Goal: Transaction & Acquisition: Purchase product/service

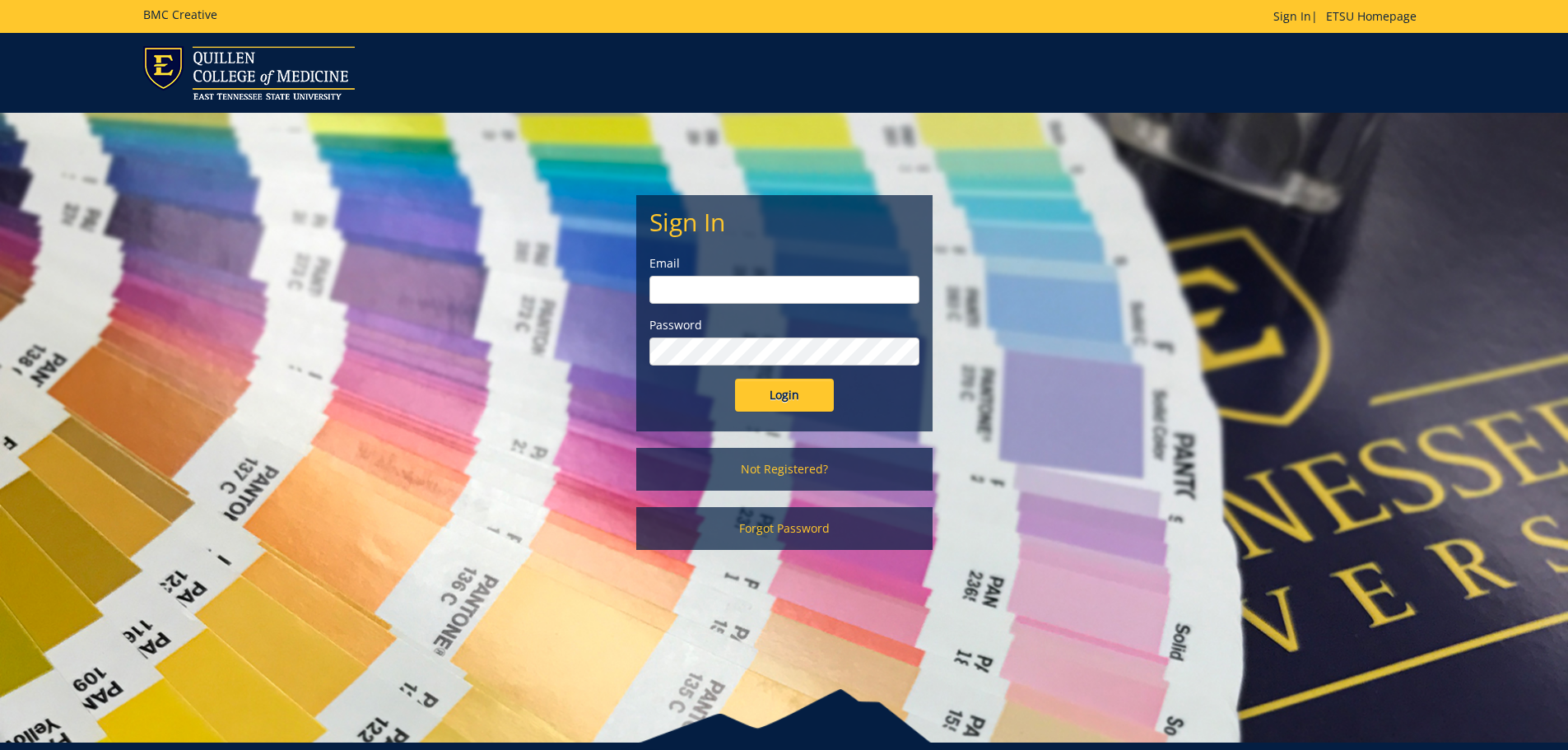
type input "Zhangj7@etsu.edu"
click at [780, 404] on input "Login" at bounding box center [784, 394] width 99 height 33
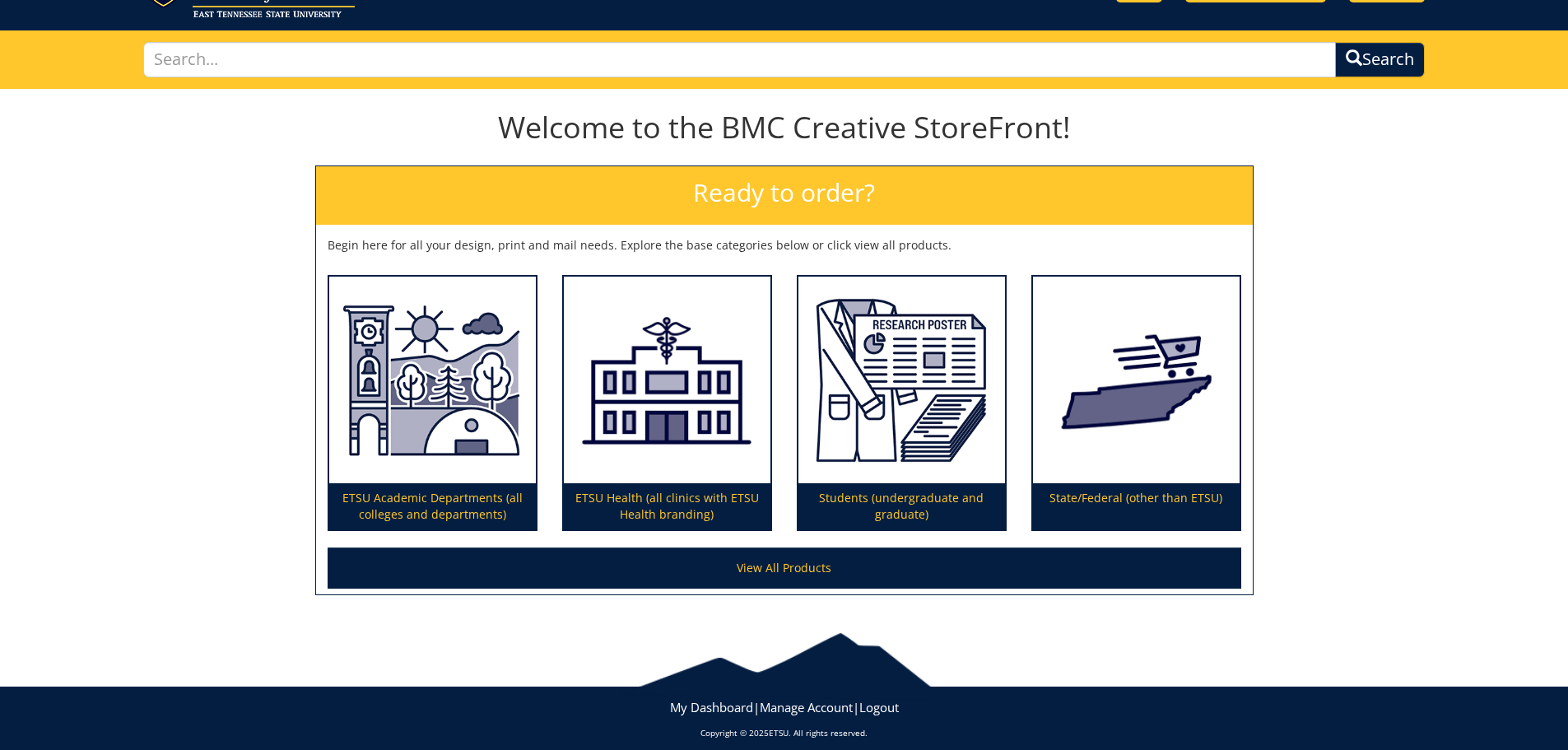
scroll to position [96, 0]
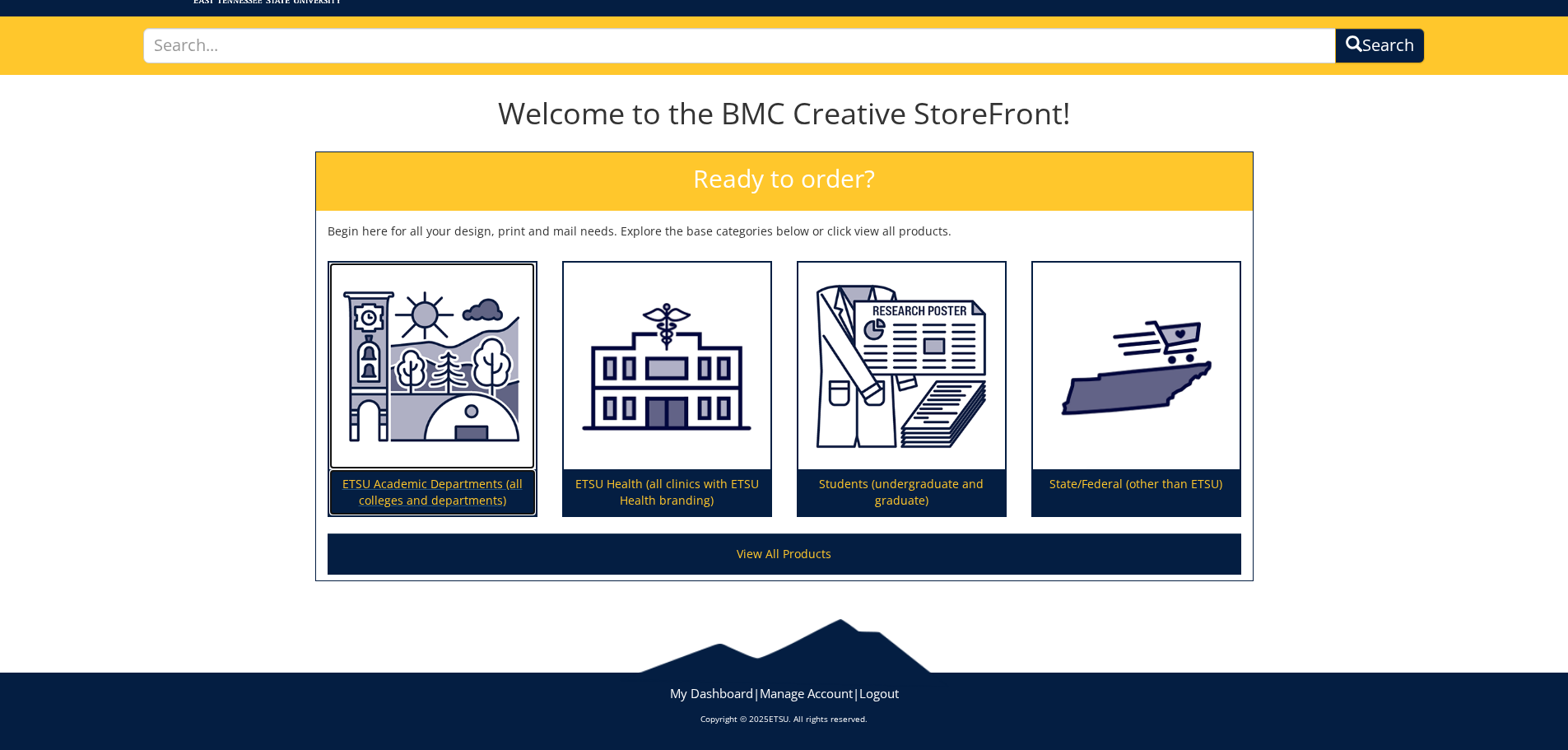
click at [427, 356] on img at bounding box center [432, 366] width 206 height 207
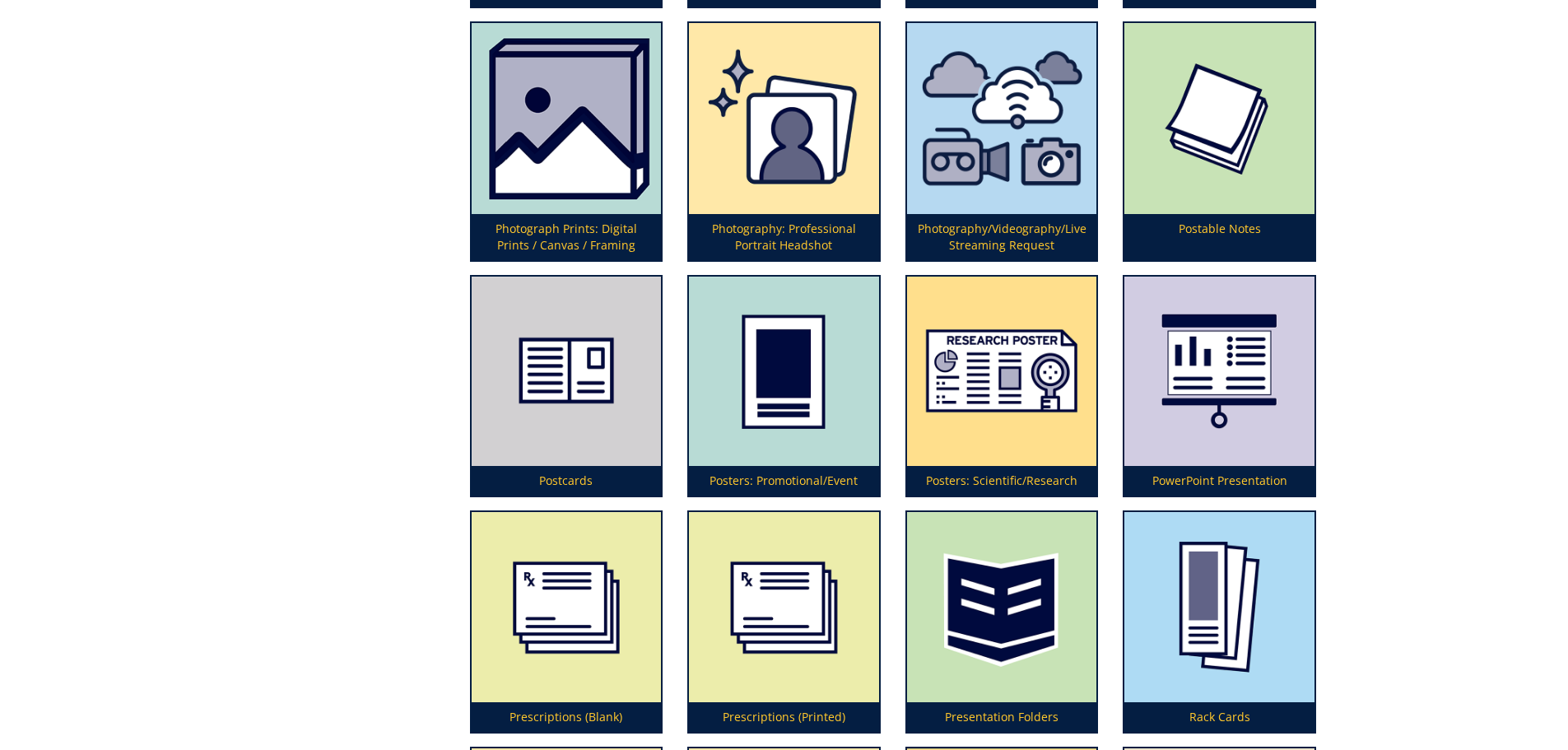
scroll to position [4242, 0]
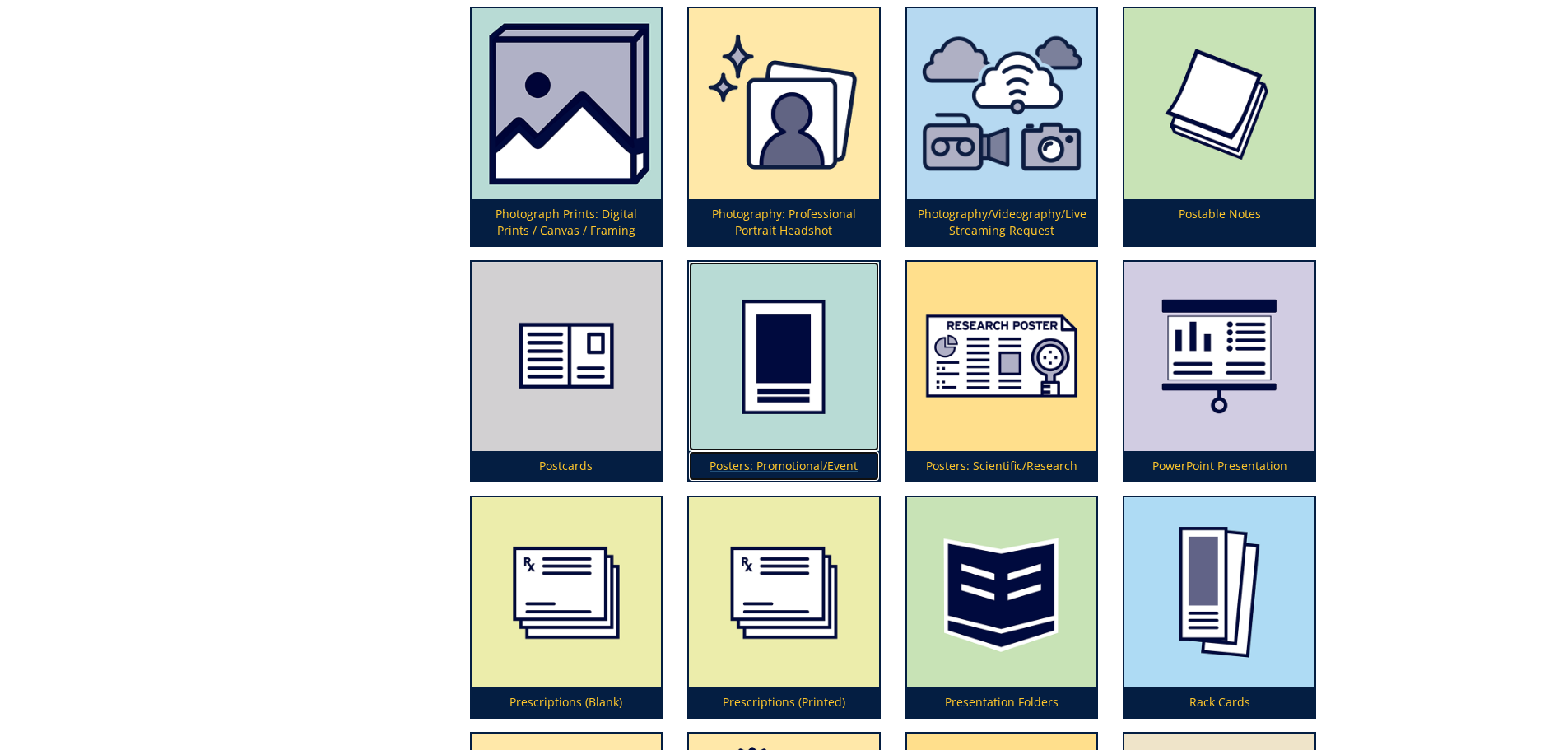
click at [790, 342] on img at bounding box center [784, 357] width 190 height 190
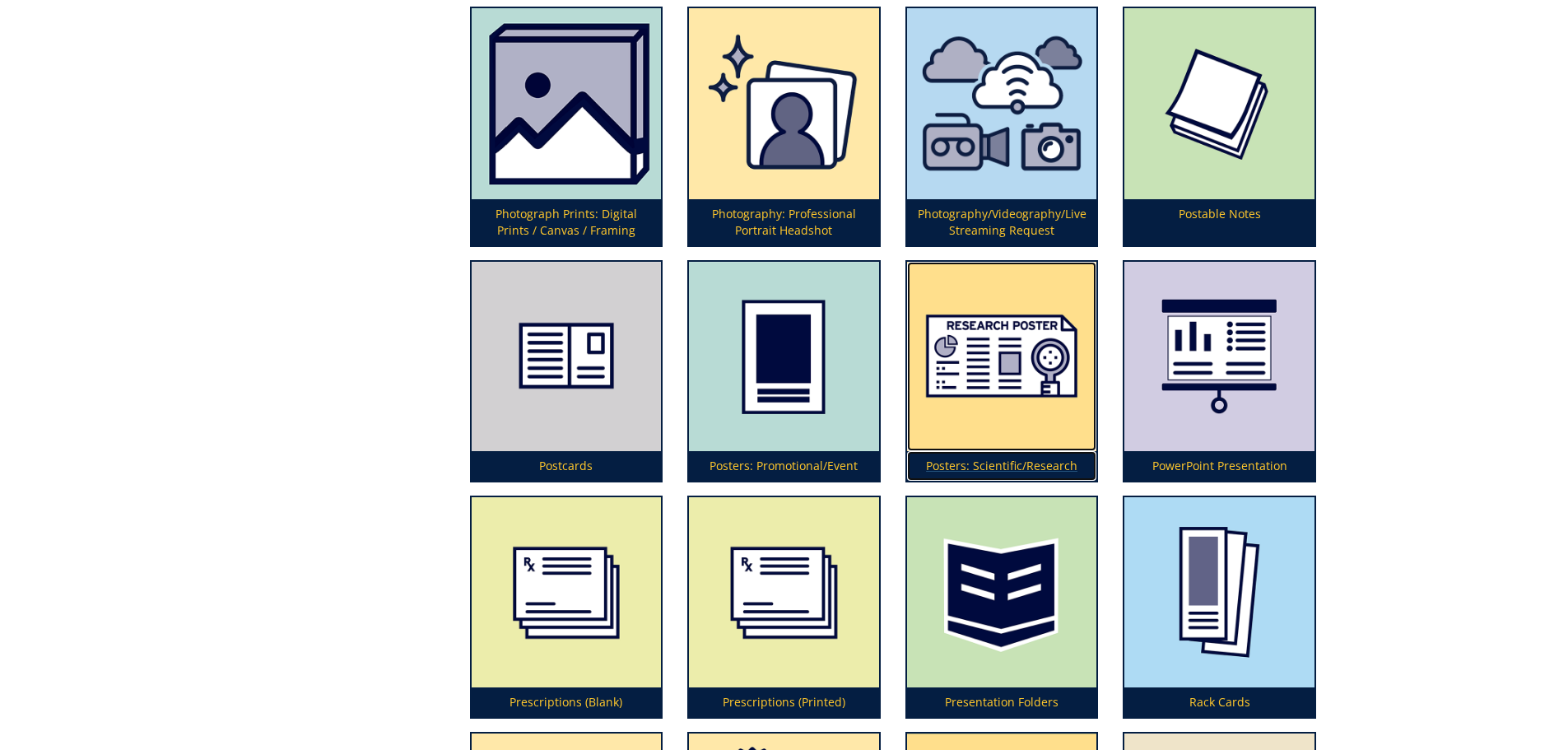
click at [998, 372] on img at bounding box center [1002, 357] width 190 height 190
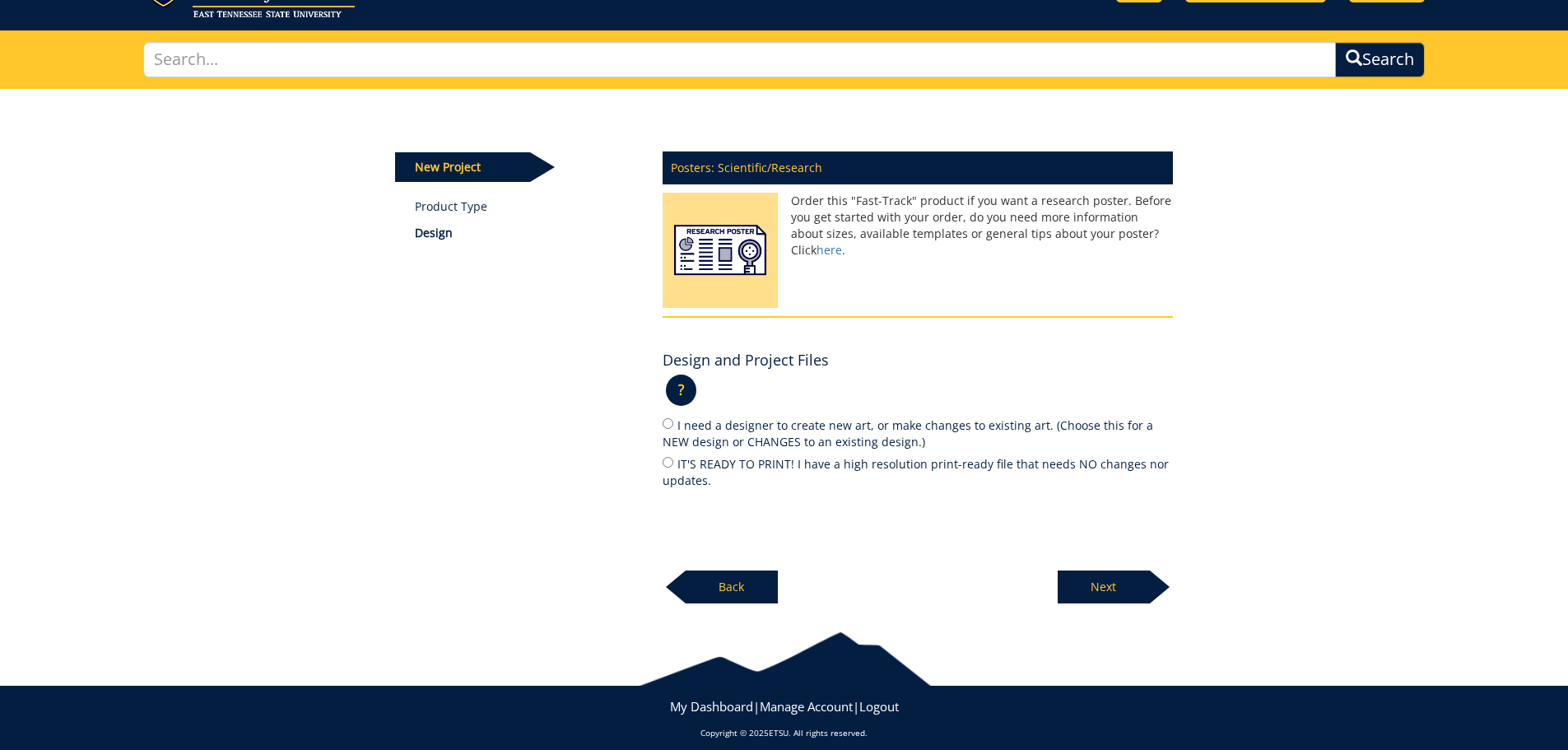
scroll to position [96, 0]
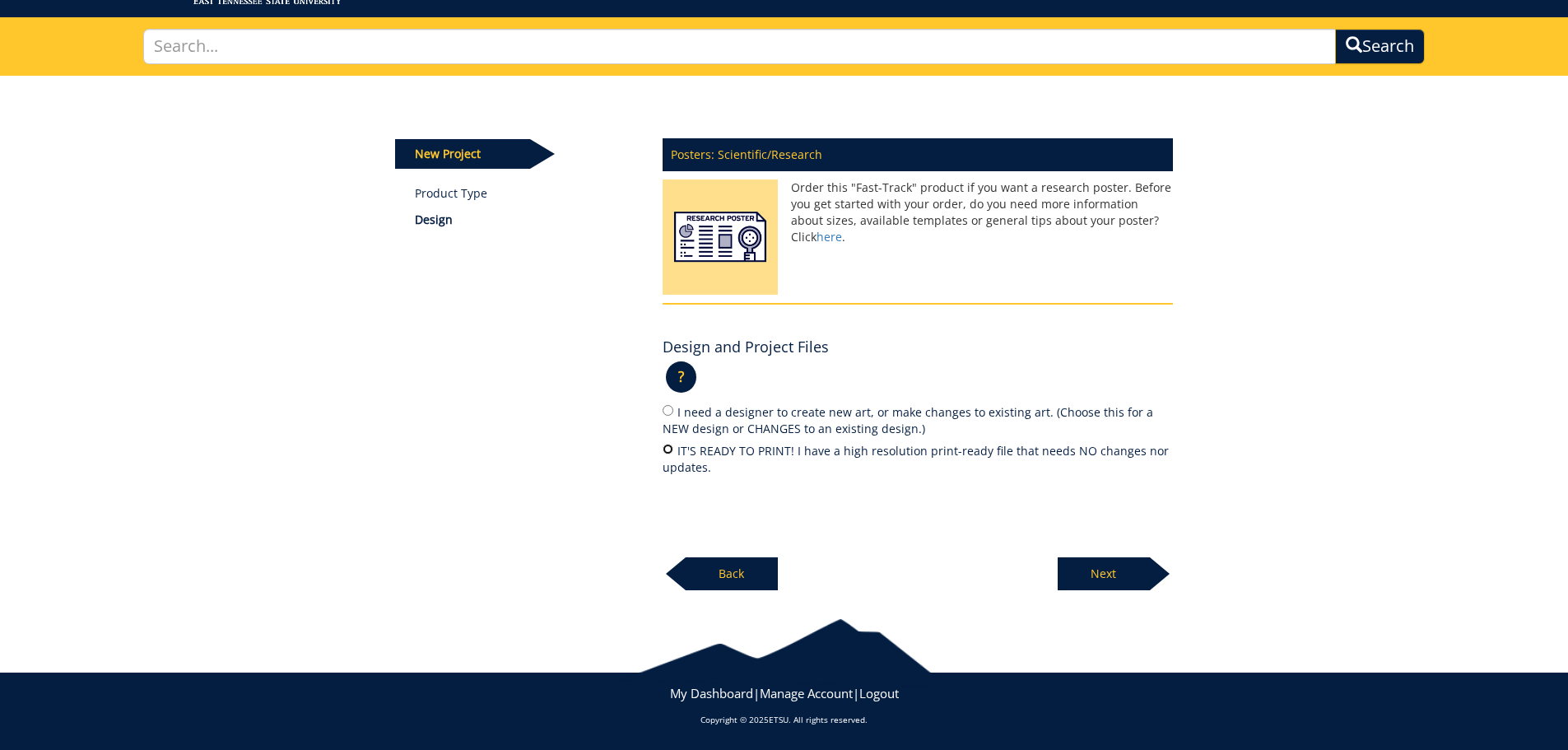
click at [666, 451] on input "IT'S READY TO PRINT! I have a high resolution print-ready file that needs NO ch…" at bounding box center [668, 449] width 11 height 11
radio input "true"
click at [1111, 569] on p "Next" at bounding box center [1104, 573] width 92 height 33
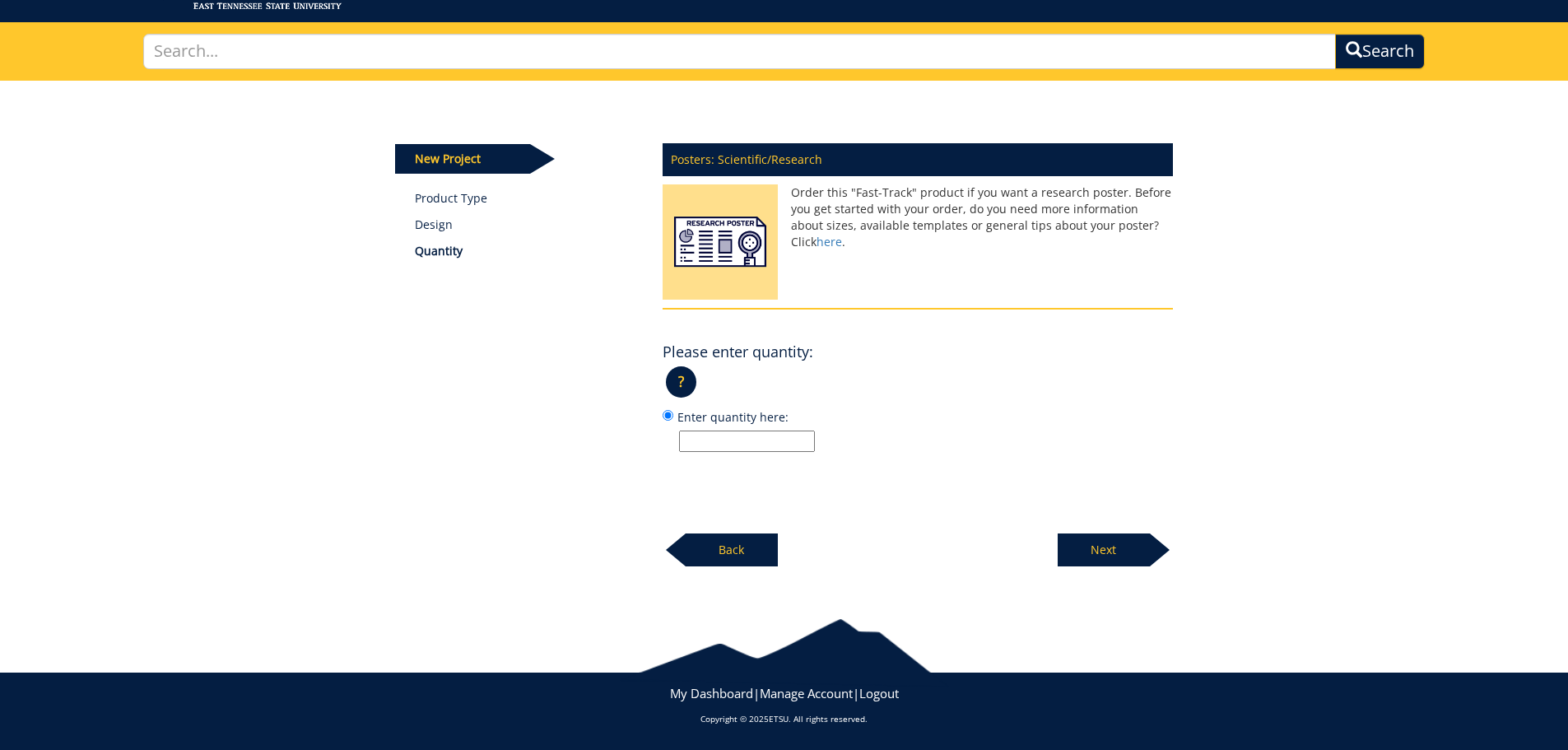
click at [763, 434] on input "Enter quantity here:" at bounding box center [748, 441] width 136 height 22
type input "1"
click at [970, 414] on label "Enter quantity here: 1" at bounding box center [918, 430] width 510 height 44
click at [674, 414] on input "Enter quantity here: 1" at bounding box center [668, 415] width 11 height 11
click at [1087, 537] on p "Next" at bounding box center [1104, 549] width 92 height 33
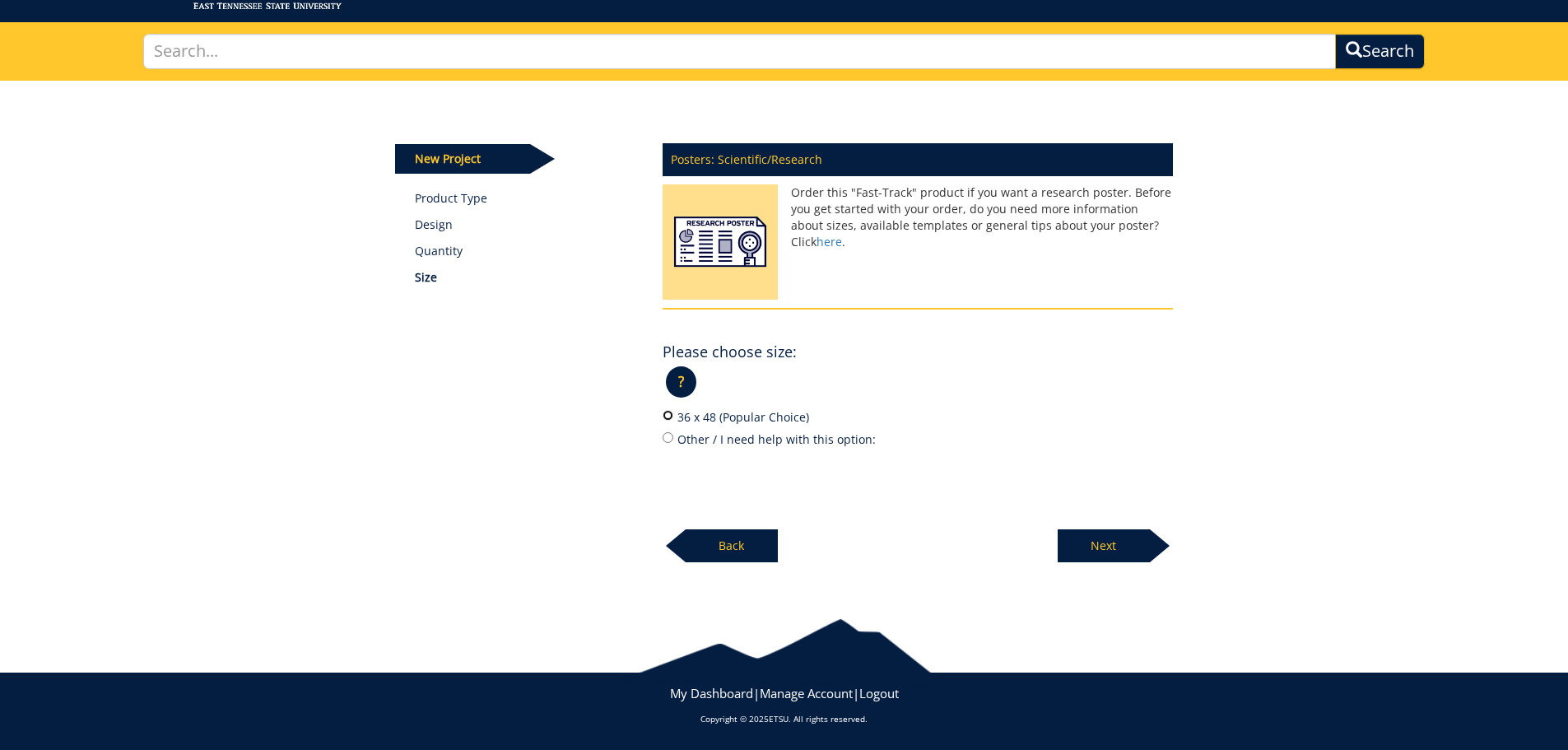
click at [670, 415] on input "36 x 48 (Popular Choice)" at bounding box center [668, 415] width 11 height 11
radio input "true"
click at [1133, 548] on p "Next" at bounding box center [1104, 545] width 92 height 33
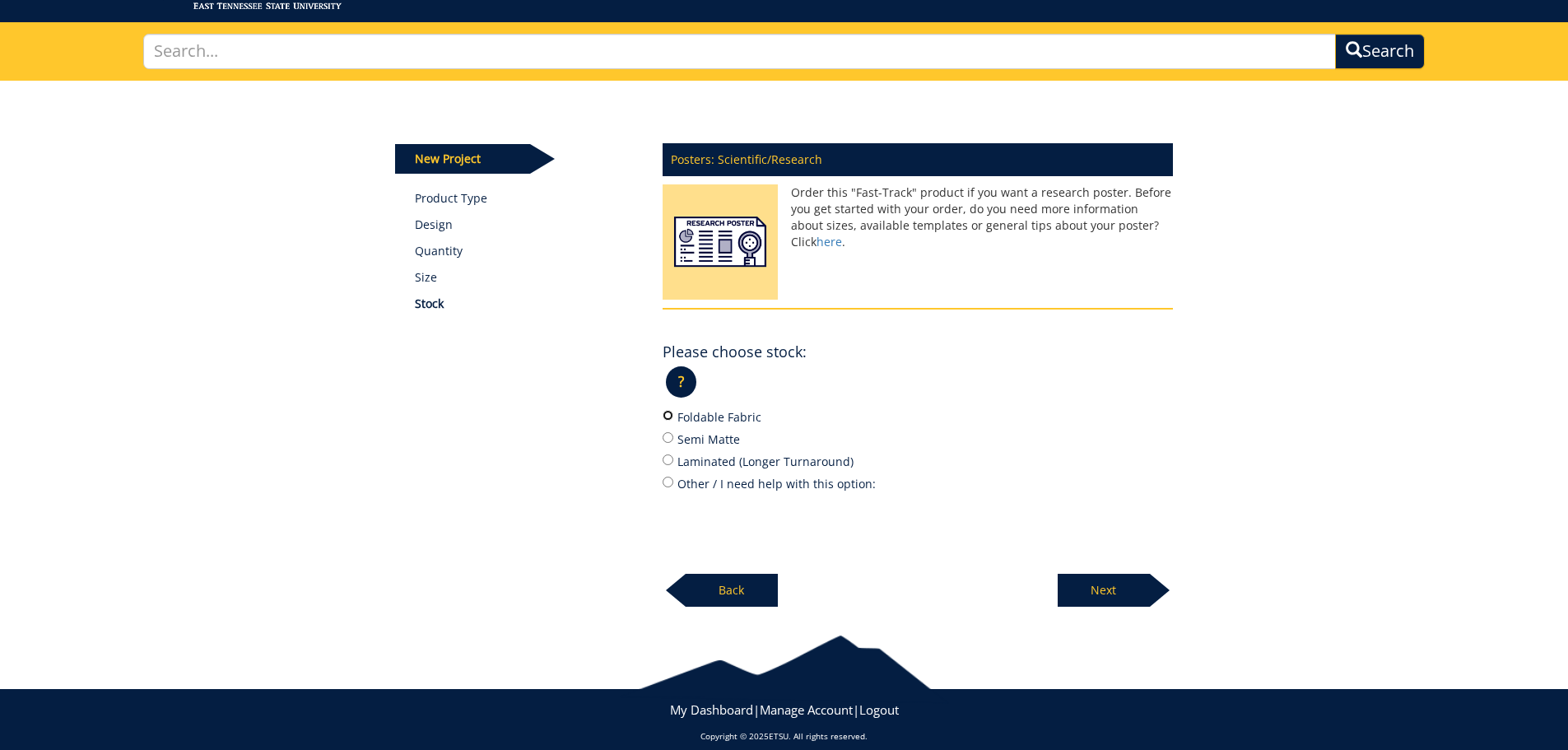
click at [671, 412] on input "Foldable Fabric" at bounding box center [668, 415] width 11 height 11
radio input "true"
click at [1112, 583] on p "Next" at bounding box center [1104, 590] width 92 height 33
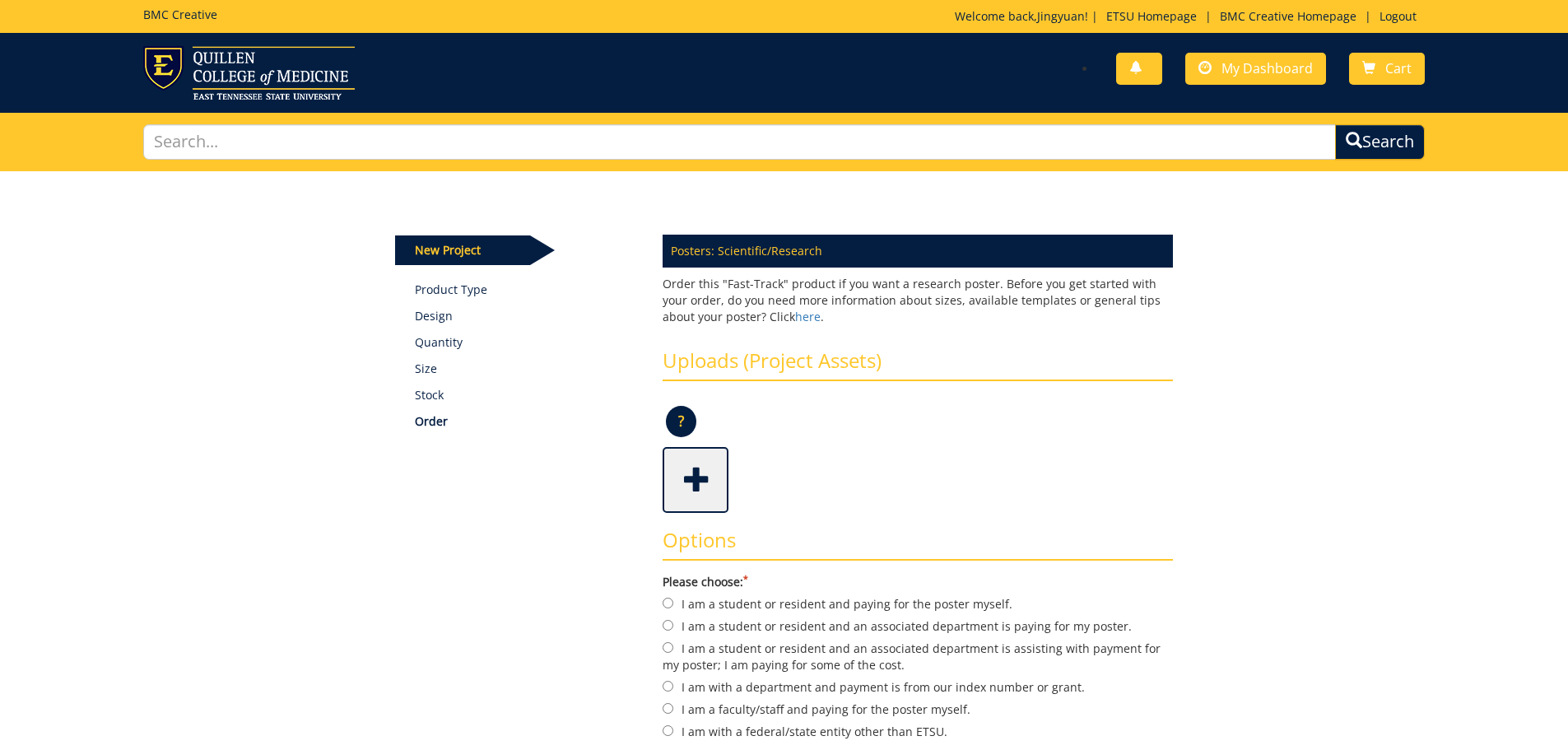
click at [682, 473] on span at bounding box center [697, 478] width 65 height 58
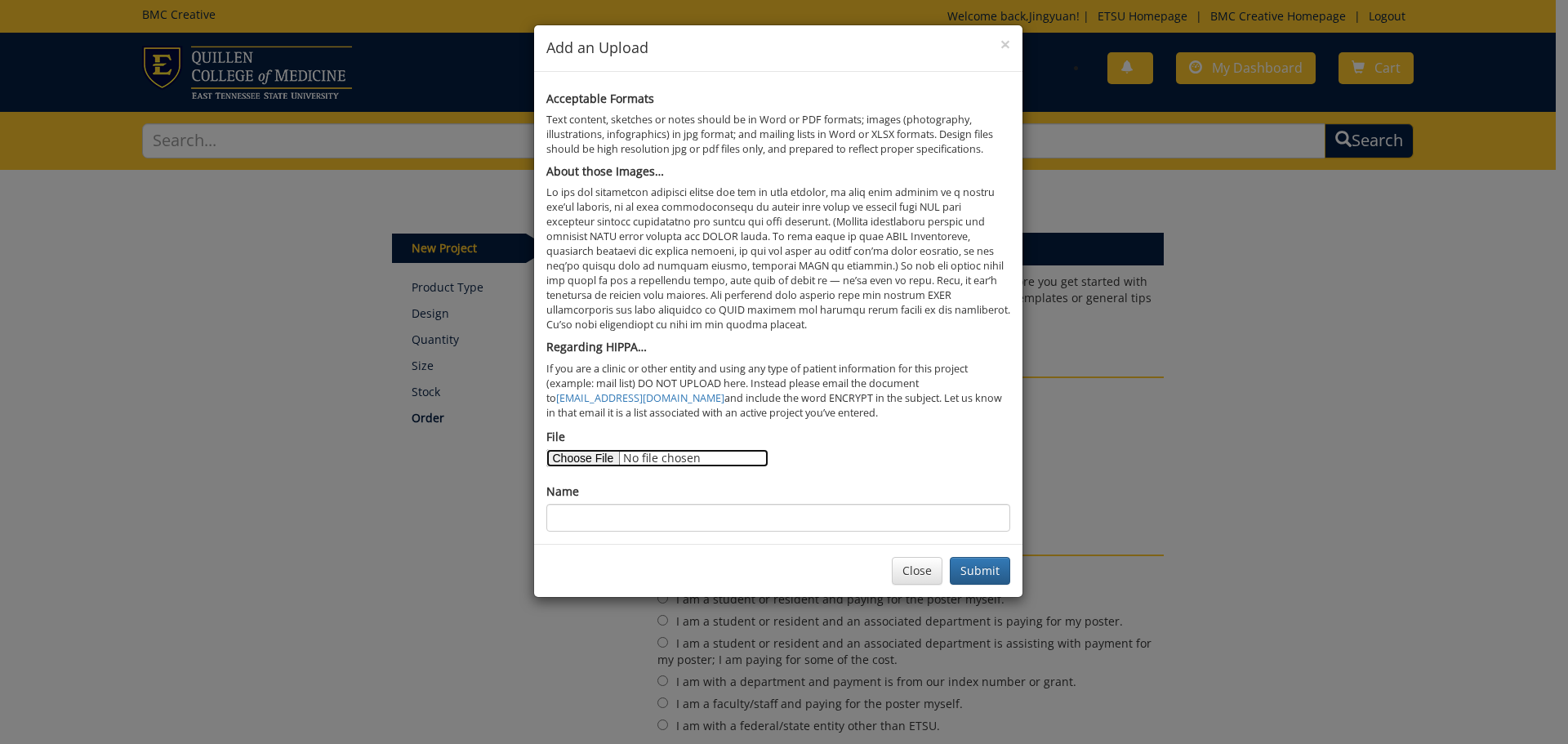
click at [564, 459] on input "File" at bounding box center [657, 459] width 222 height 18
type input "C:\fakepath\Math IF Dartmouth presentation V1.pptx"
click at [687, 519] on input "Name" at bounding box center [777, 517] width 464 height 27
type input "[PERSON_NAME]"
click at [1001, 583] on button "Submit" at bounding box center [980, 570] width 61 height 27
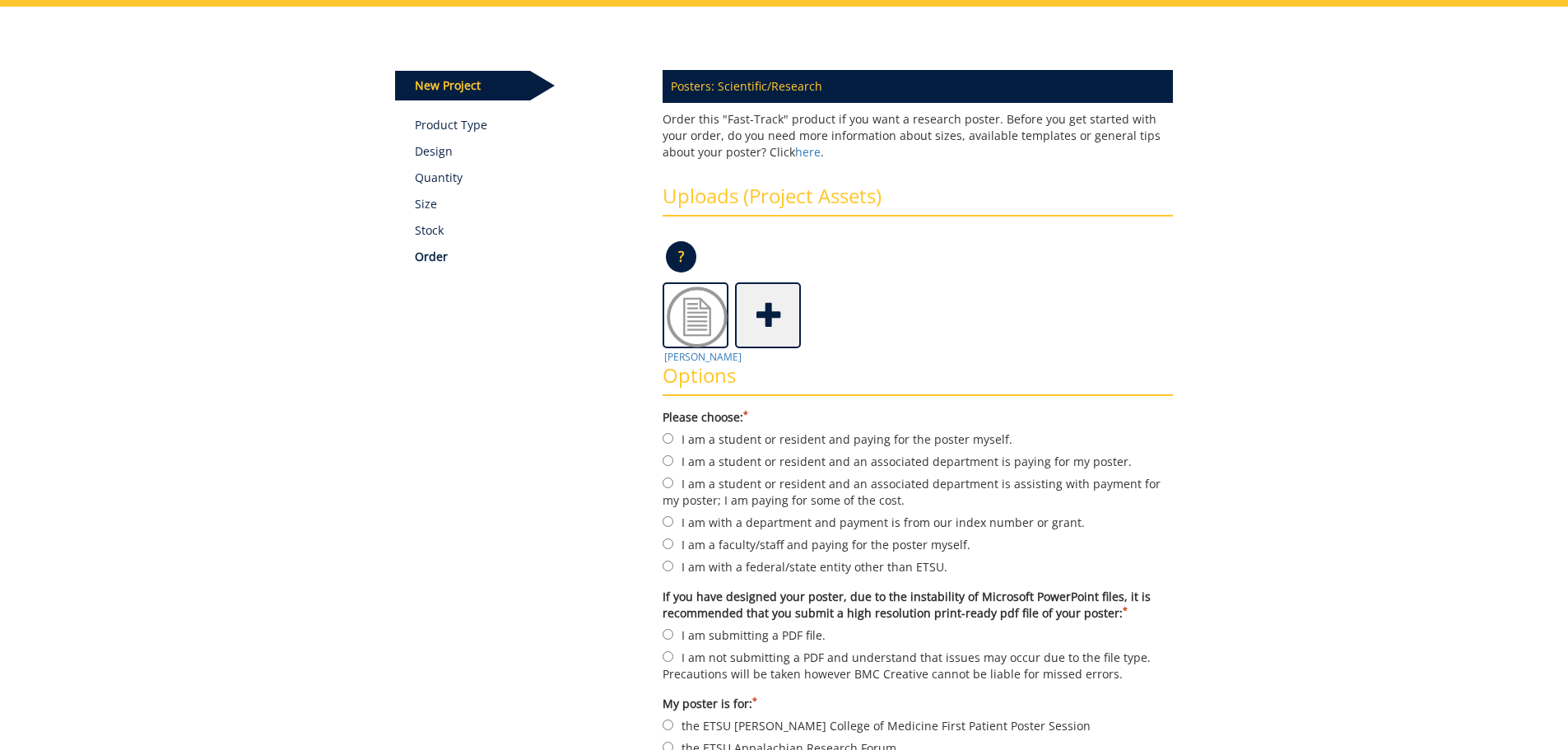
scroll to position [412, 0]
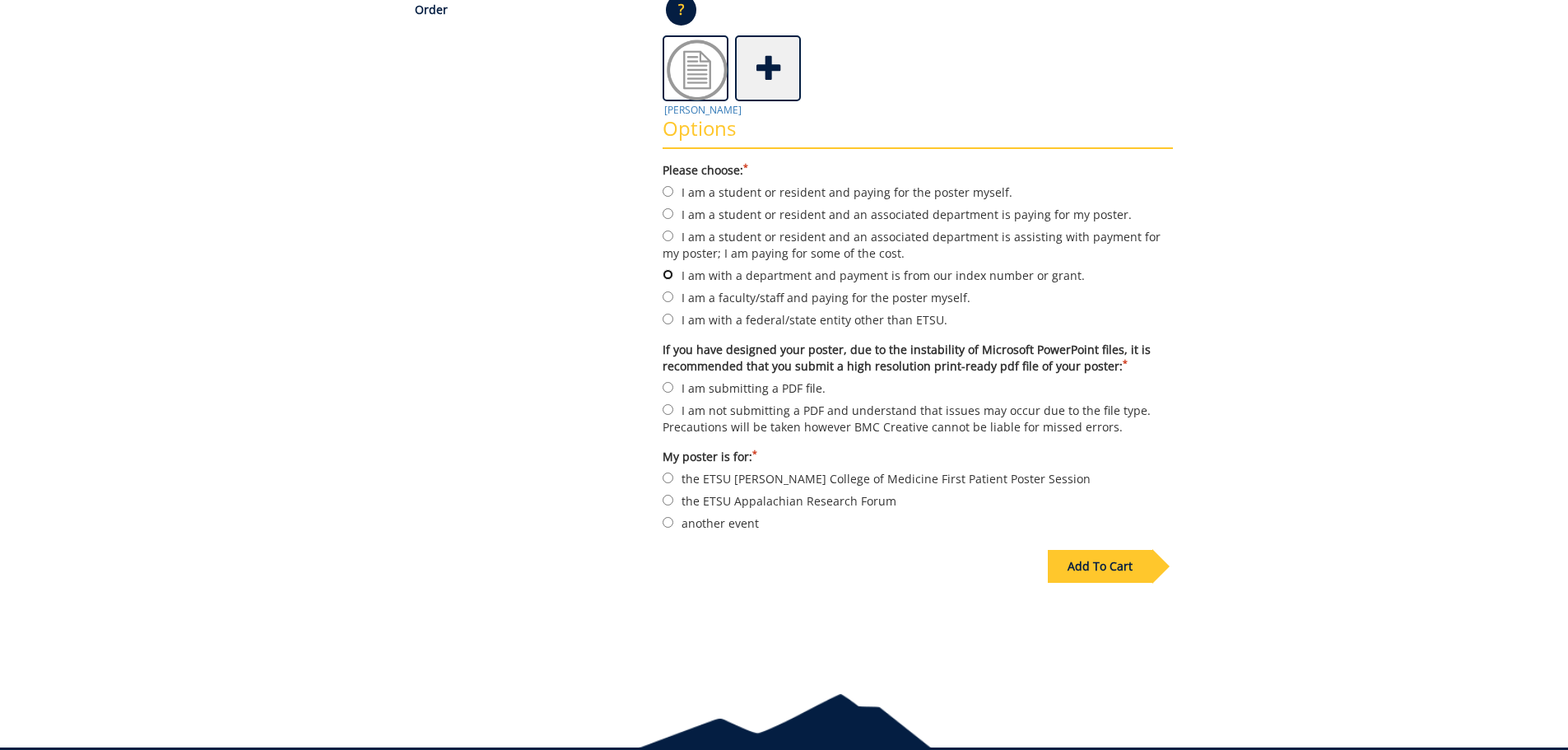
click at [668, 273] on input "I am with a department and payment is from our index number or grant." at bounding box center [668, 274] width 11 height 11
radio input "true"
click at [669, 412] on input "I am not submitting a PDF and understand that issues may occur due to the file …" at bounding box center [668, 409] width 11 height 11
radio input "true"
click at [666, 523] on input "another event" at bounding box center [668, 522] width 11 height 11
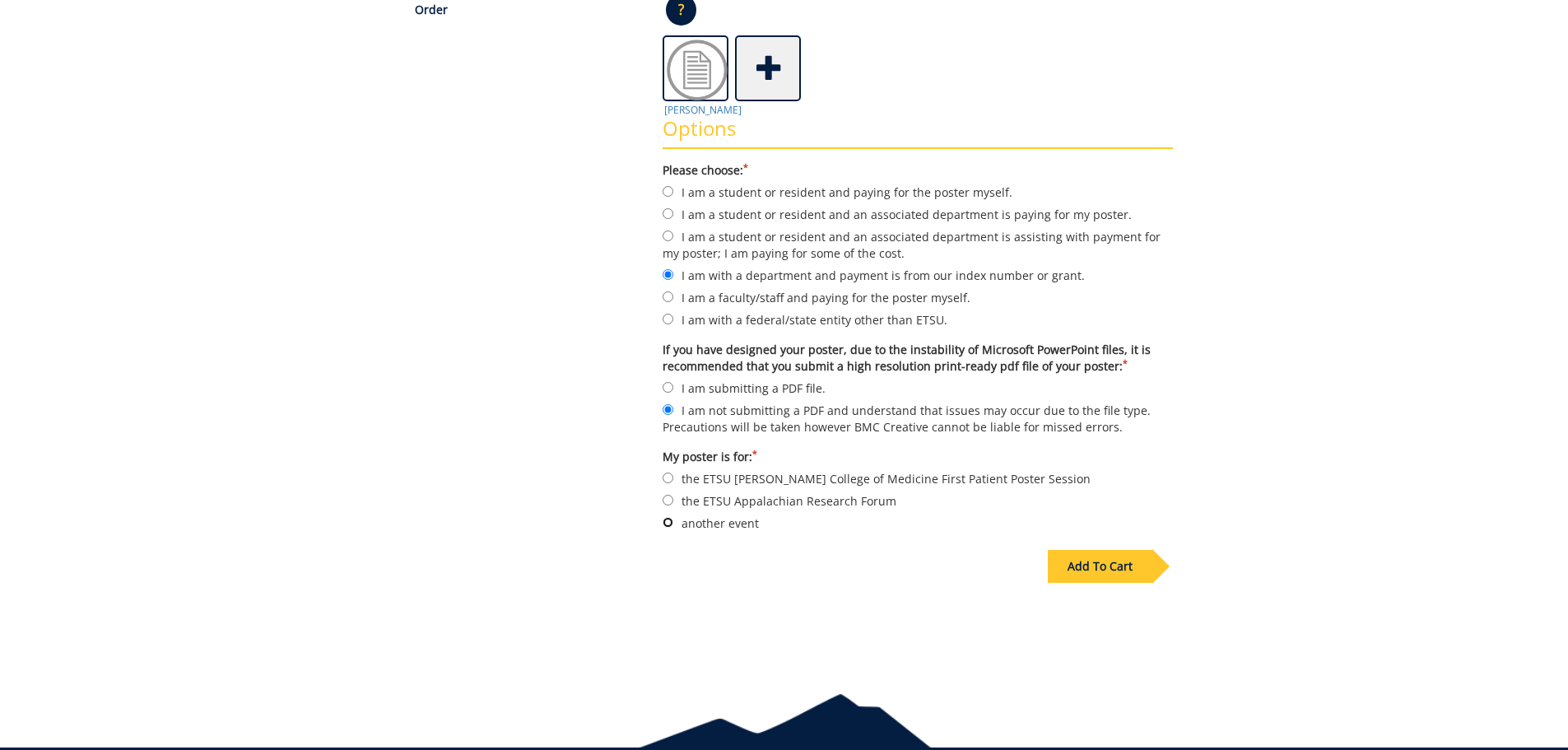
radio input "true"
click at [1140, 570] on div "Add To Cart" at bounding box center [1100, 565] width 105 height 33
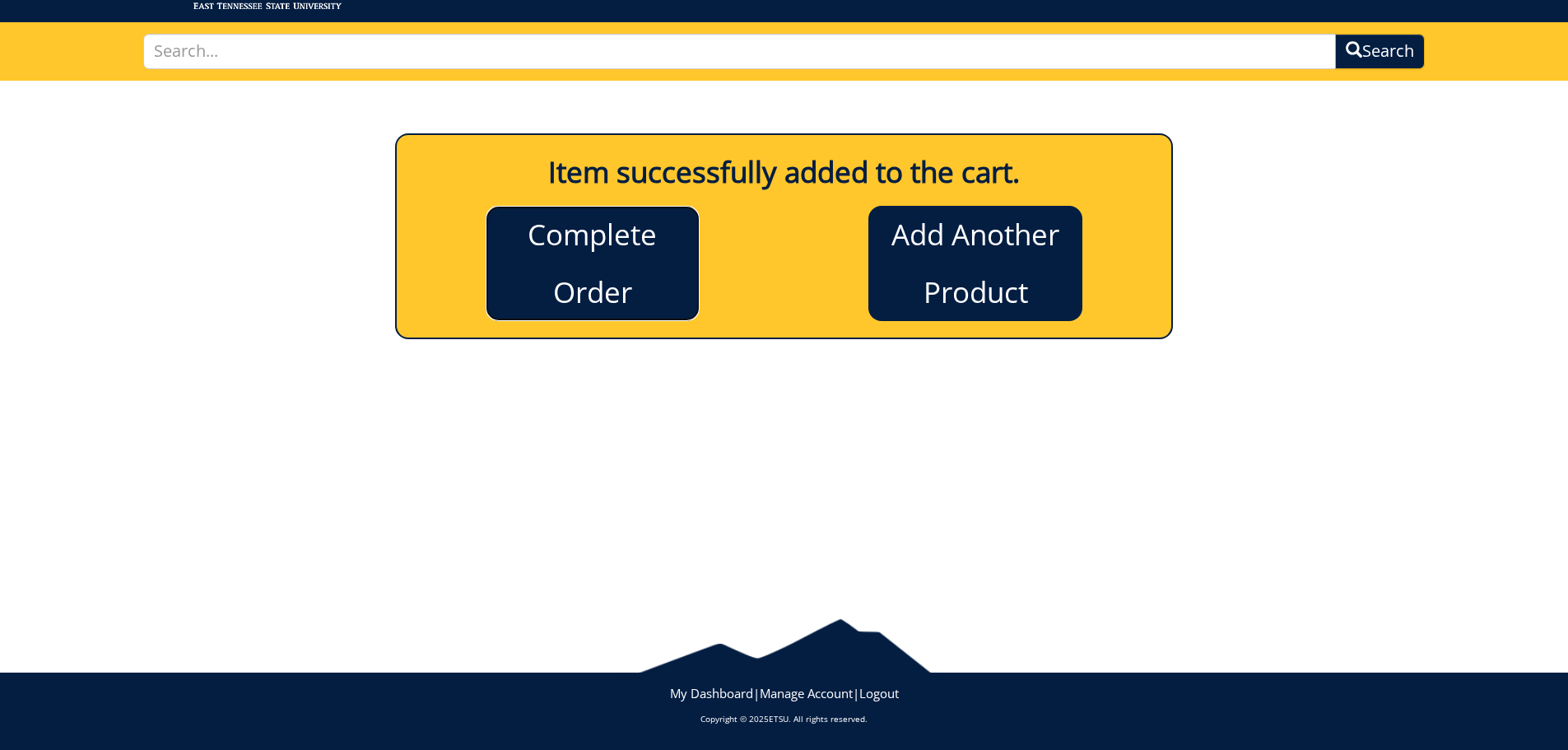
click at [598, 273] on link "Complete Order" at bounding box center [592, 263] width 214 height 115
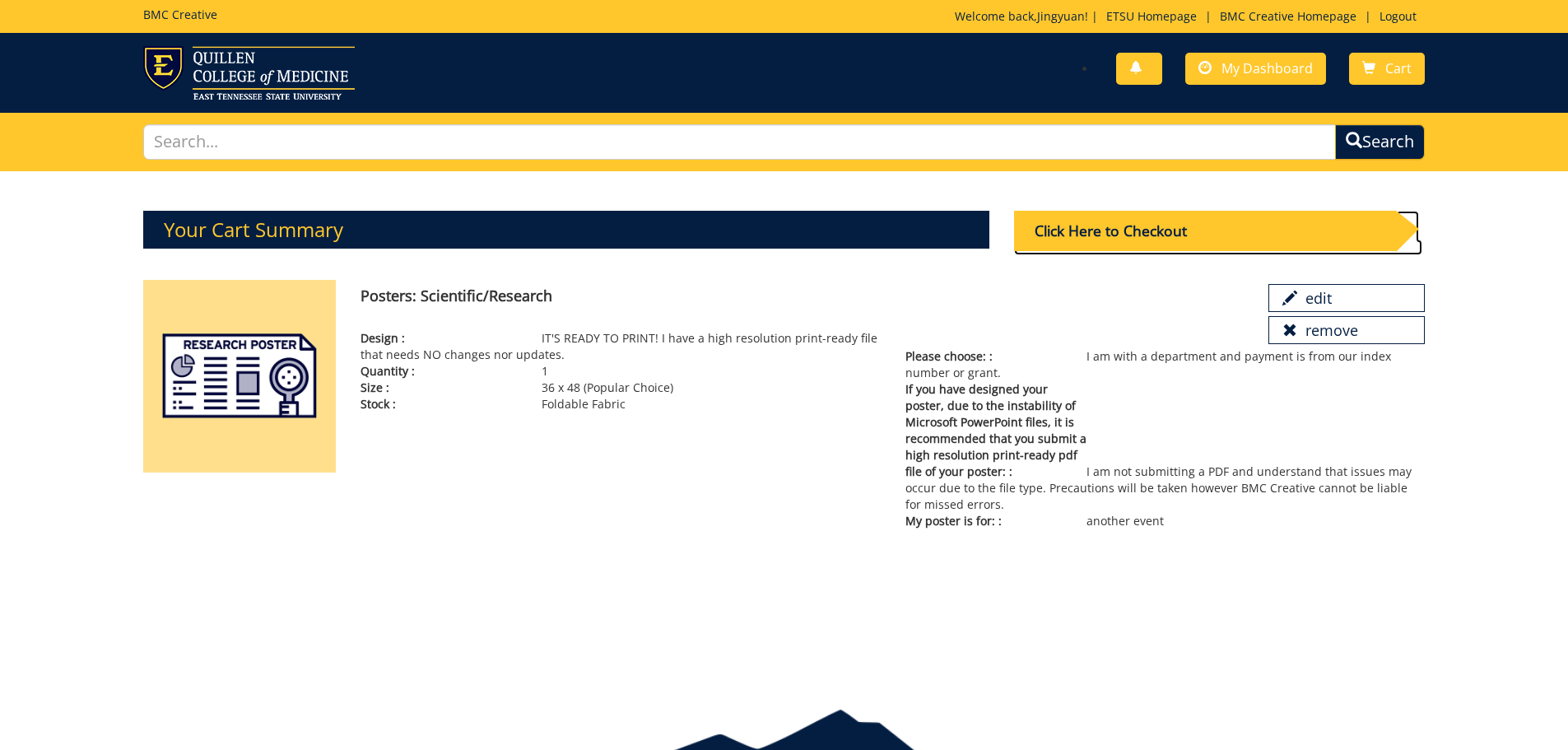
click at [1167, 221] on div "Click Here to Checkout" at bounding box center [1205, 231] width 382 height 40
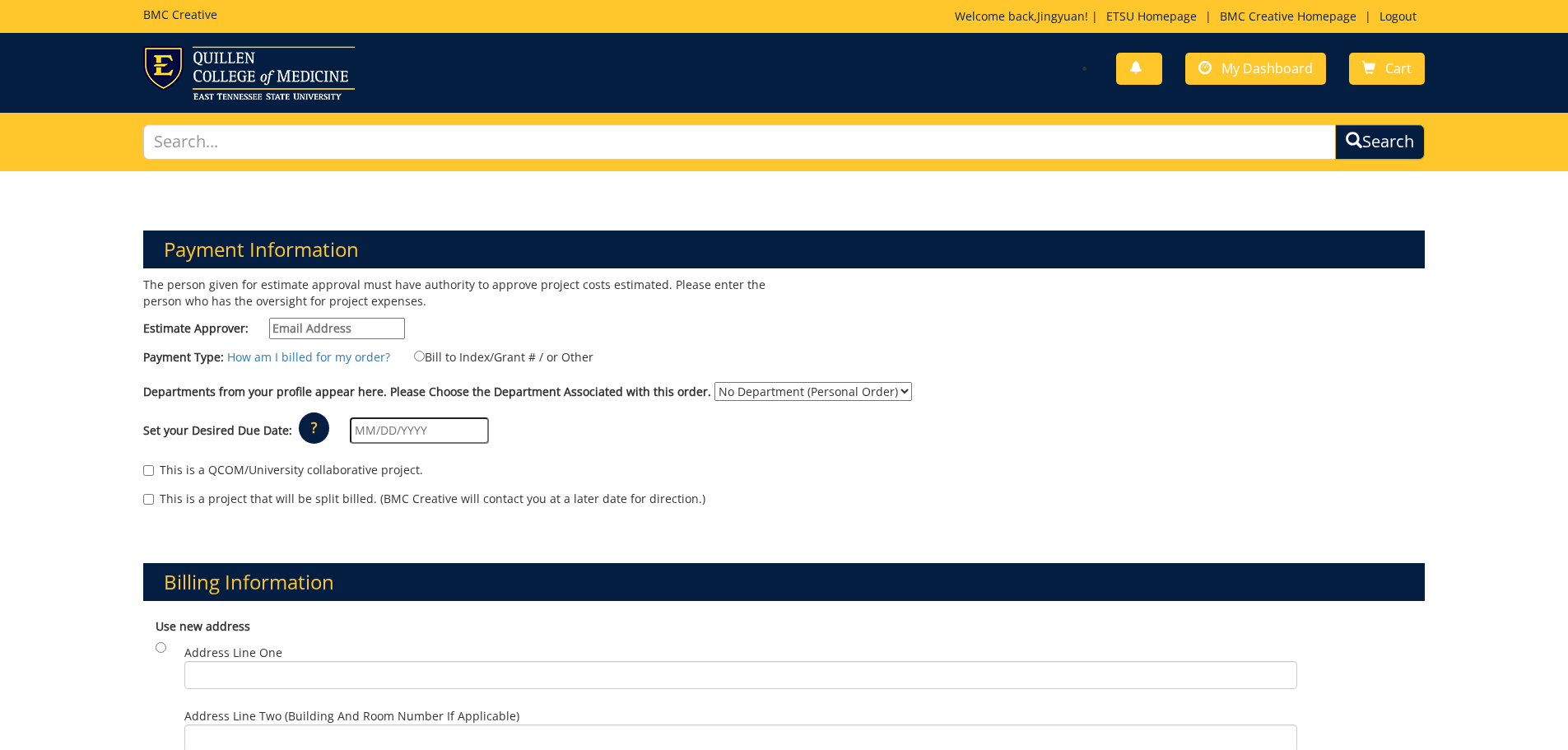
click at [367, 332] on input "Estimate Approver:" at bounding box center [337, 329] width 136 height 22
type input "[EMAIL_ADDRESS][DOMAIN_NAME]"
type input "1118 Clearwater Lane"
type input "Johnson City"
type input "37601"
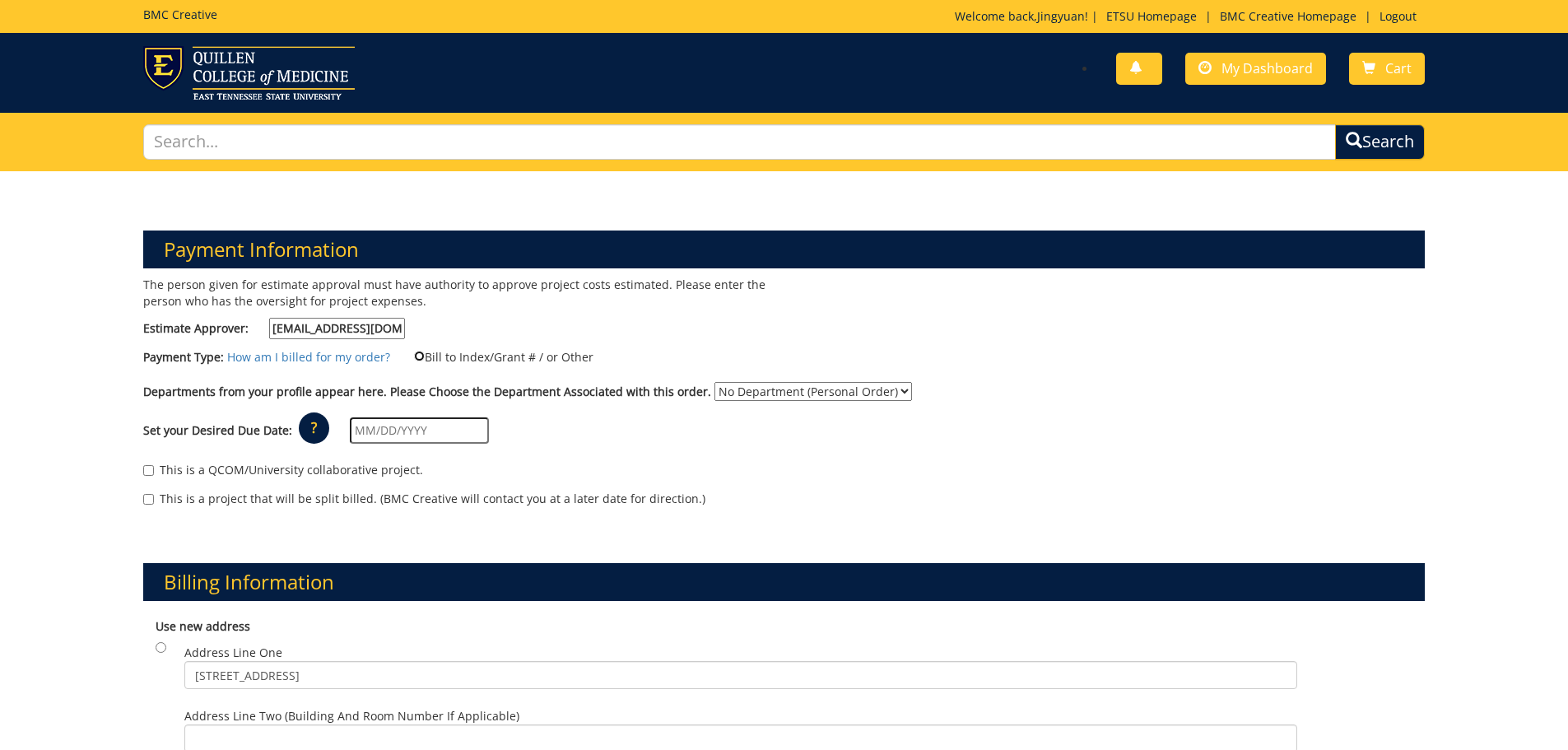
click at [414, 357] on input "Bill to Index/Grant # / or Other" at bounding box center [419, 356] width 11 height 11
radio input "true"
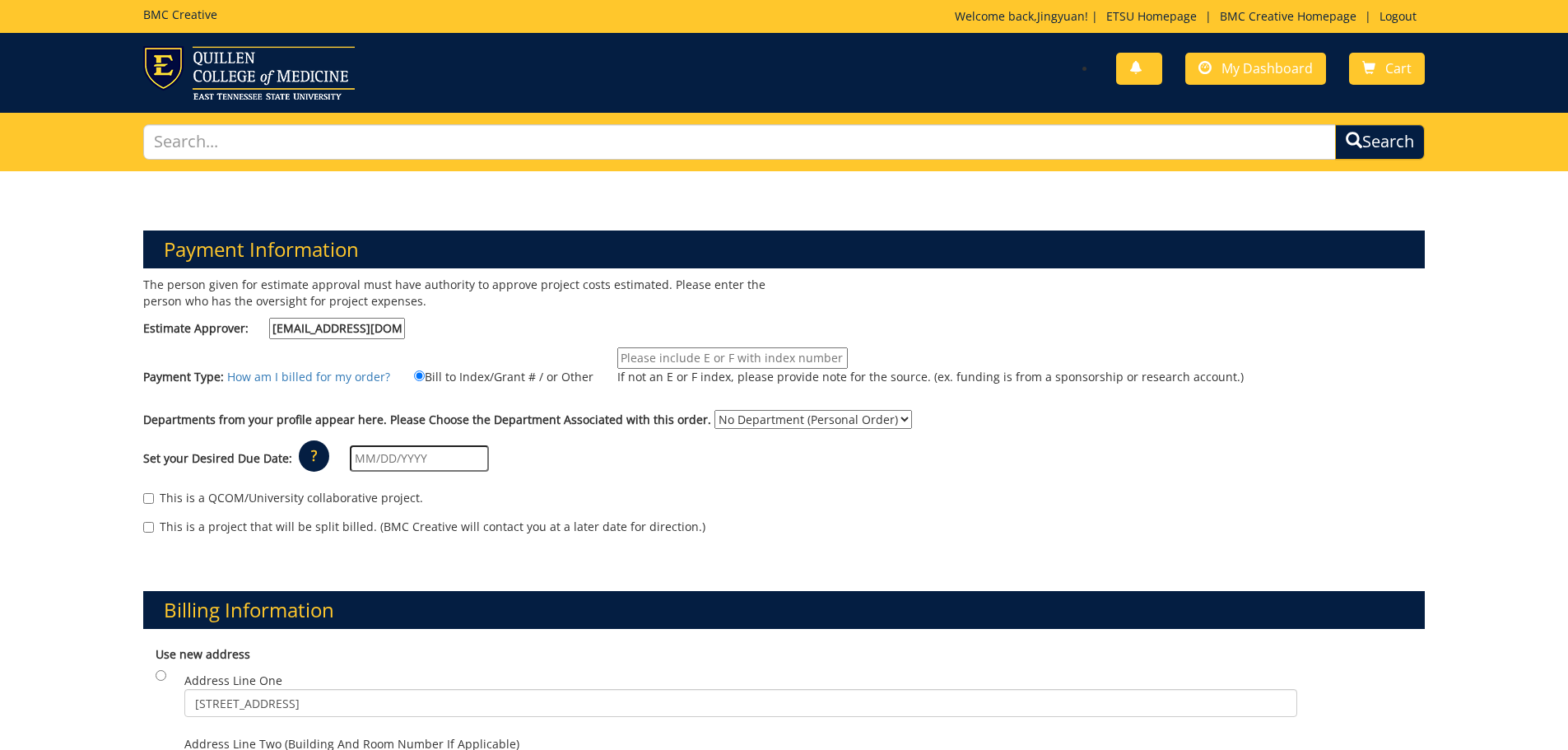
click at [666, 354] on input "If not an E or F index, please provide note for the source. (ex. funding is fro…" at bounding box center [732, 358] width 231 height 22
click at [722, 354] on input "If not an E or F index, please provide note for the source. (ex. funding is fro…" at bounding box center [732, 358] width 231 height 22
paste input "10-55500-100000-100-74490-200-999-999-999"
type input "10-55500-100000-100-74490-200-999-999-999"
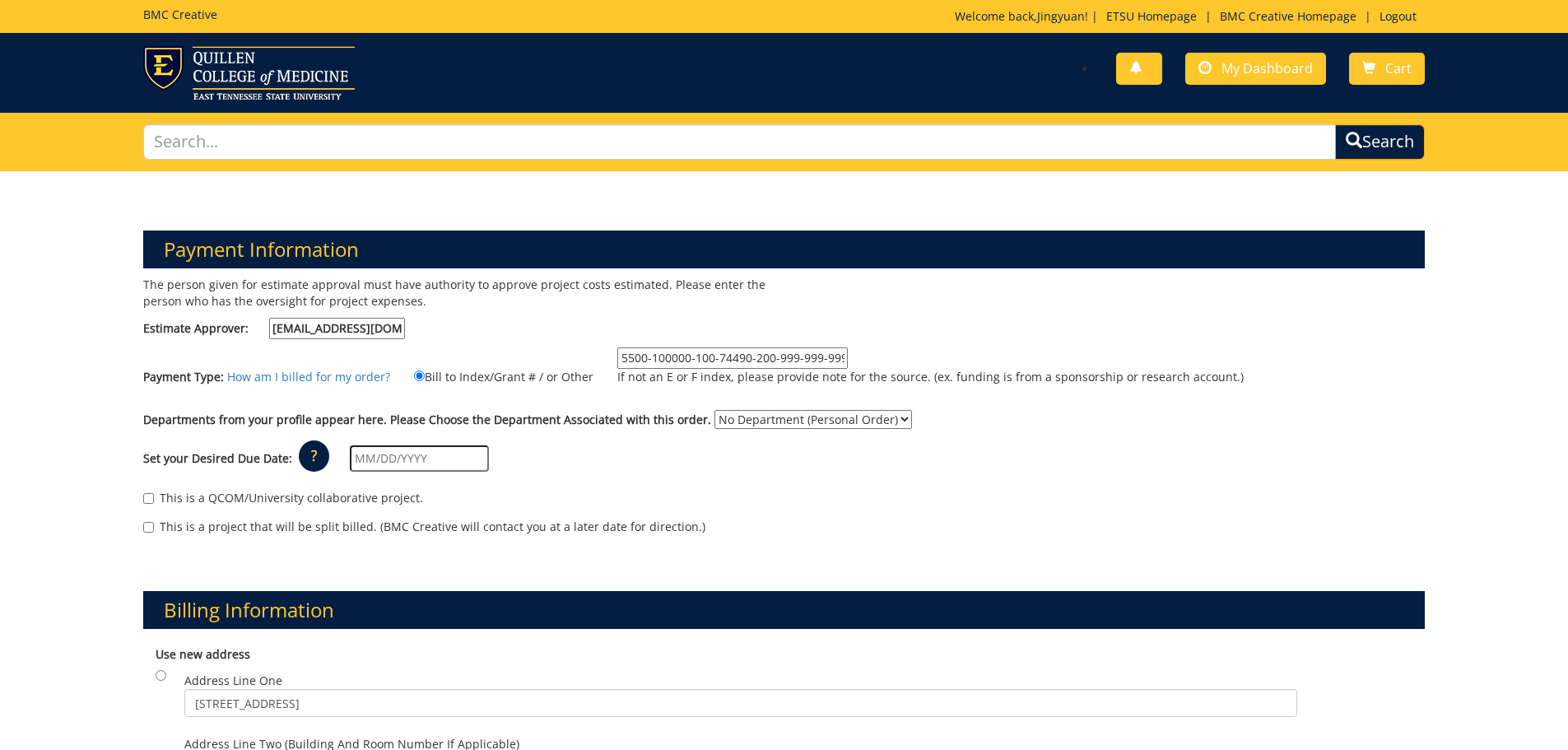
click at [901, 330] on div "The person given for estimate approval must have authority to approve project c…" at bounding box center [784, 414] width 1307 height 275
click at [620, 466] on div "Set your Desired Due Date: ? × How long will my project take to finish? : Pleas…" at bounding box center [784, 459] width 1307 height 45
click at [854, 418] on select "No Department (Personal Order)" at bounding box center [813, 419] width 197 height 19
click at [877, 416] on select "No Department (Personal Order)" at bounding box center [813, 419] width 197 height 19
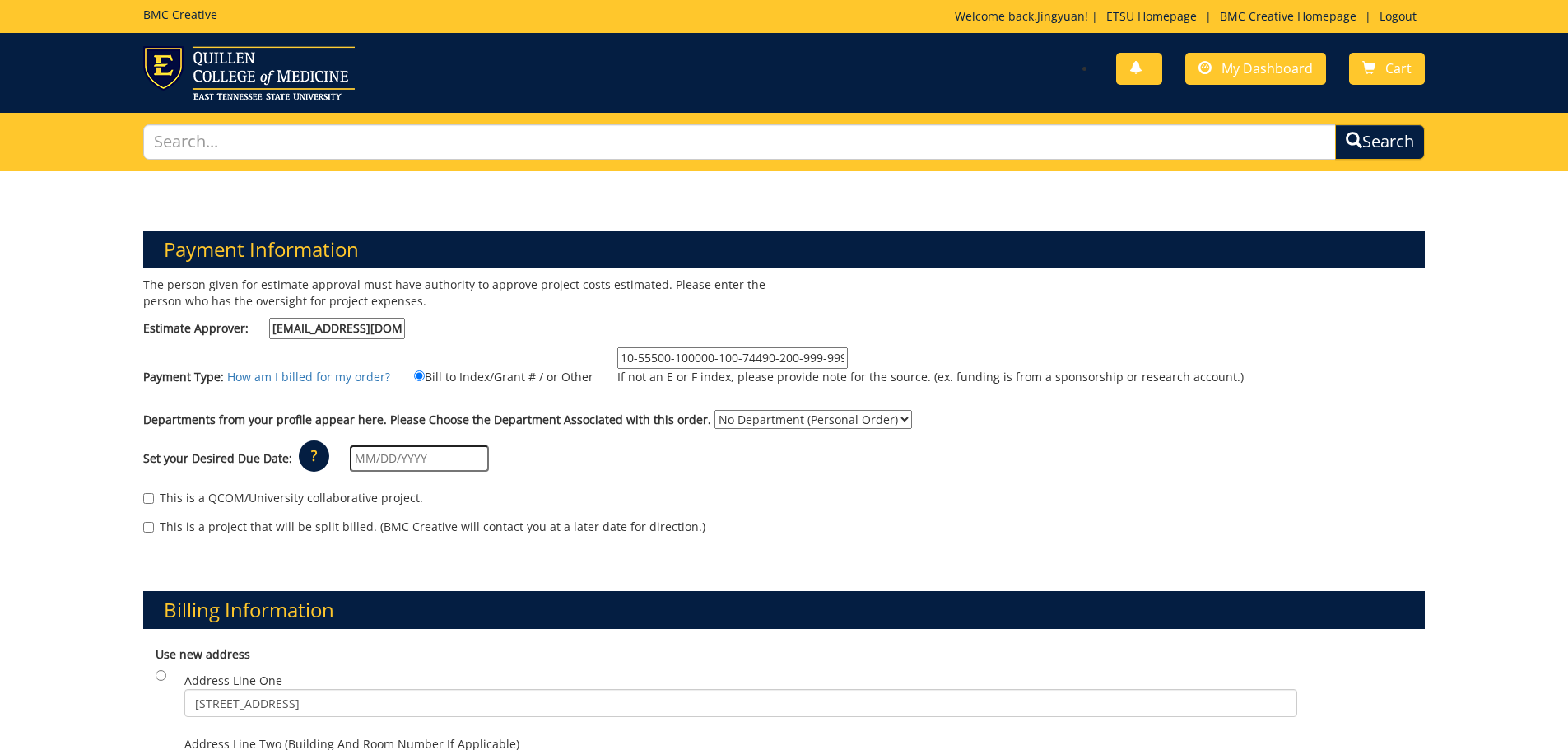
click at [700, 436] on div "Set your Desired Due Date: ? × How long will my project take to finish? : Pleas…" at bounding box center [784, 459] width 1307 height 45
click at [411, 451] on input "text" at bounding box center [419, 458] width 139 height 26
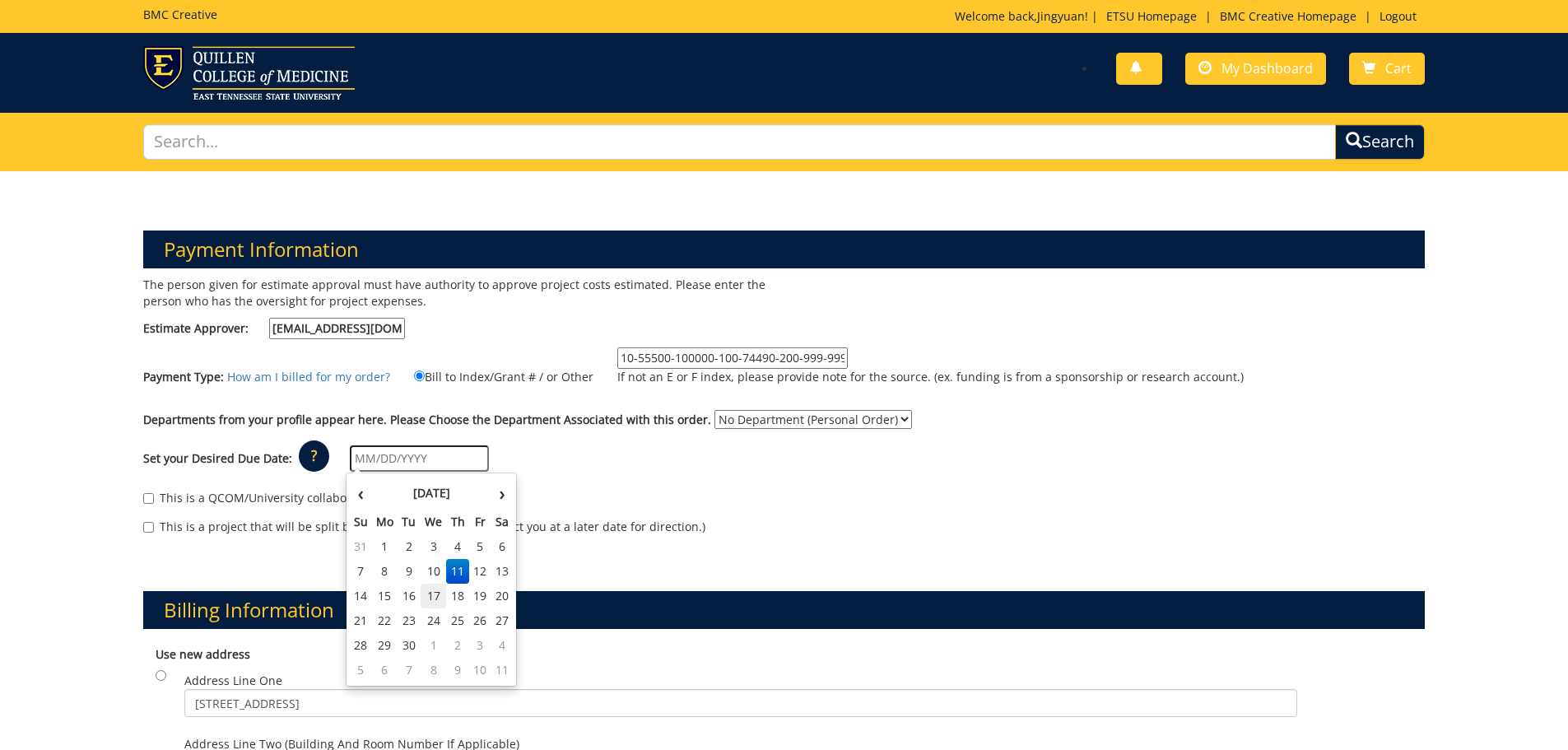
click at [435, 599] on td "17" at bounding box center [433, 596] width 26 height 24
type input "09/17/2025"
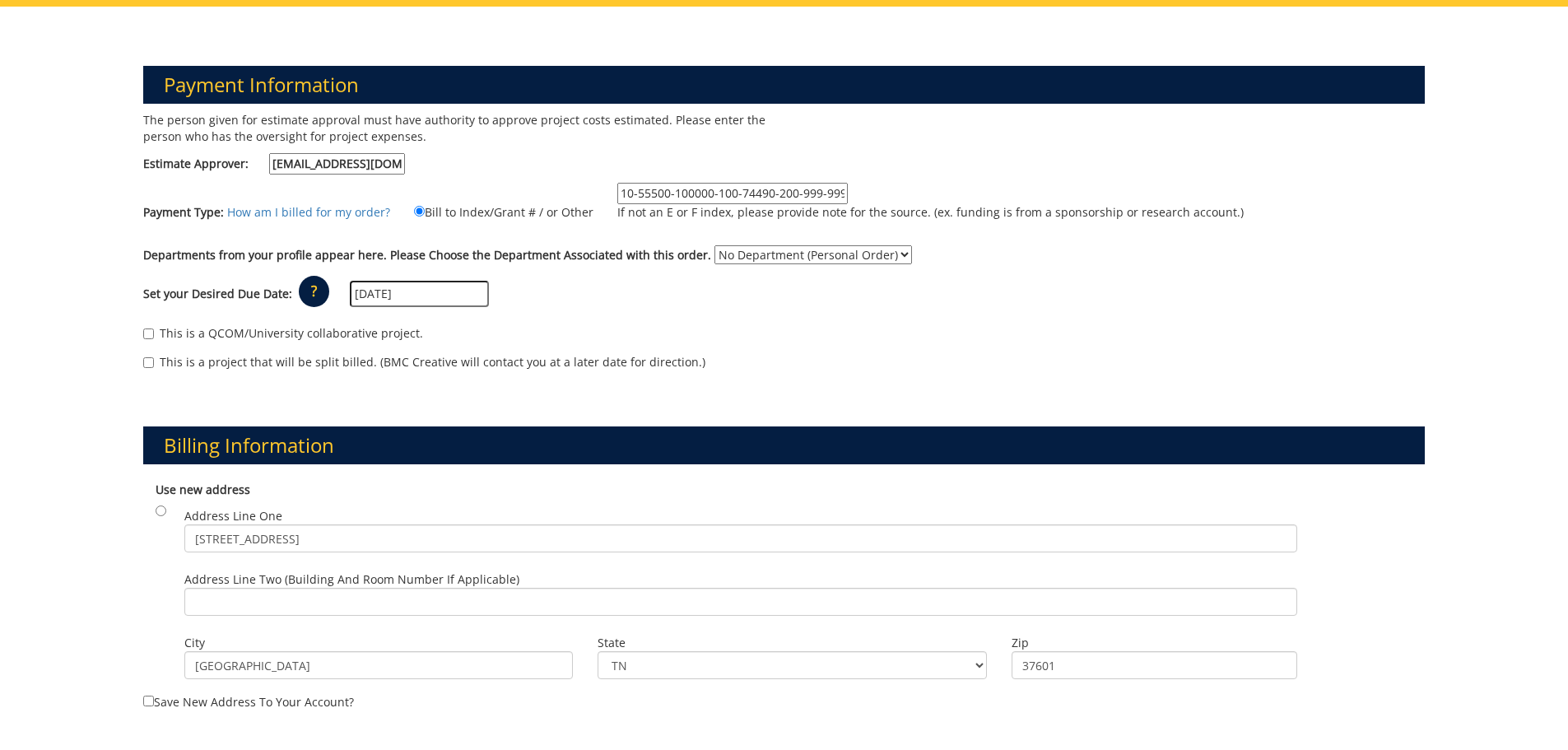
scroll to position [247, 0]
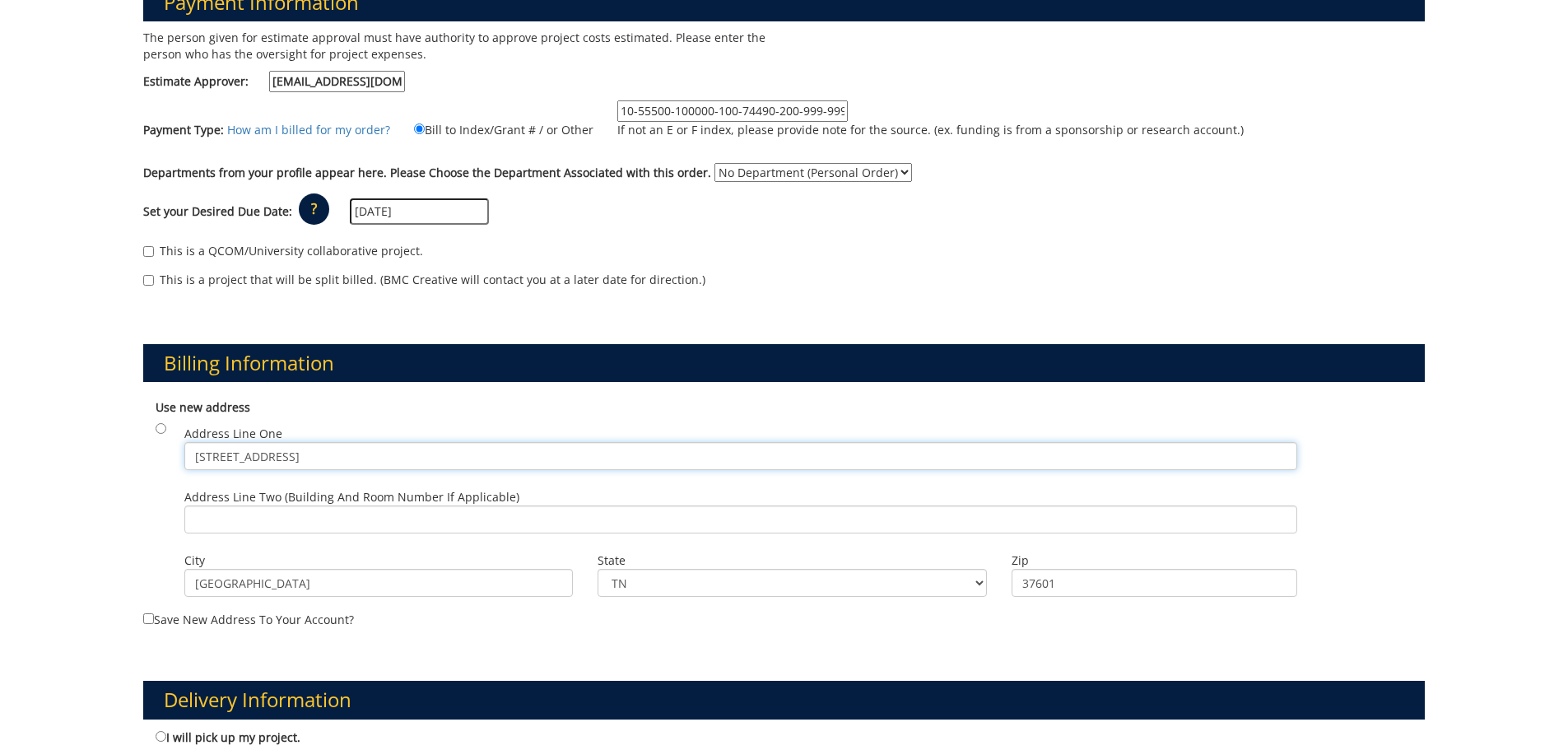
drag, startPoint x: 382, startPoint y: 461, endPoint x: 147, endPoint y: 452, distance: 235.2
click at [159, 452] on div "Use new address Address Line One 1118 Clearwater Lane Address Line Two (Buildin…" at bounding box center [784, 500] width 1283 height 219
type input "PO Box 70547"
click at [689, 614] on label "Save new address to your account?" at bounding box center [784, 509] width 1283 height 238
click at [154, 614] on input "Save new address to your account?" at bounding box center [148, 618] width 11 height 11
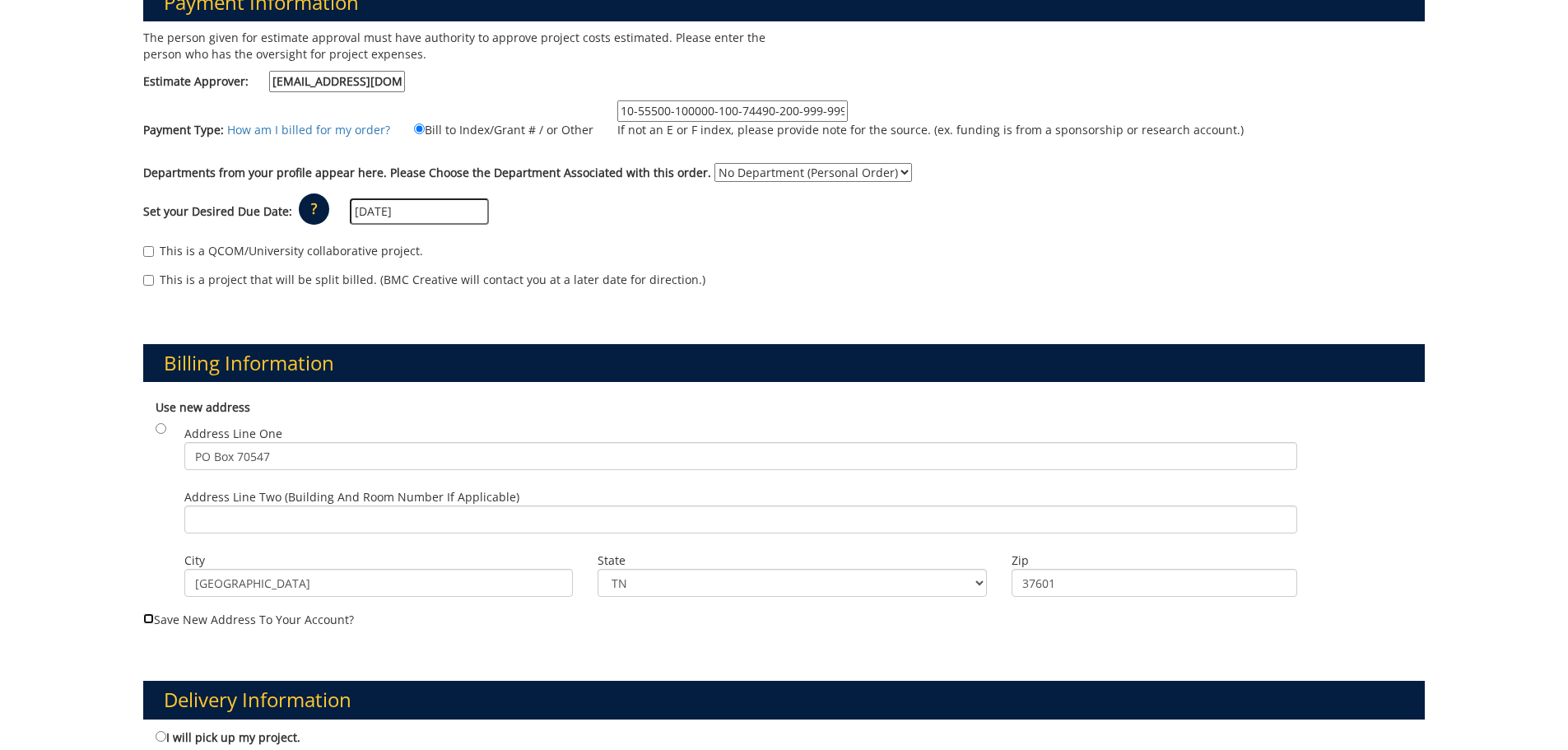
checkbox input "true"
click at [1080, 587] on input "37601" at bounding box center [1154, 582] width 285 height 28
type input "37614"
click at [91, 508] on div "Payment Information The person given for estimate approval must have authority …" at bounding box center [784, 663] width 1568 height 1477
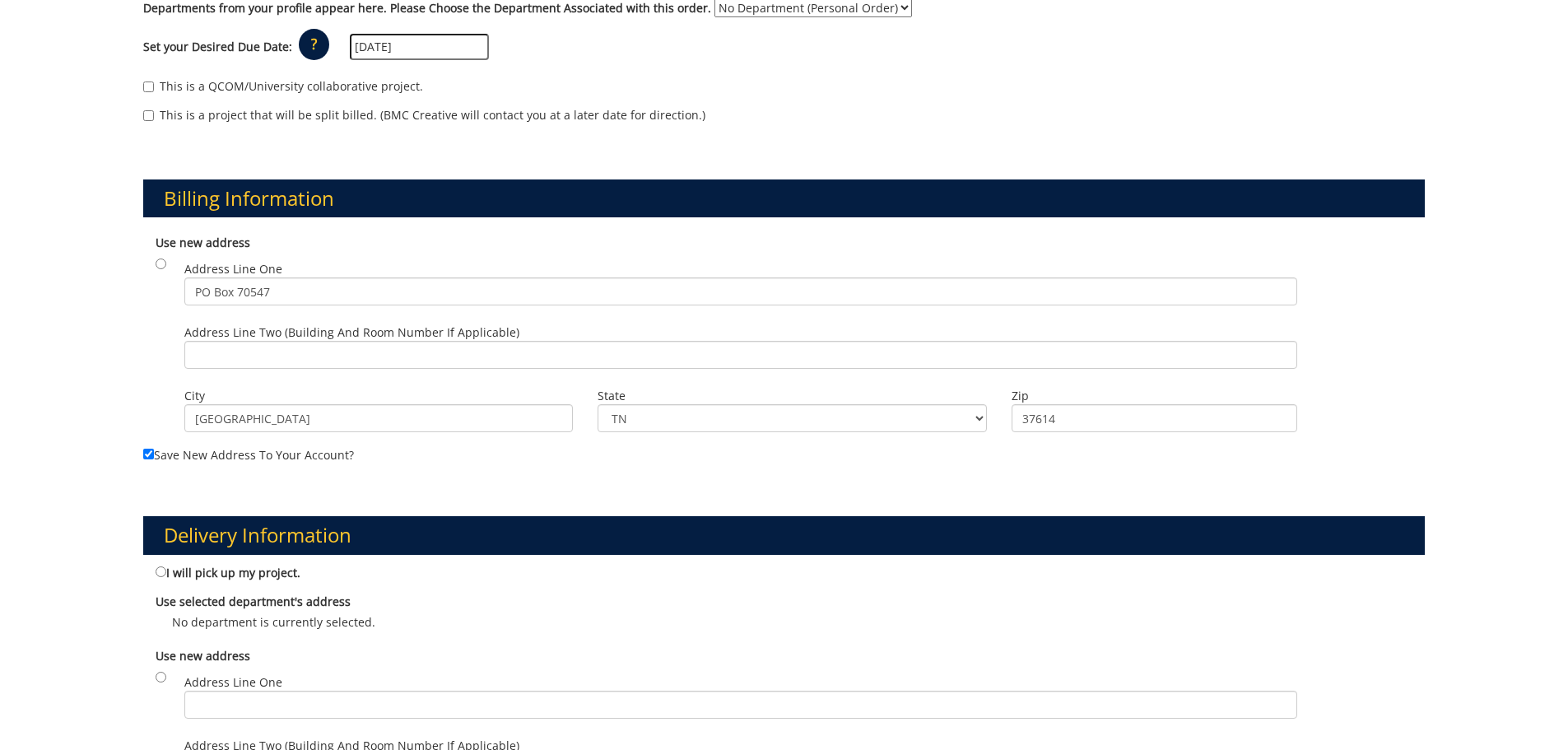
scroll to position [494, 0]
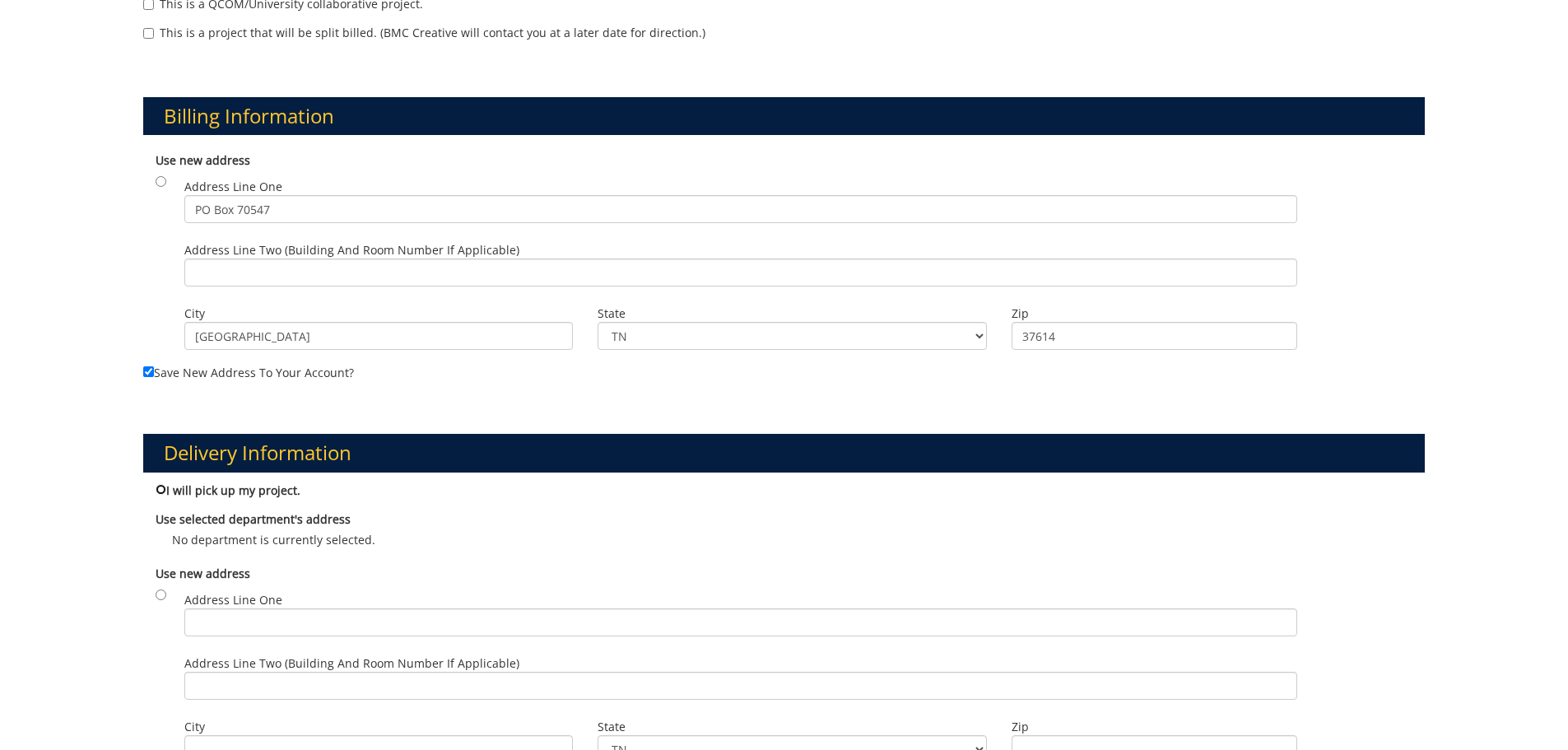
click at [162, 488] on input "I will pick up my project." at bounding box center [160, 489] width 11 height 11
radio input "true"
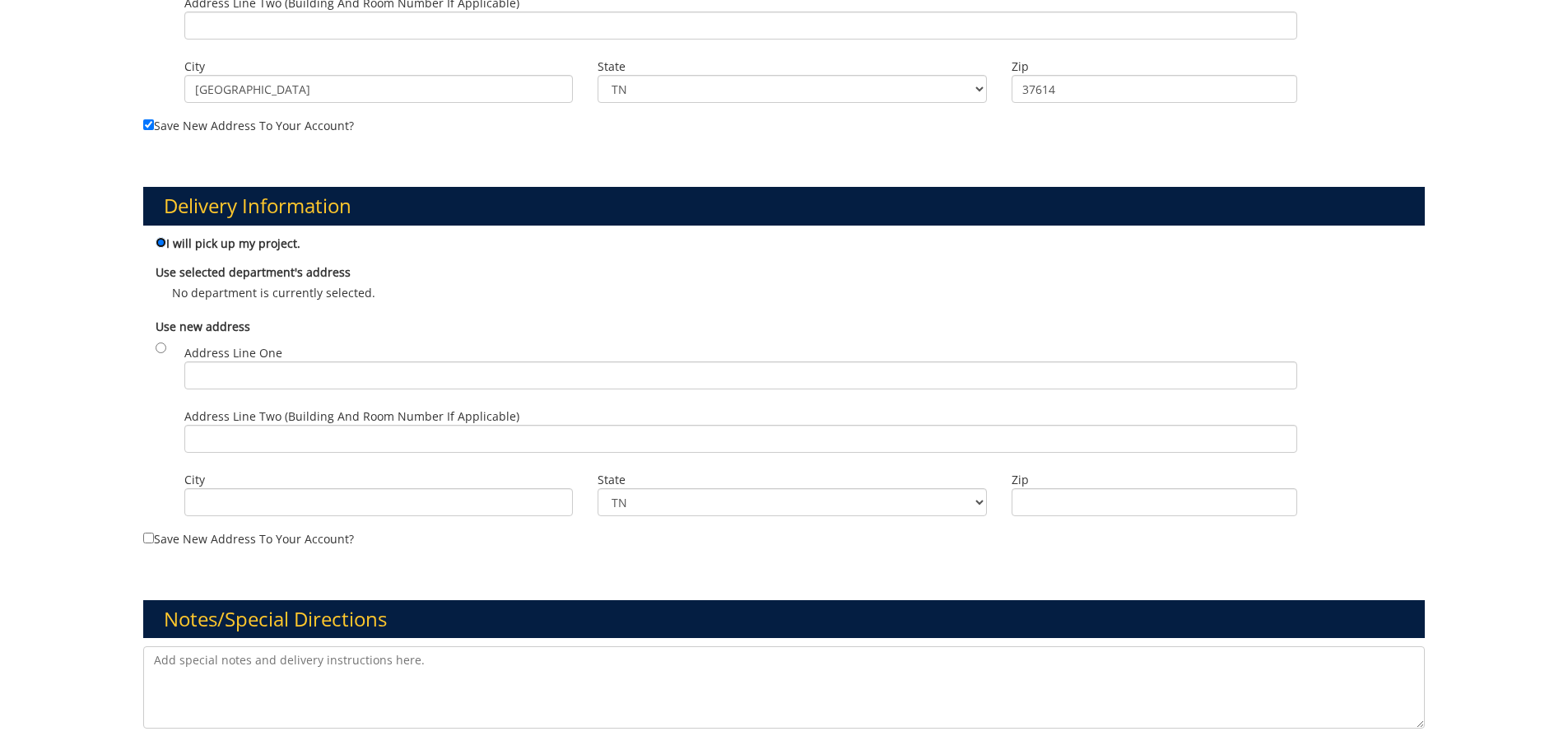
scroll to position [905, 0]
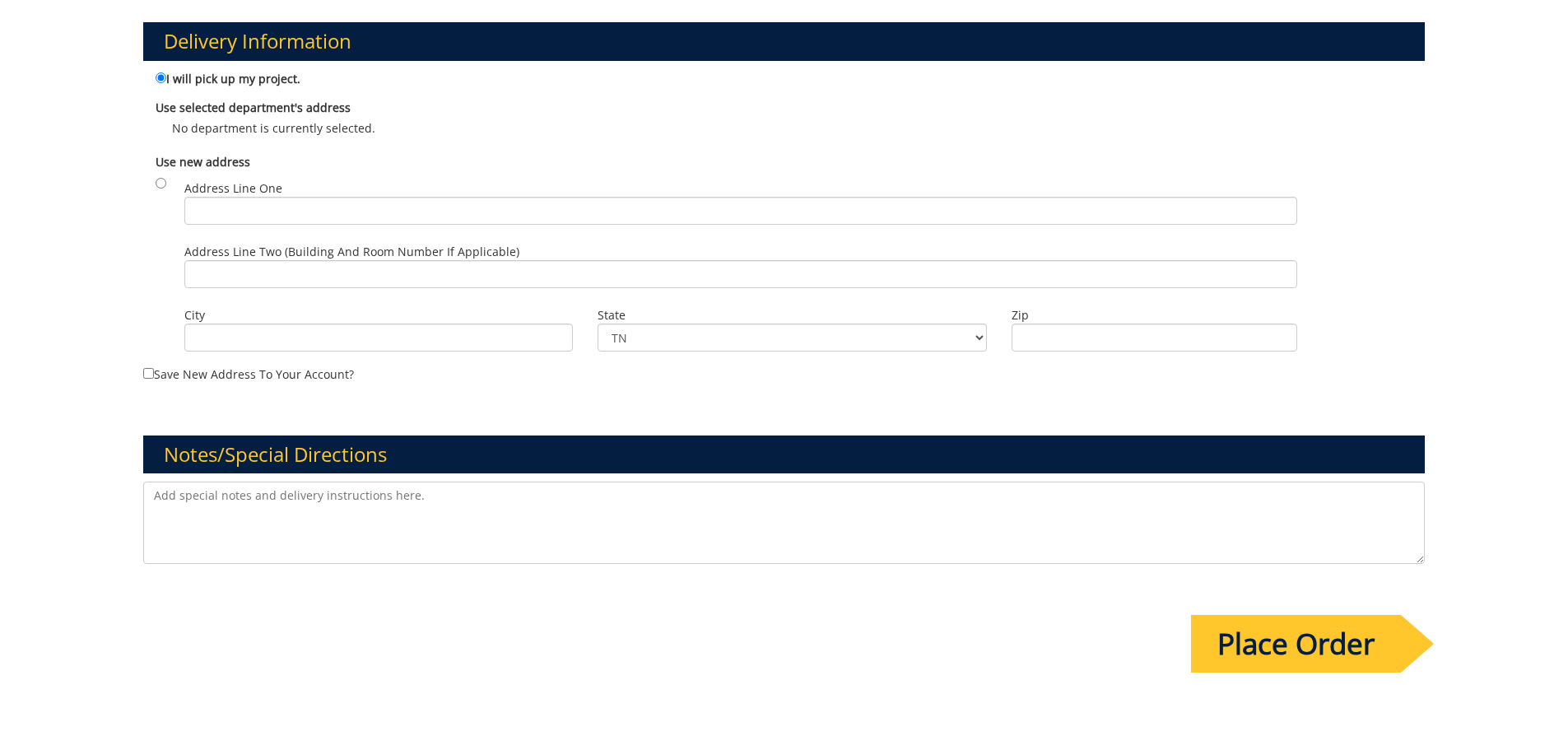
click at [420, 527] on textarea at bounding box center [784, 523] width 1283 height 82
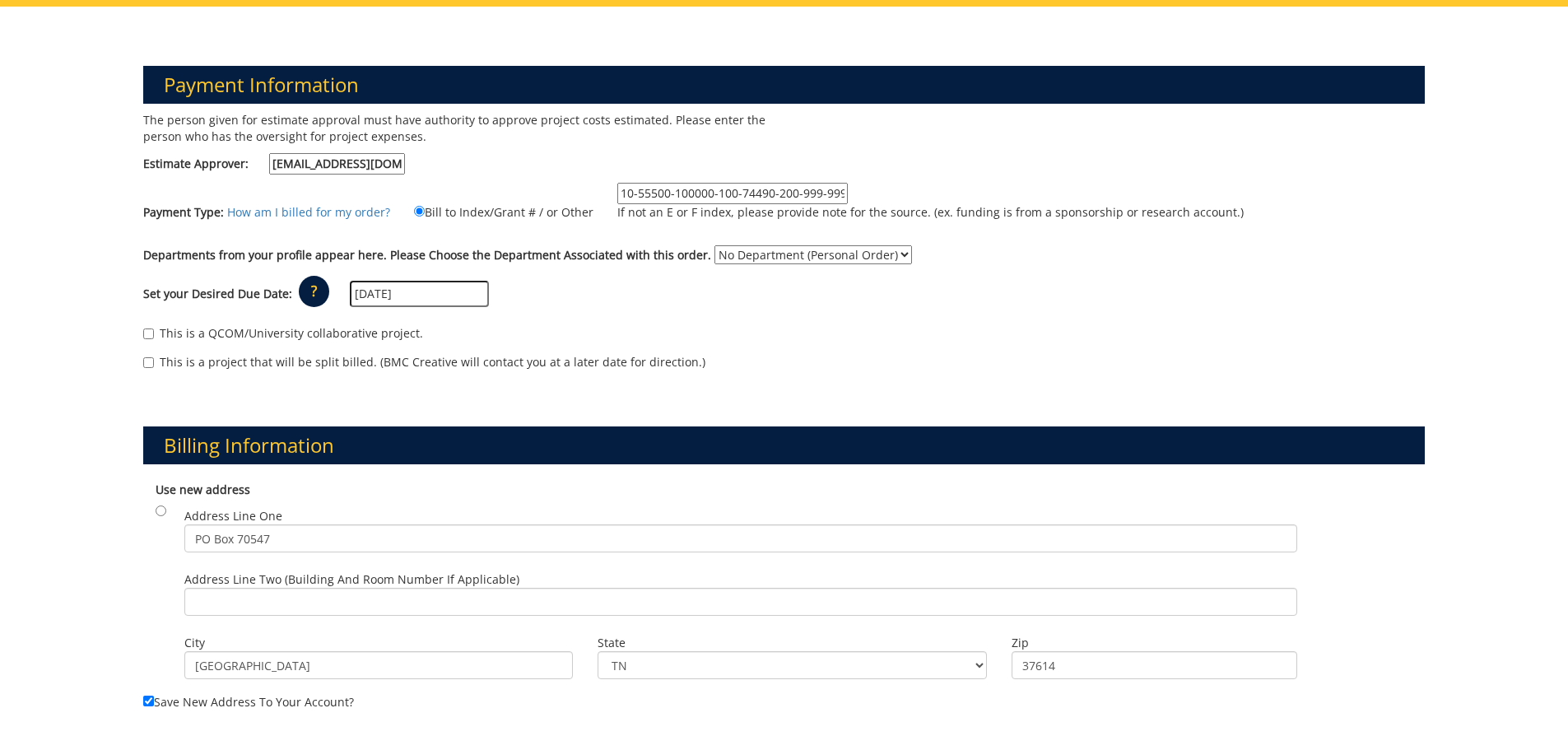
scroll to position [0, 0]
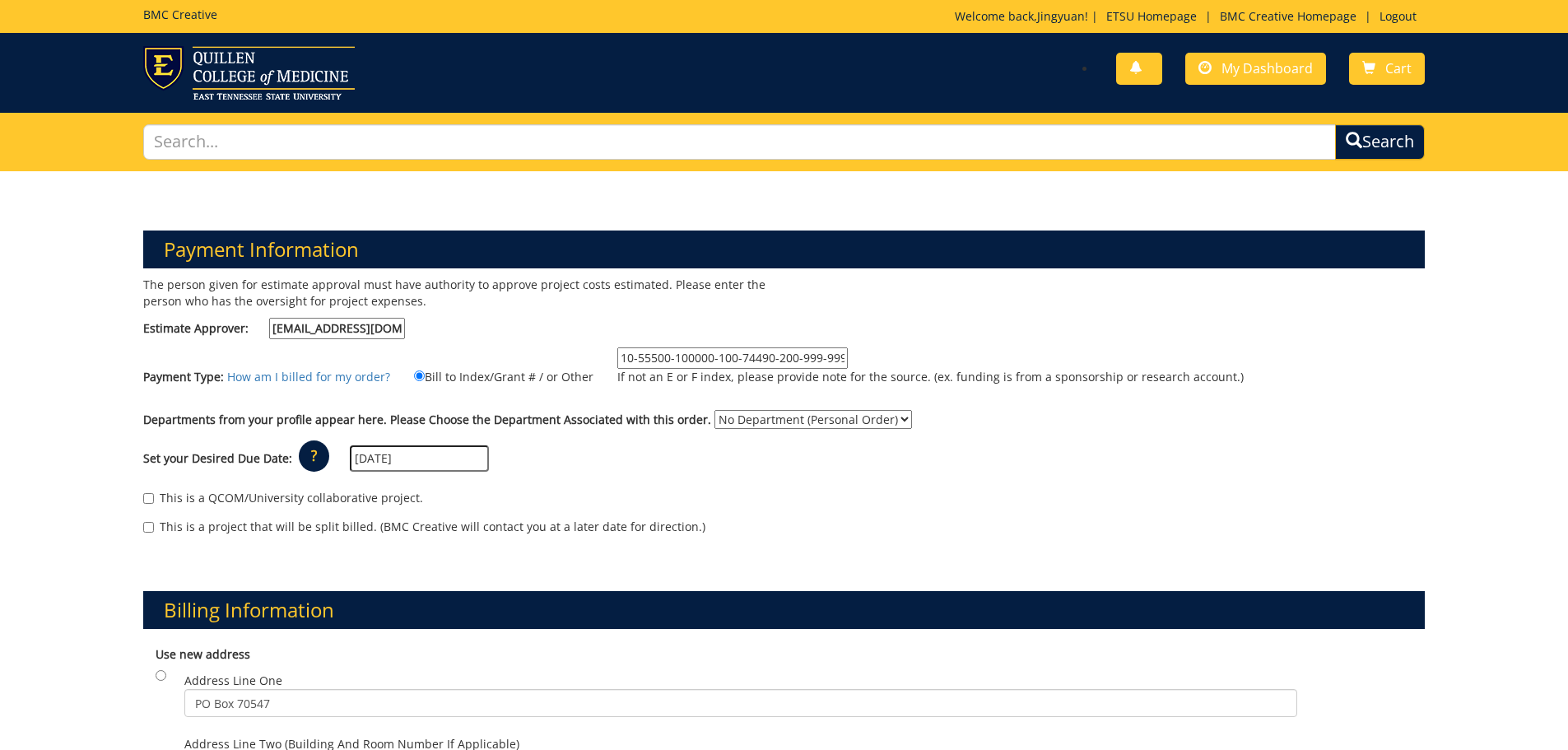
type textarea "Please check to see if the product meet the"
click at [357, 460] on input "09/17/2025" at bounding box center [419, 458] width 139 height 26
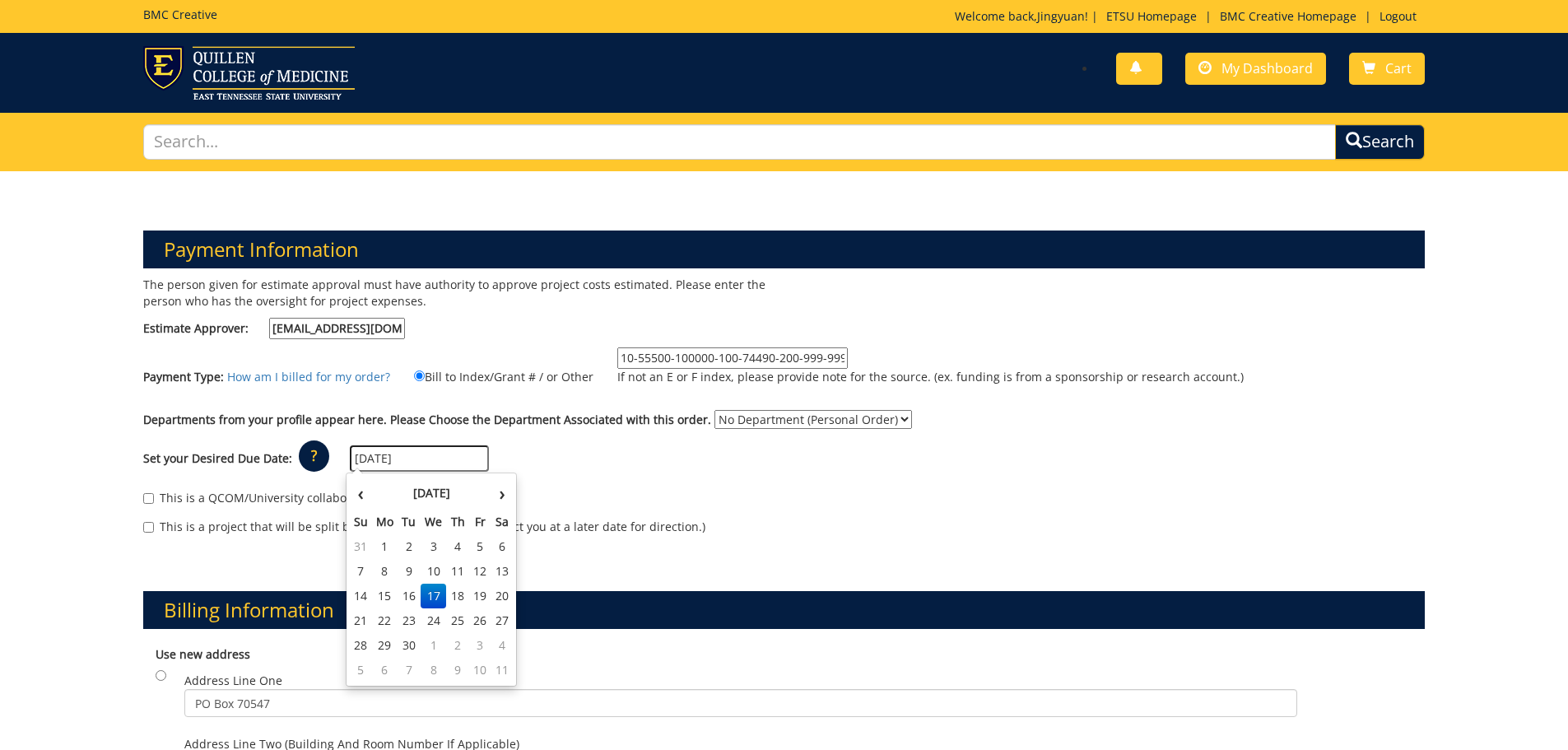
click at [304, 453] on p "?" at bounding box center [314, 456] width 30 height 31
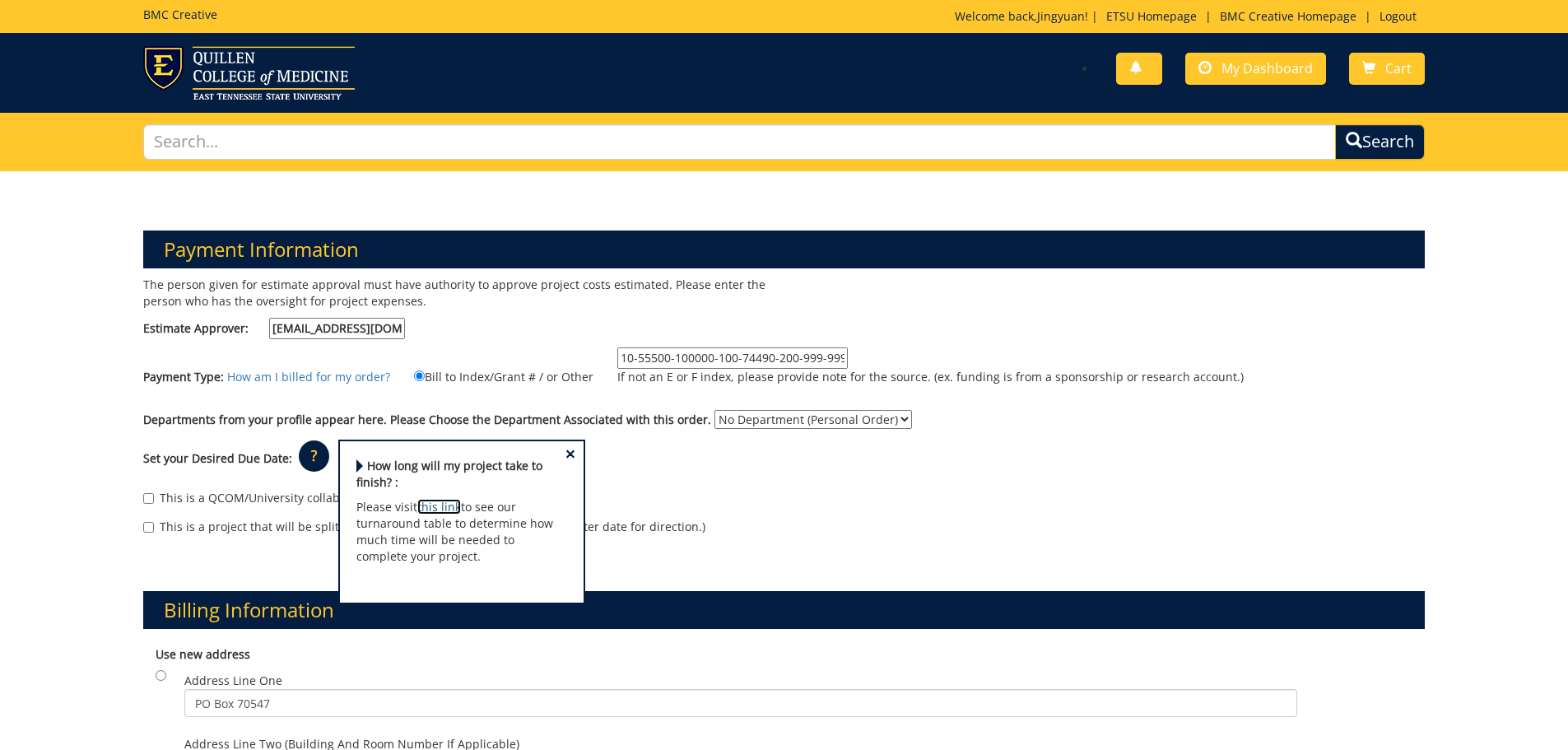
click at [444, 506] on link "this link" at bounding box center [439, 507] width 44 height 16
click at [680, 483] on div "This is a QCOM/University collaborative project. This is a project that will be…" at bounding box center [784, 516] width 1307 height 70
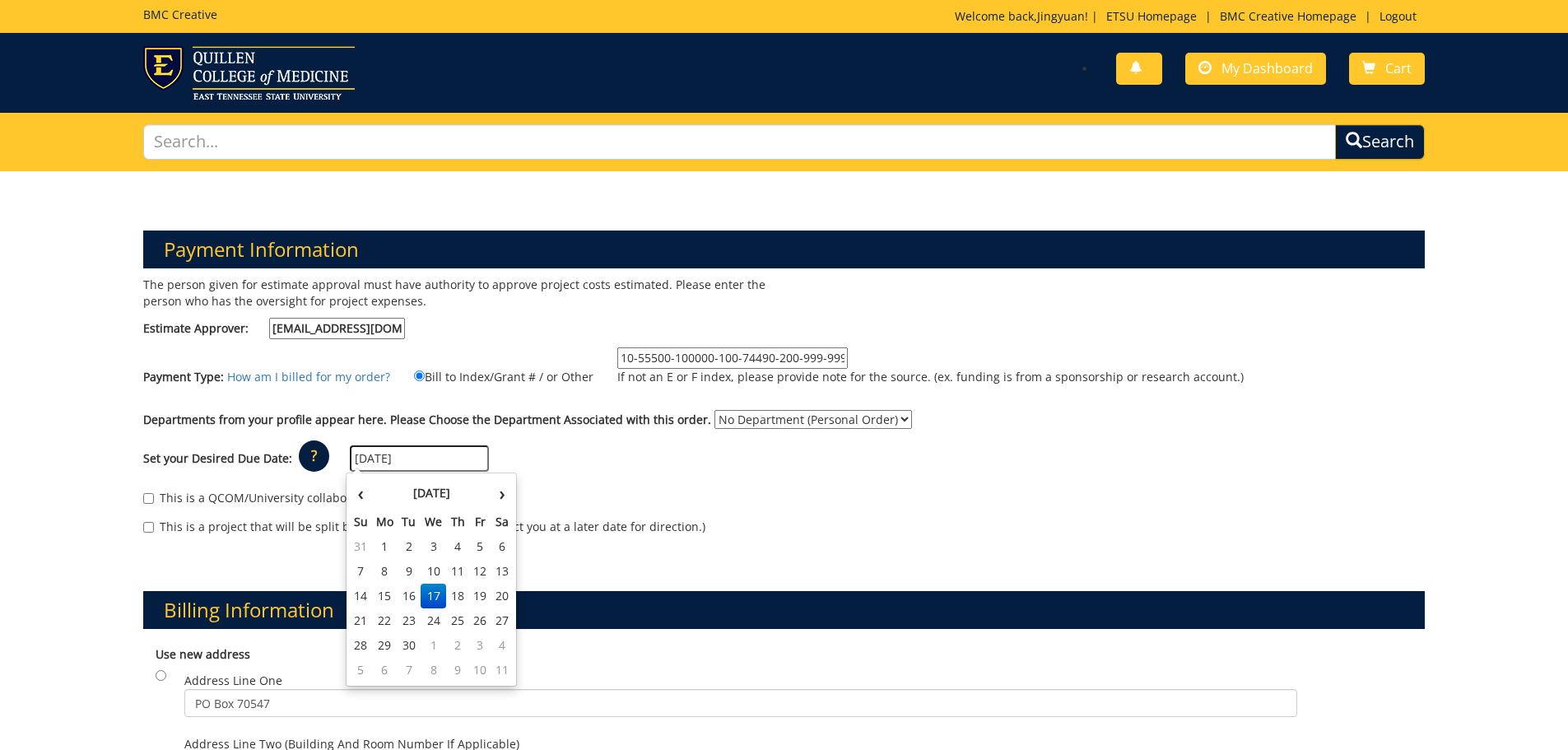
click at [356, 461] on input "09/17/2025" at bounding box center [419, 458] width 139 height 26
click at [414, 597] on td "16" at bounding box center [409, 596] width 23 height 24
type input "[DATE]"
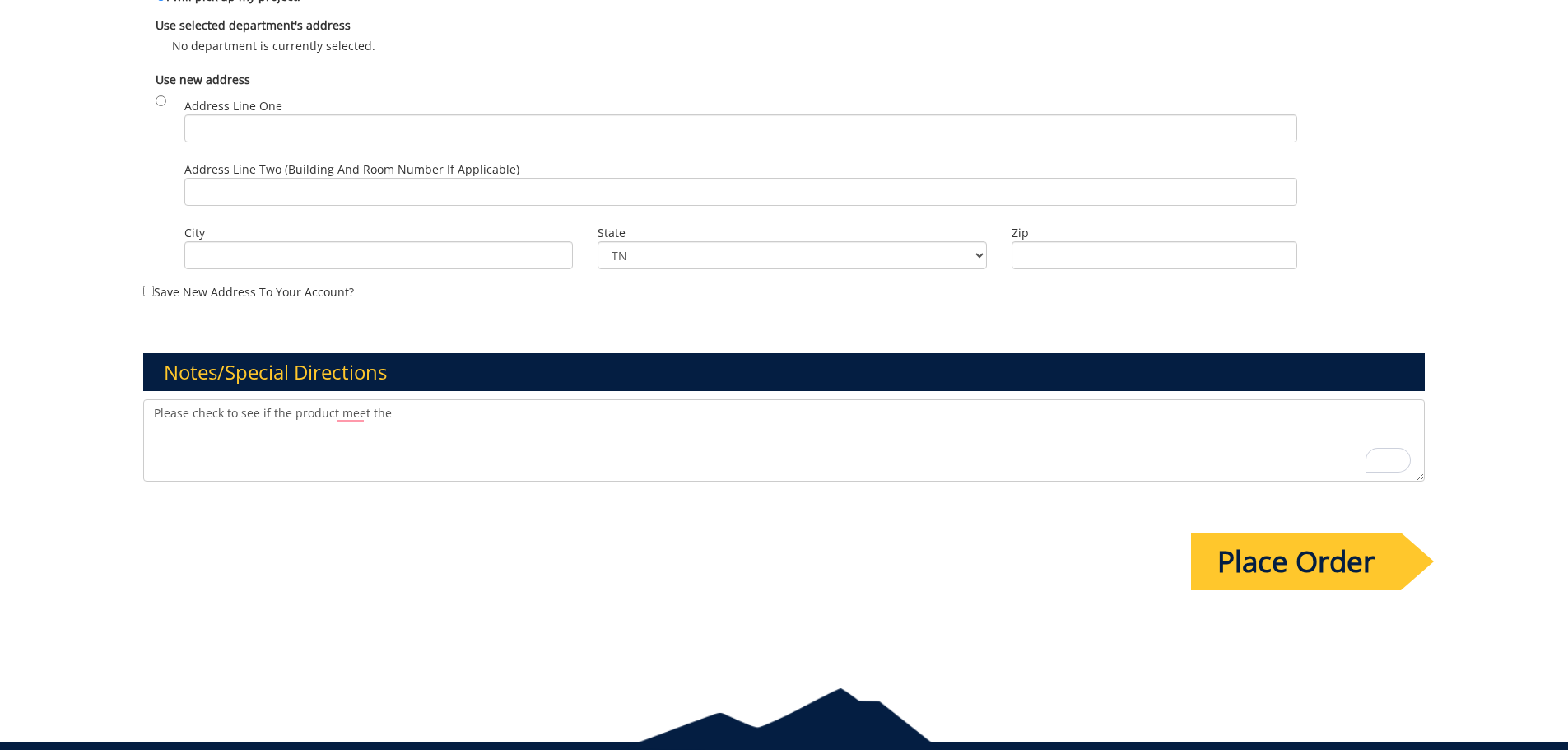
scroll to position [1057, 0]
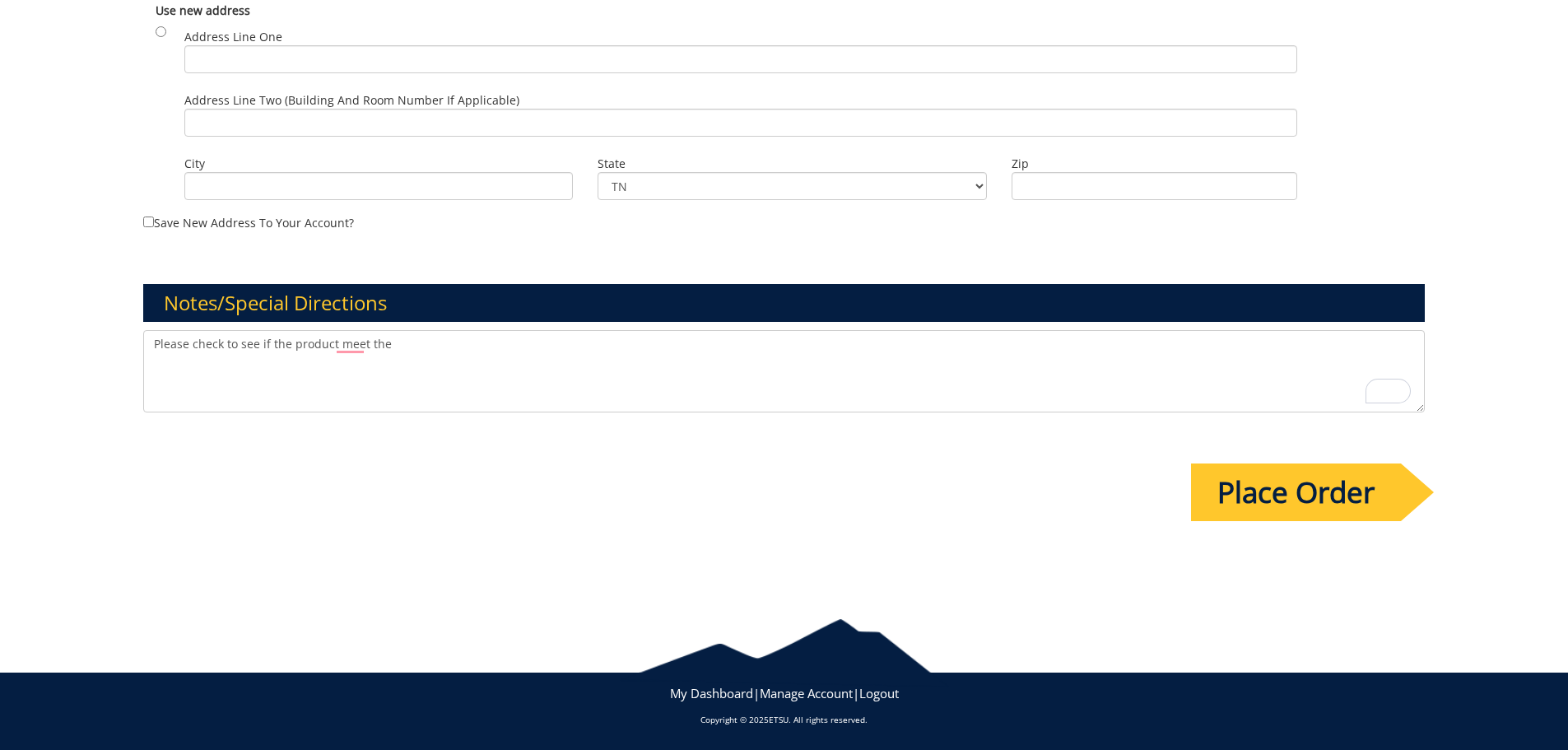
click at [400, 337] on textarea "Please check to see if the product meet the" at bounding box center [784, 371] width 1283 height 82
drag, startPoint x: 416, startPoint y: 348, endPoint x: 117, endPoint y: 341, distance: 299.1
click at [1377, 499] on input "Place Order" at bounding box center [1296, 492] width 210 height 58
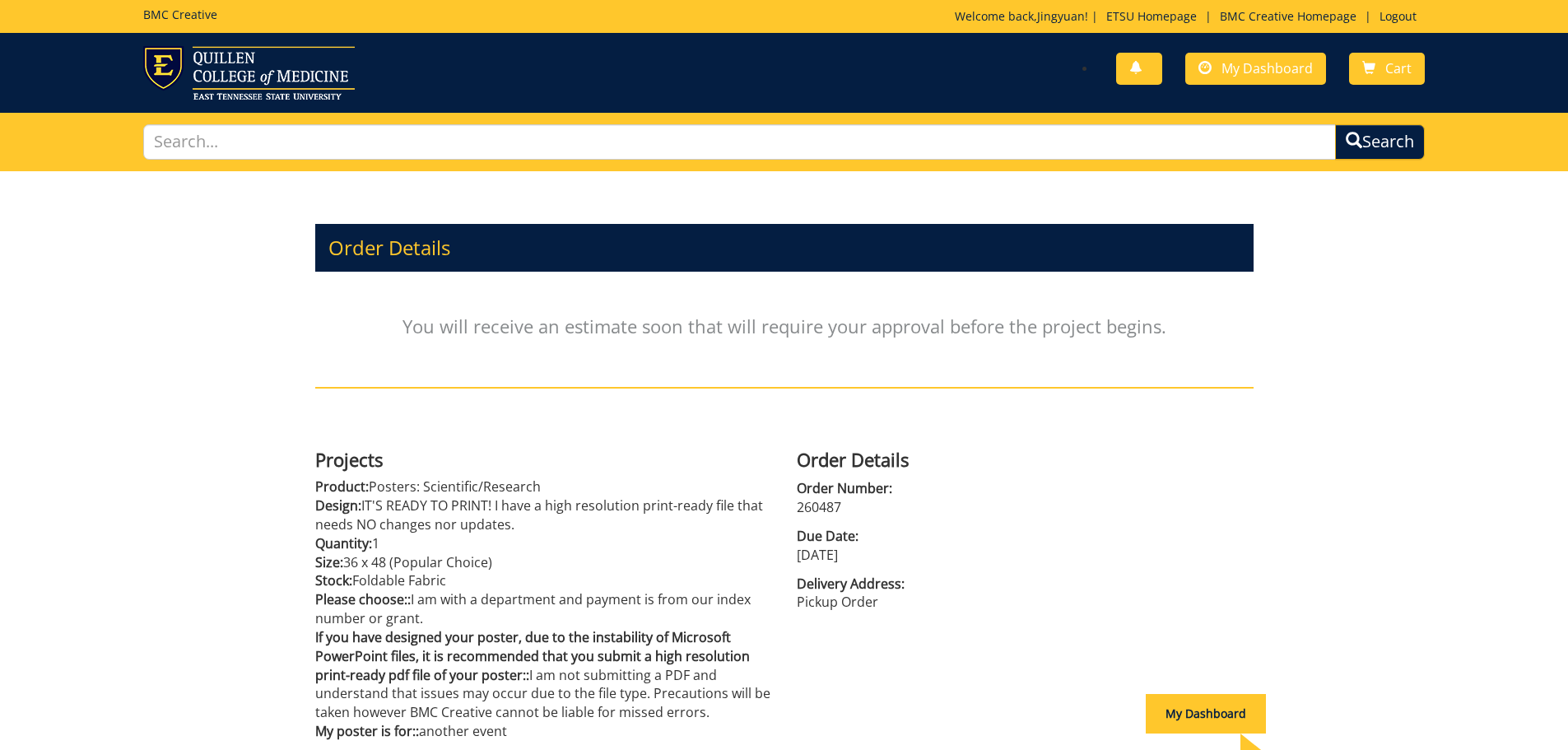
scroll to position [164, 0]
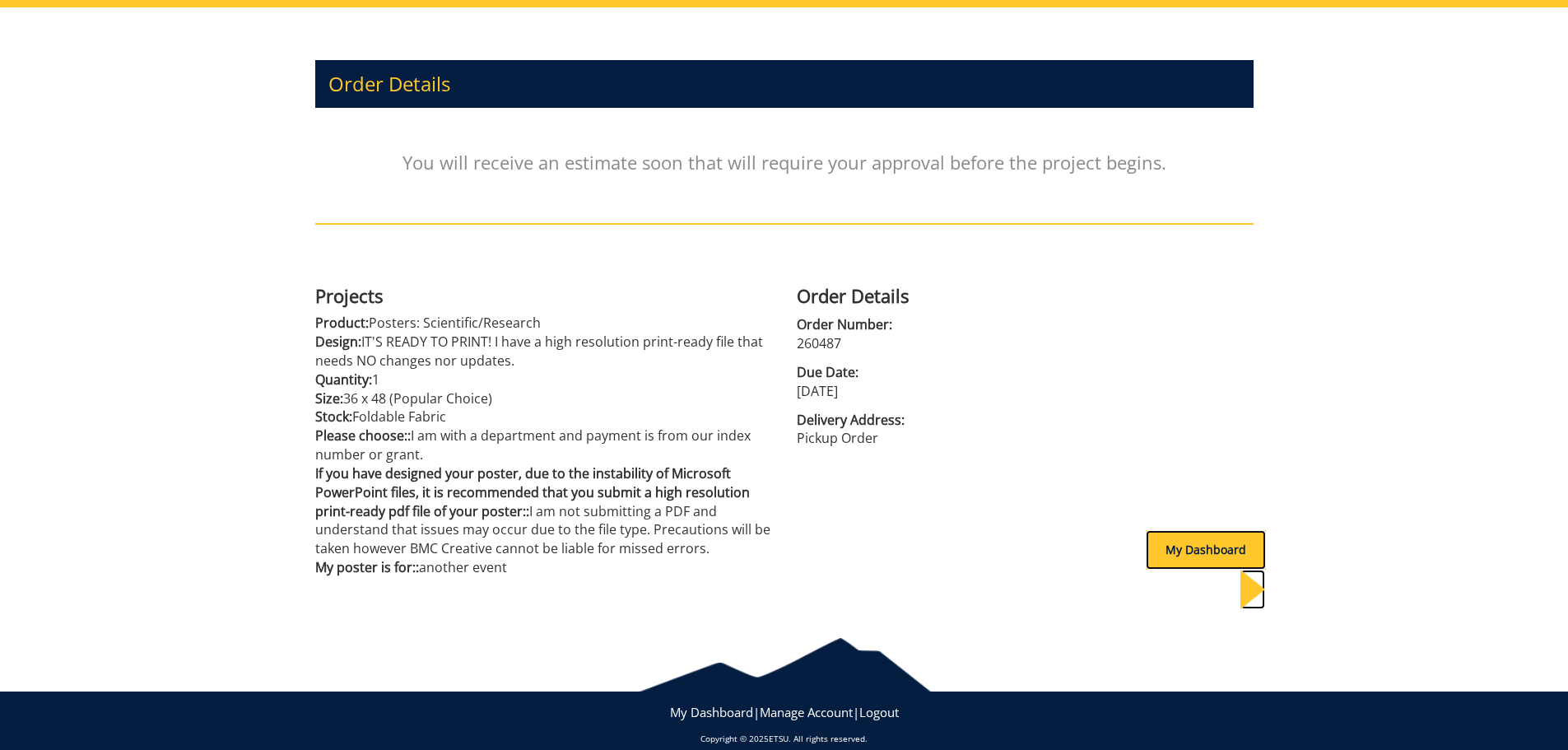
click at [1193, 549] on div "My Dashboard" at bounding box center [1206, 549] width 120 height 39
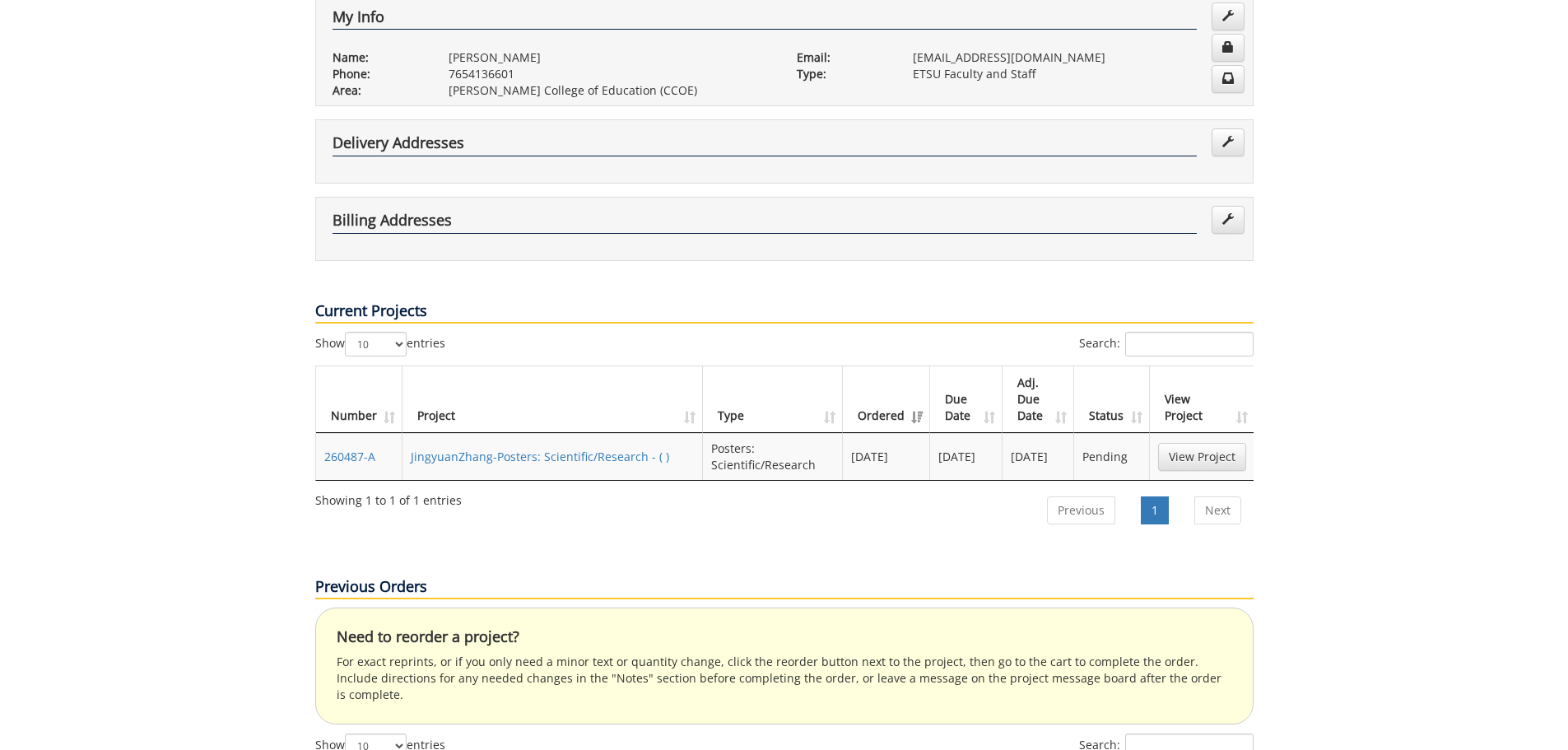
scroll to position [494, 0]
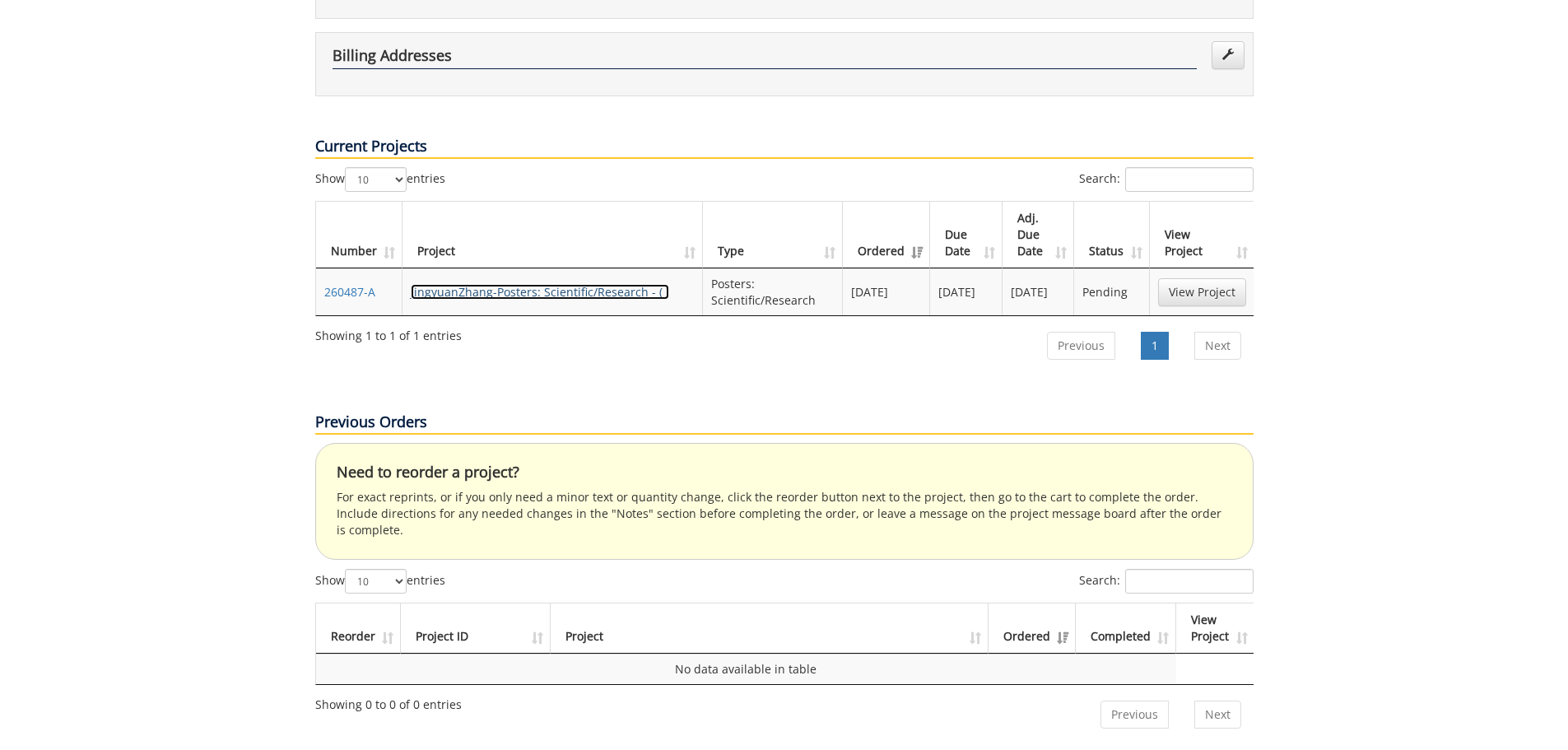
click at [568, 284] on link "JingyuanZhang-Posters: Scientific/Research - ( )" at bounding box center [540, 292] width 258 height 16
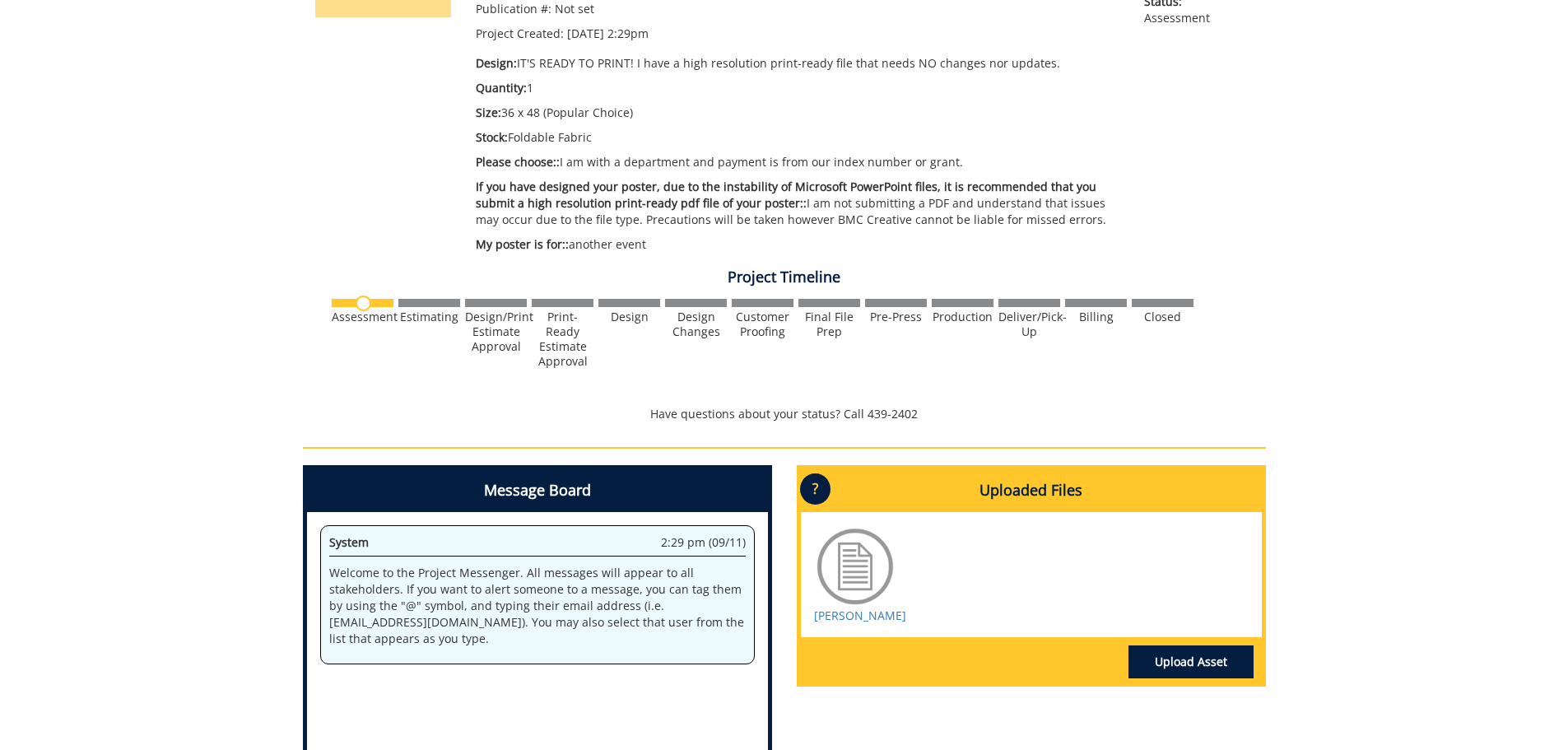
scroll to position [494, 0]
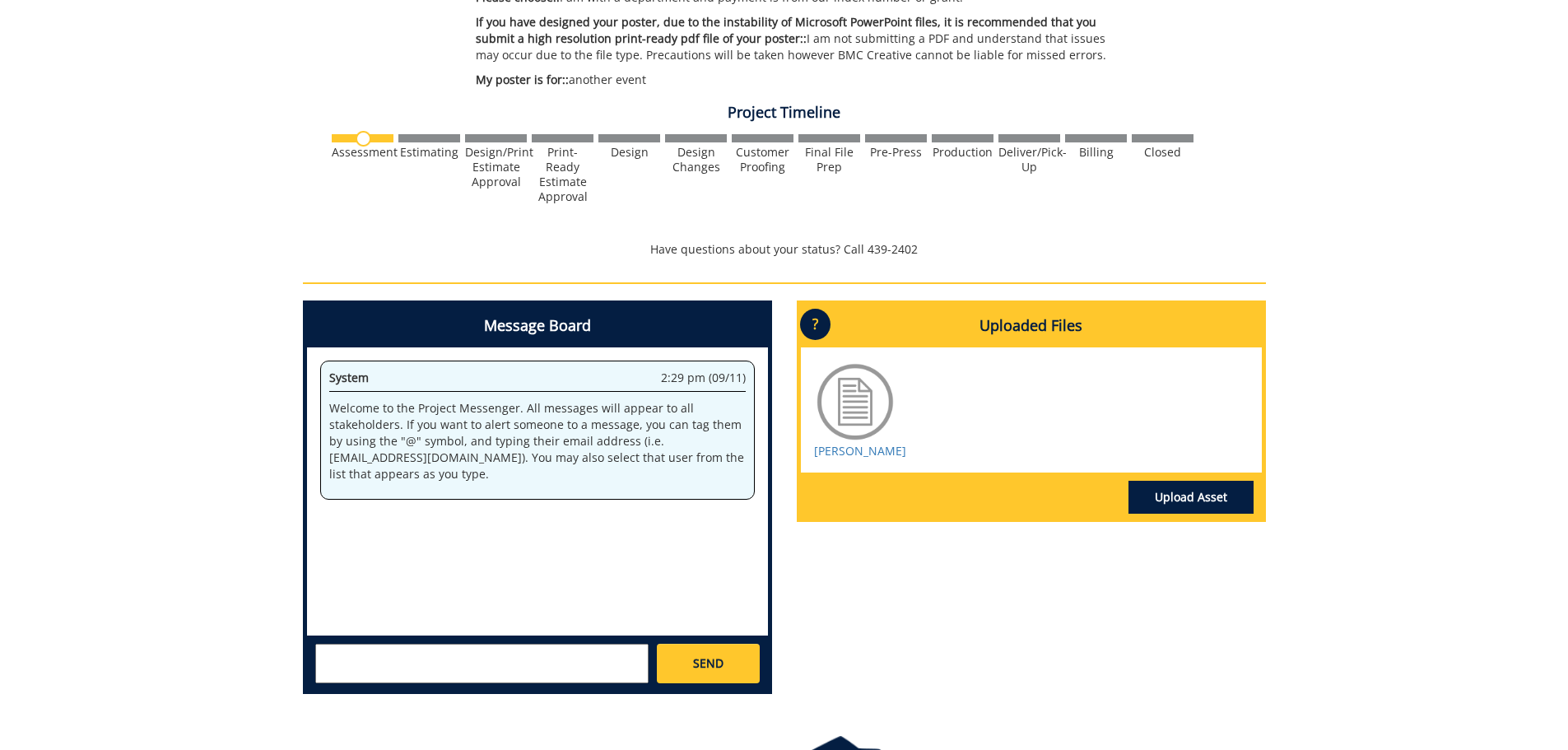
click at [1413, 197] on div "260487-A JingyuanZhang-Posters: Scientific/Research Estimate Approver: [EMAIL_A…" at bounding box center [784, 192] width 1568 height 1030
click at [529, 651] on textarea at bounding box center [482, 663] width 333 height 39
click at [599, 652] on textarea "Hi there, would you please let me know if everything is ready to print?" at bounding box center [482, 663] width 333 height 39
click at [414, 667] on textarea "Hi there, would you please let me know if everything is clear and it is ready t…" at bounding box center [482, 663] width 333 height 39
click at [404, 669] on textarea "Hi there, would you please let me know if everything is clear and it is ready t…" at bounding box center [482, 663] width 333 height 39
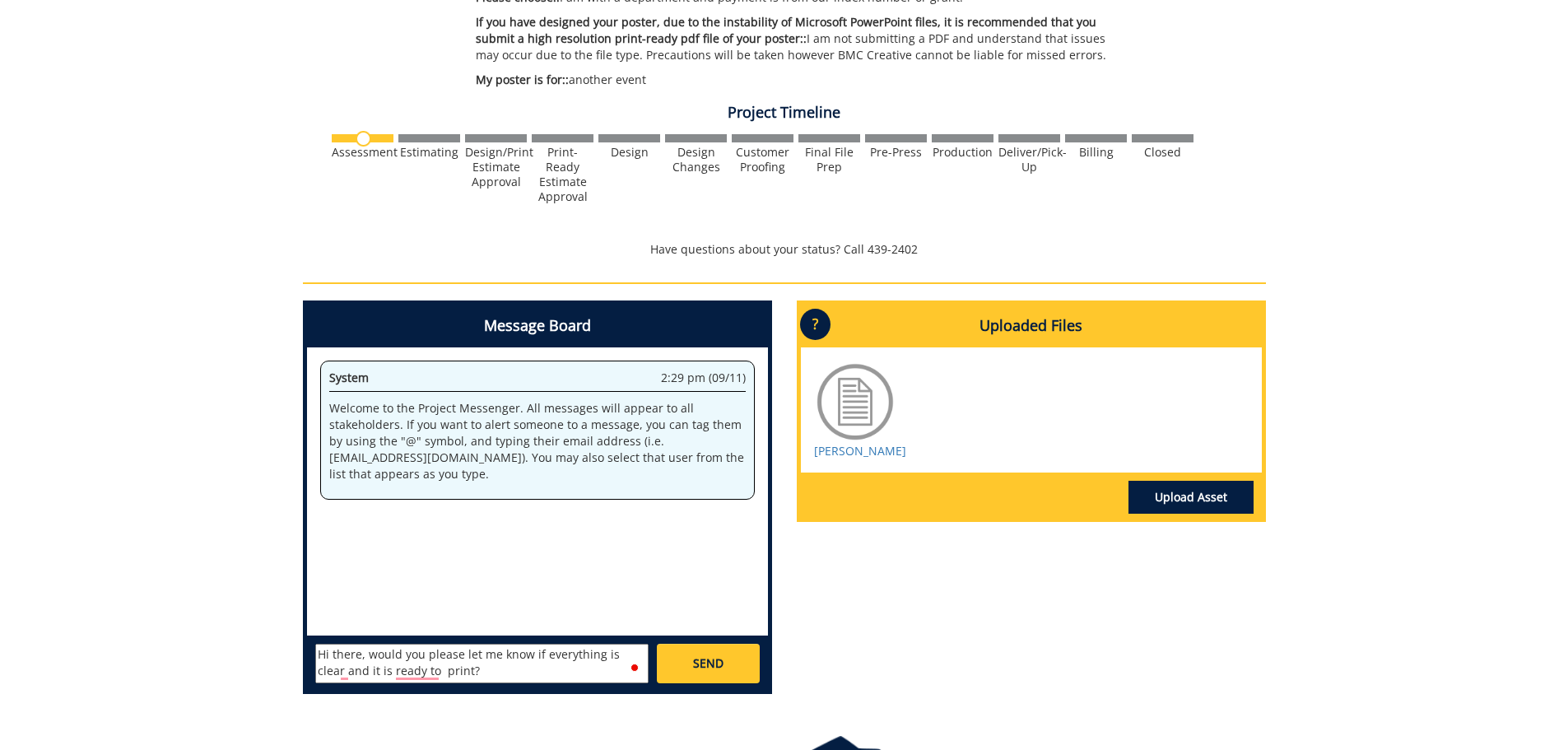
click at [336, 671] on textarea "Hi there, would you please let me know if everything is clear and it is ready t…" at bounding box center [482, 663] width 333 height 39
drag, startPoint x: 543, startPoint y: 656, endPoint x: 389, endPoint y: 658, distance: 154.0
click at [389, 658] on textarea "Hi there, would you please let me know if everything is clear and you have my d…" at bounding box center [482, 663] width 333 height 39
click at [537, 674] on textarea "Hi there, would you please let me know if everything is clear and you have my d…" at bounding box center [482, 663] width 333 height 39
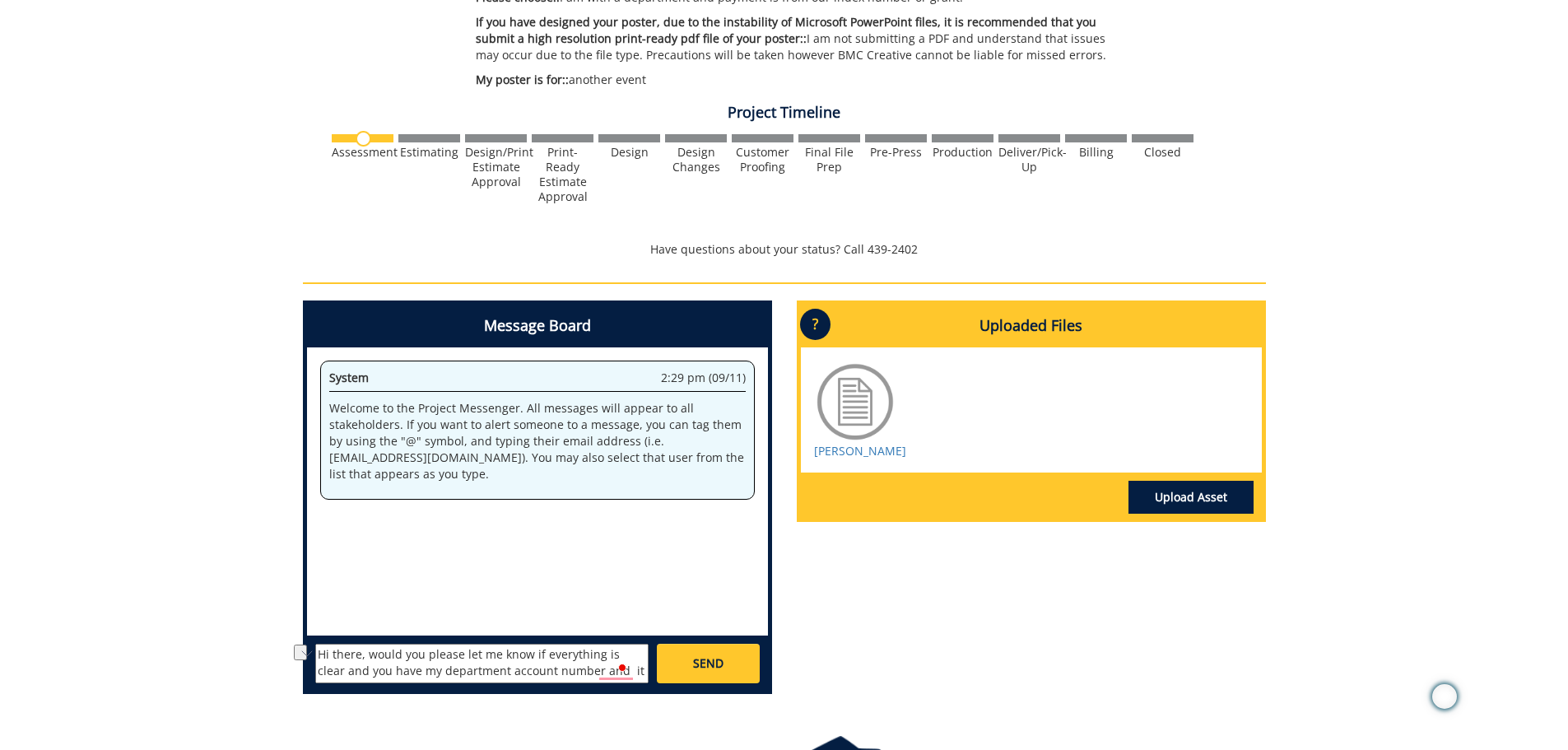
scroll to position [10, 0]
click at [341, 664] on textarea "Hi there, would you please let me know if everything is clear and you have my d…" at bounding box center [482, 663] width 333 height 39
drag, startPoint x: 540, startPoint y: 649, endPoint x: 596, endPoint y: 652, distance: 56.1
click at [596, 652] on textarea "Hi there, would you please let me know if everything is clear and you have my d…" at bounding box center [482, 663] width 333 height 39
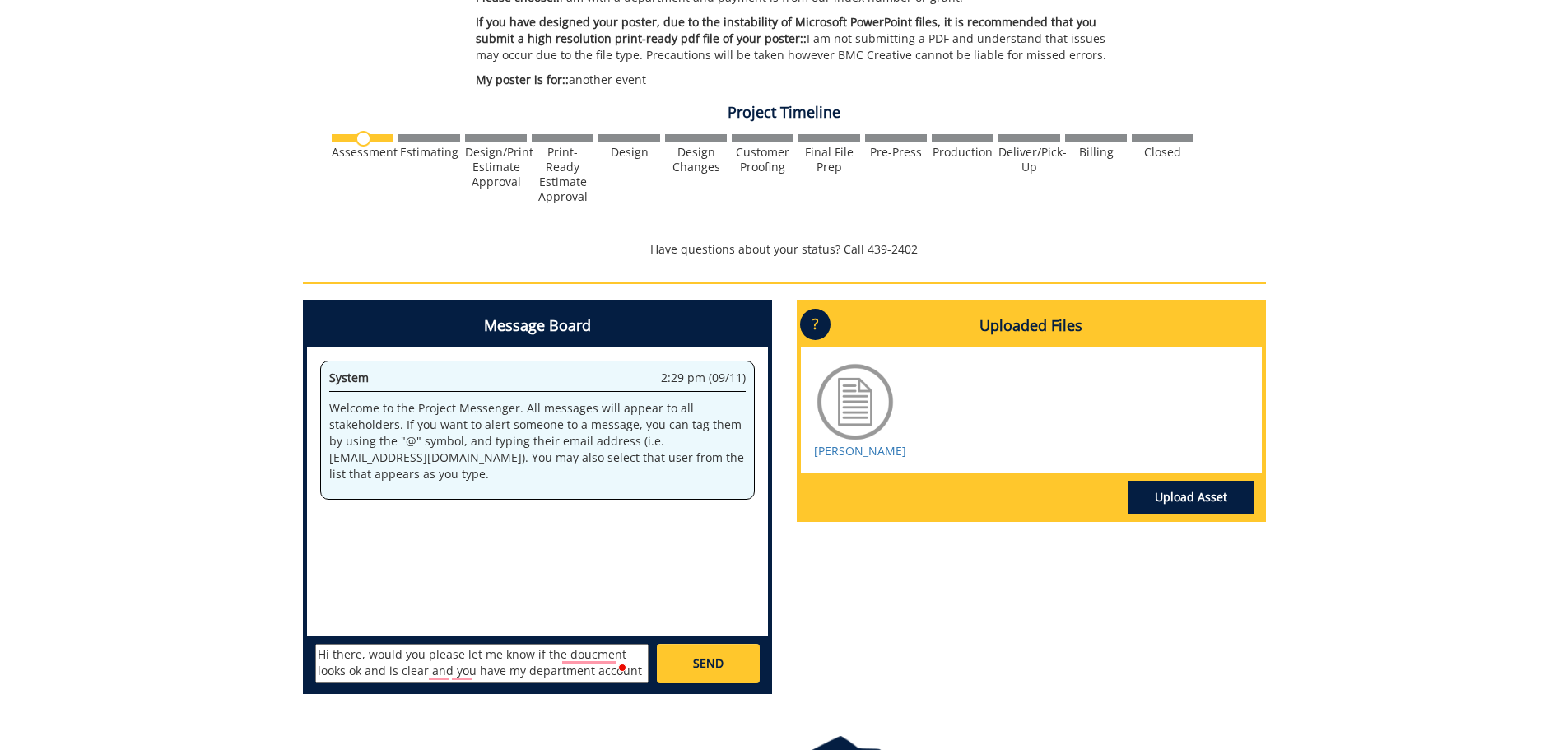
click at [425, 672] on textarea "Hi there, would you please let me know if the doucment looks ok and is clear an…" at bounding box center [482, 663] width 333 height 39
click at [573, 664] on textarea "Hi there, would you please let me know if the doucment looks ok and is and you …" at bounding box center [482, 663] width 333 height 39
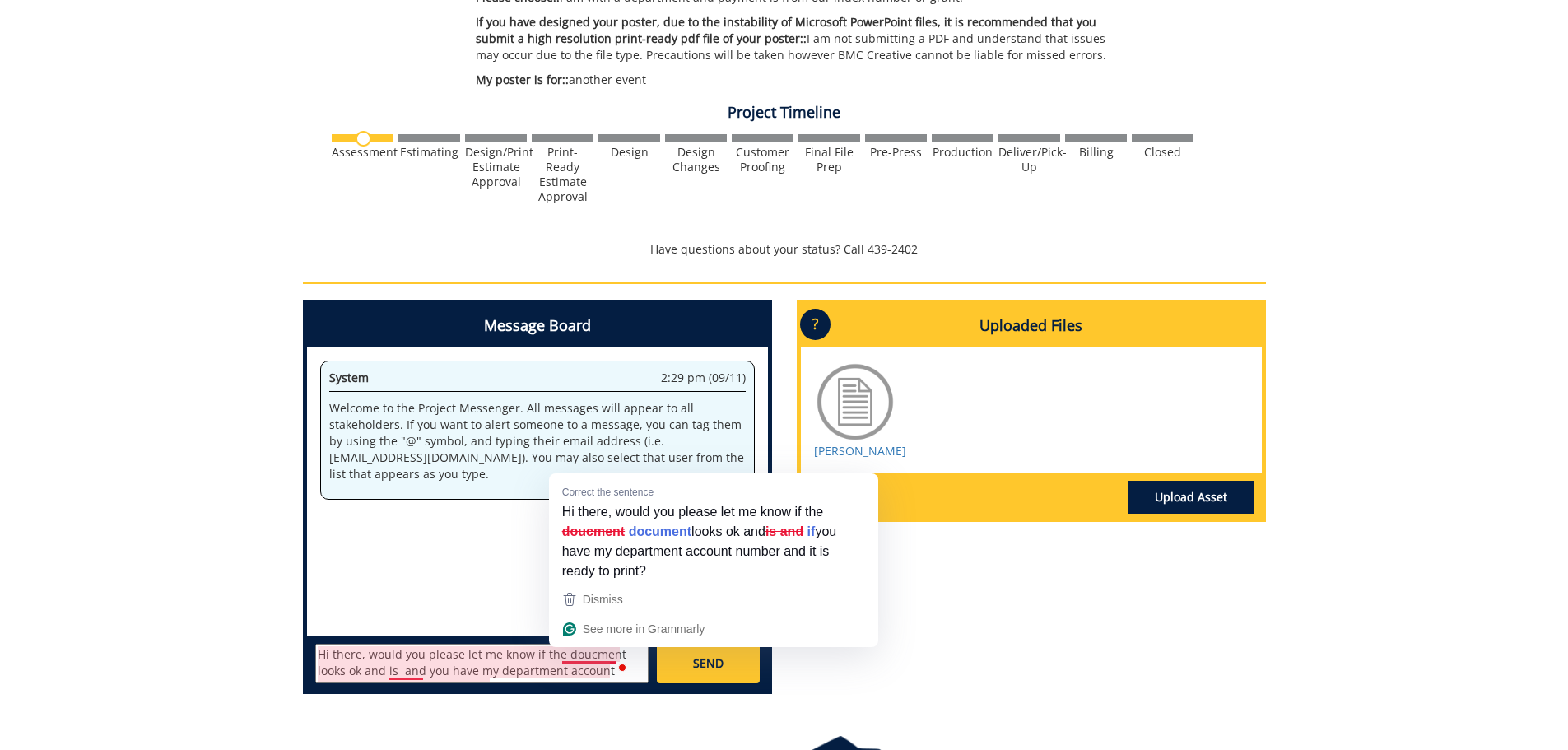
click at [578, 652] on textarea "Hi there, would you please let me know if the doucment looks ok and is and you …" at bounding box center [482, 663] width 333 height 39
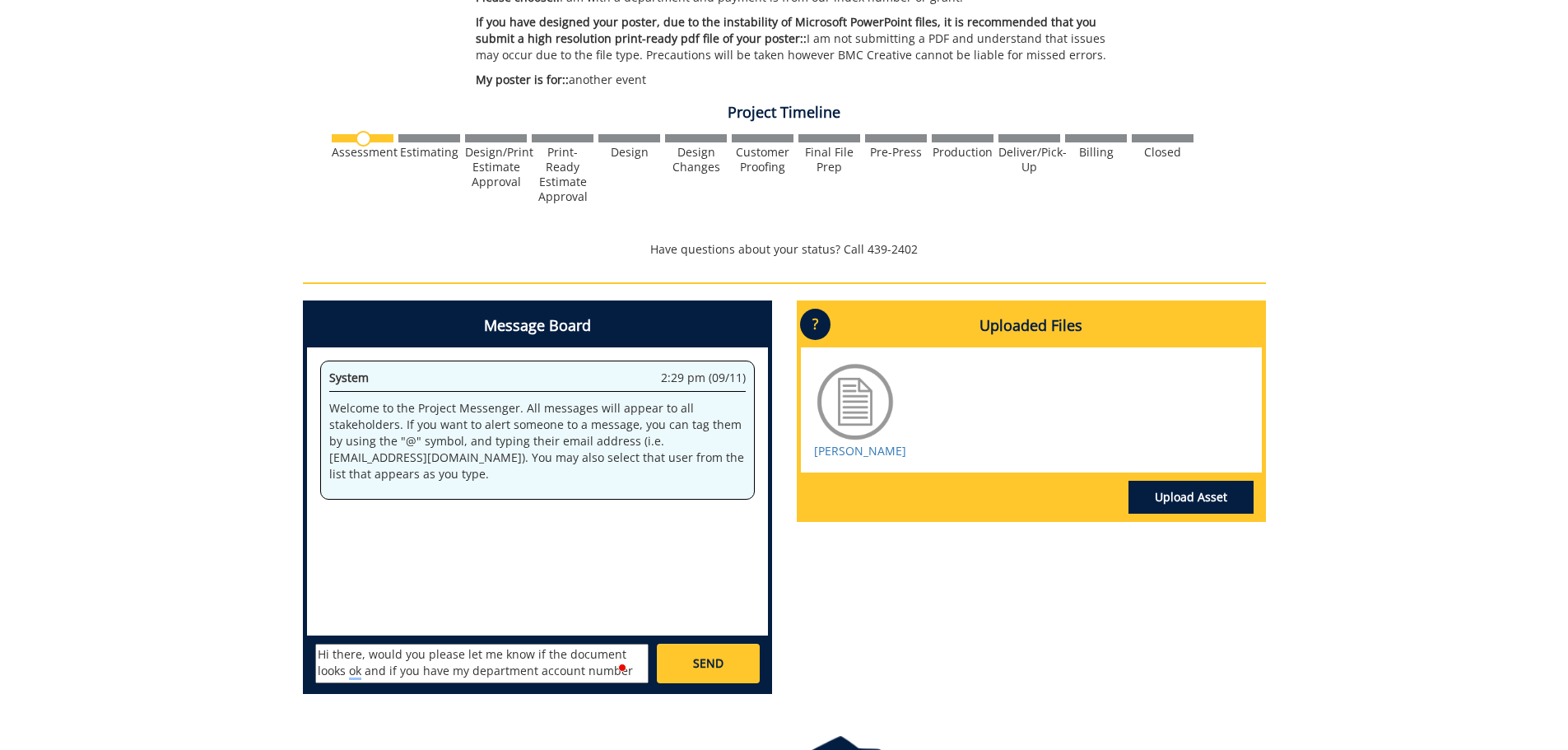
scroll to position [15, 0]
drag, startPoint x: 322, startPoint y: 673, endPoint x: 392, endPoint y: 671, distance: 70.0
click at [392, 671] on textarea "Hi there, would you please let me know if the document looks ok and if you have…" at bounding box center [482, 663] width 333 height 39
click at [396, 670] on textarea "Hi there, would you please let me know if the document looks ok and if you have…" at bounding box center [482, 663] width 333 height 39
click at [360, 672] on textarea "Hi there, would you please let me know if the document looks ok and if you have…" at bounding box center [482, 663] width 333 height 39
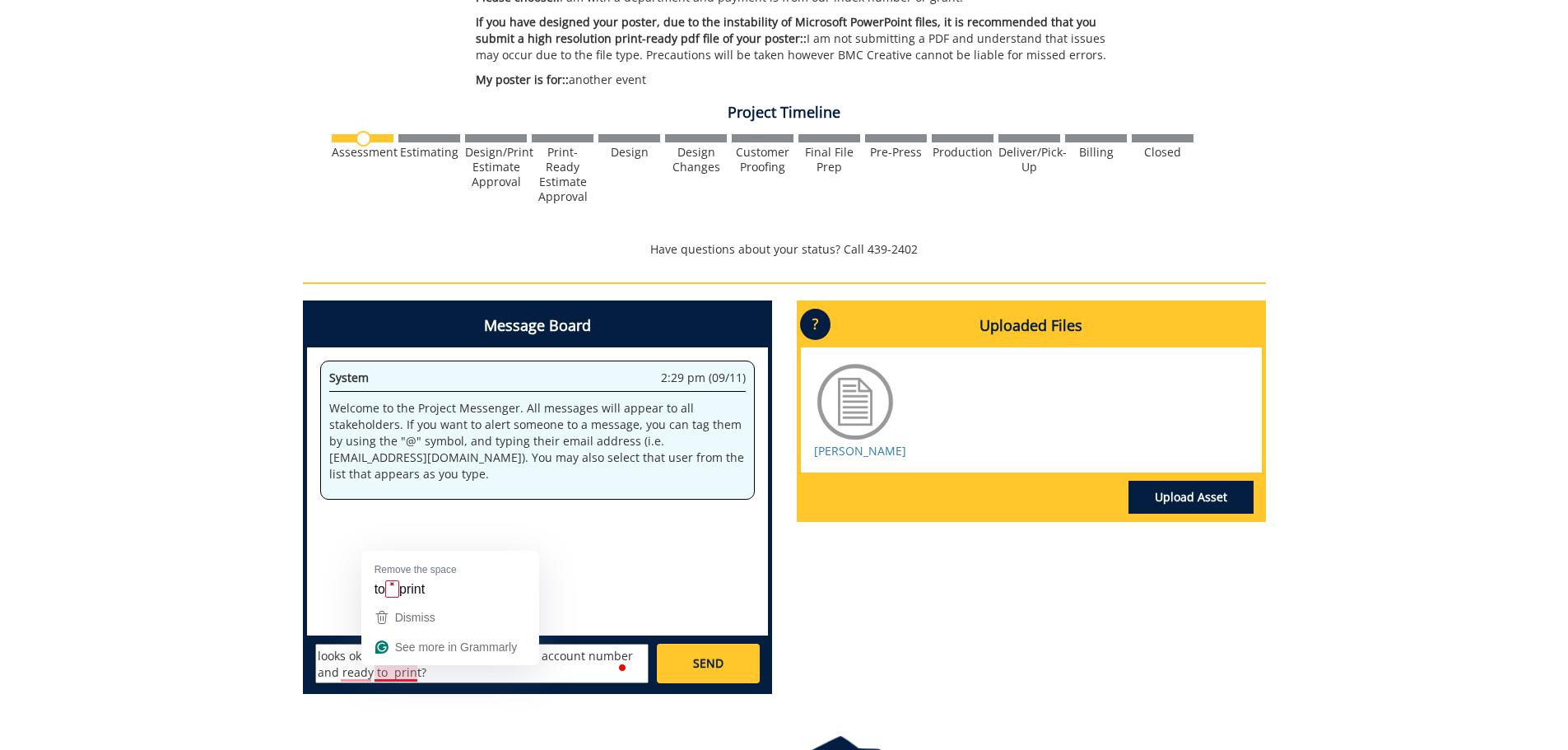
click at [388, 672] on textarea "Hi there, would you please let me know if the document looks ok and if you have…" at bounding box center [482, 663] width 333 height 39
click at [357, 680] on textarea "Hi there, would you please let me know if the document looks ok and if you have…" at bounding box center [482, 663] width 333 height 39
type textarea "Hi there, would you please let me know if the document looks ok and if you have…"
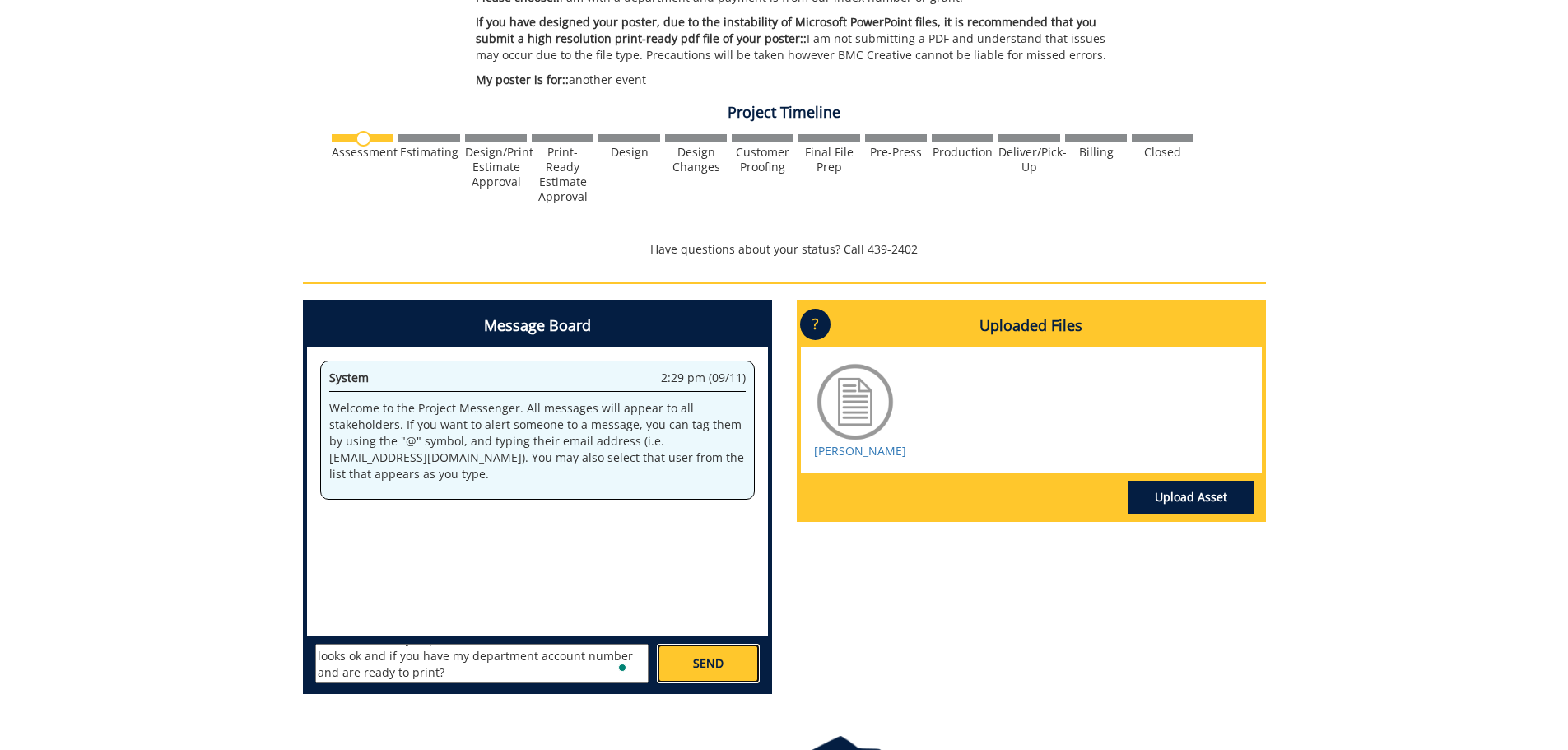
click at [731, 664] on link "SEND" at bounding box center [708, 663] width 102 height 39
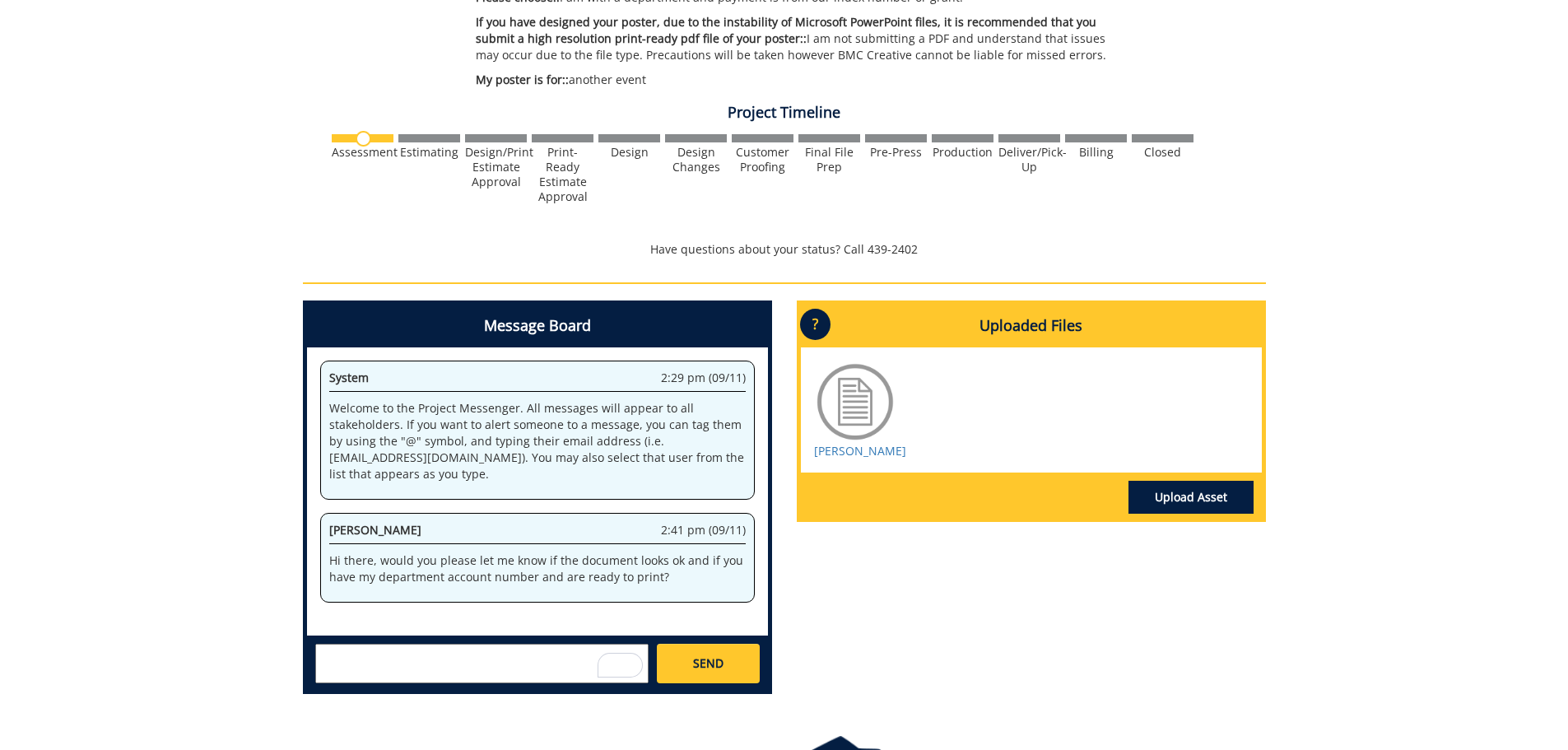
click at [990, 675] on div "Message Board System 2:29 pm (09/11) Welcome to the Project Messenger. All mess…" at bounding box center [784, 503] width 987 height 407
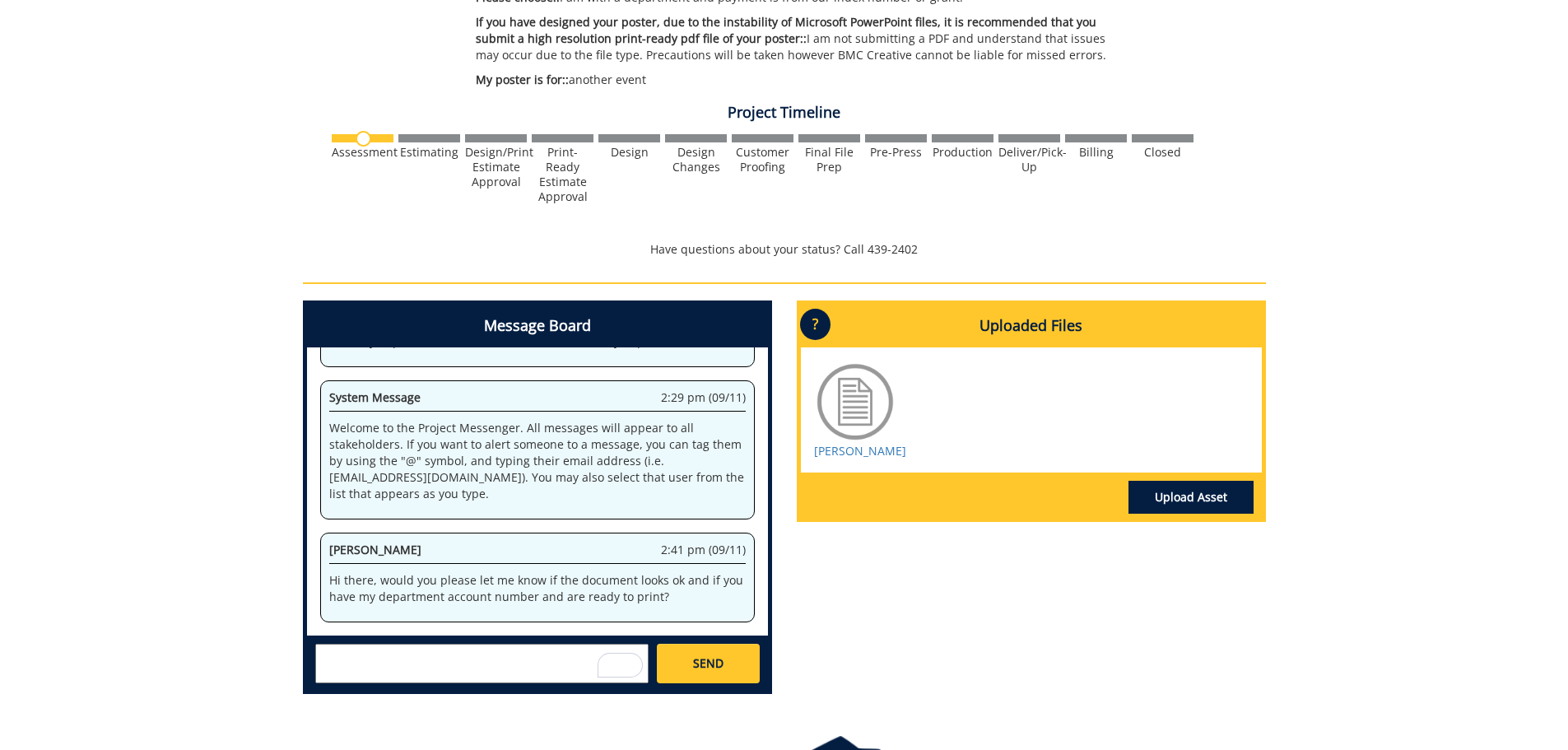
click at [109, 290] on div "260487-A JingyuanZhang-Posters: Scientific/Research Estimate Approver: [EMAIL_A…" at bounding box center [784, 192] width 1568 height 1030
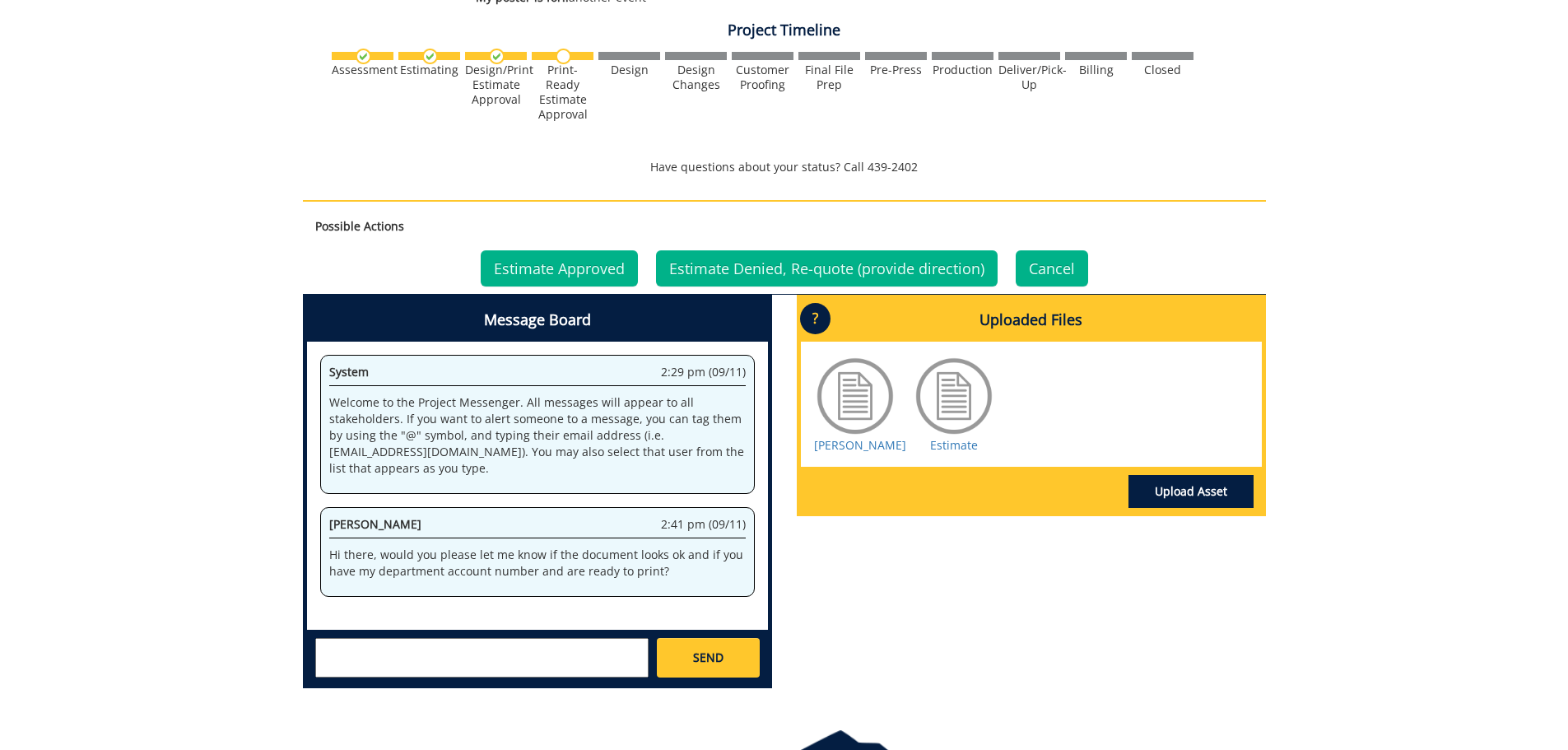
scroll to position [412, 0]
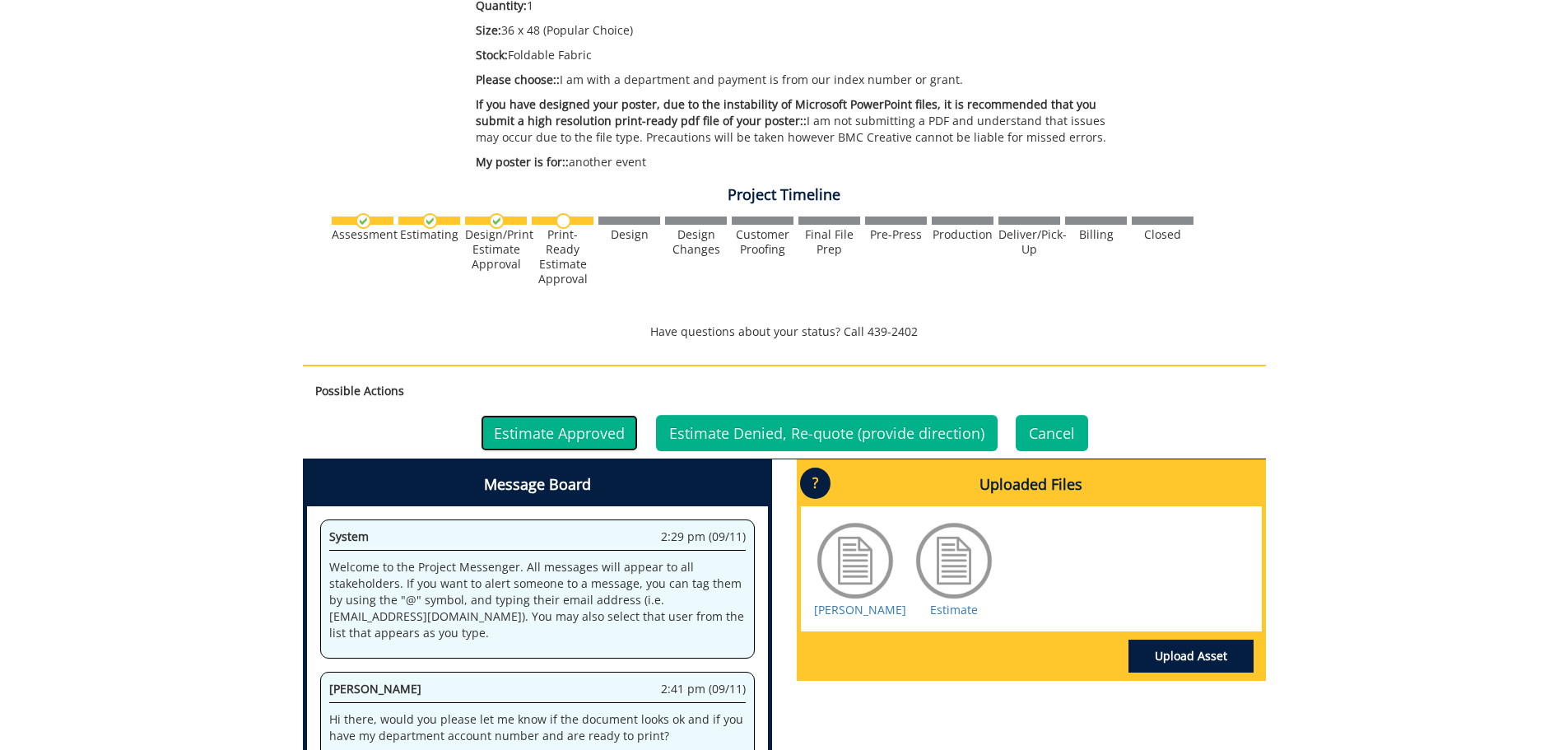
click at [559, 432] on link "Estimate Approved" at bounding box center [559, 433] width 157 height 36
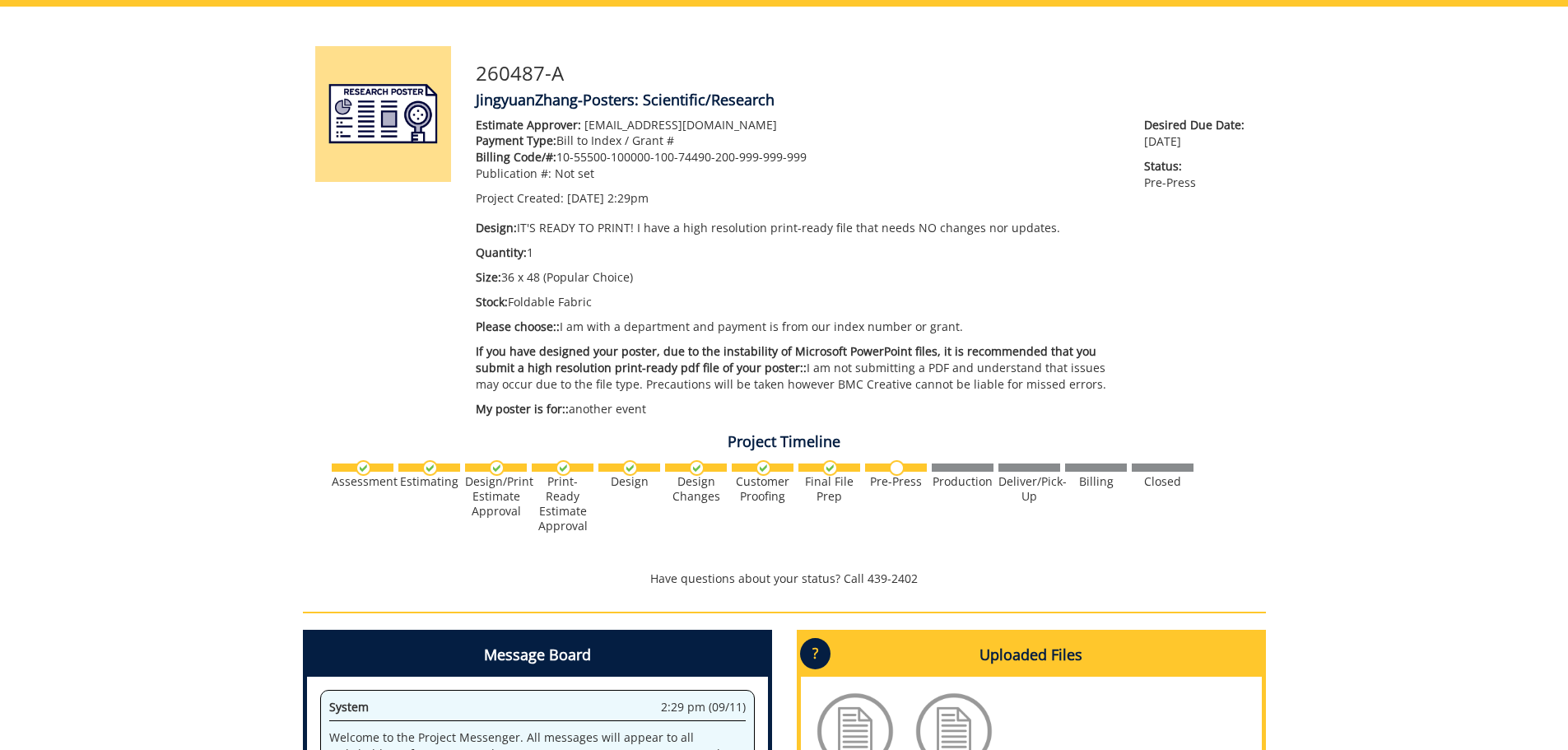
scroll to position [247, 0]
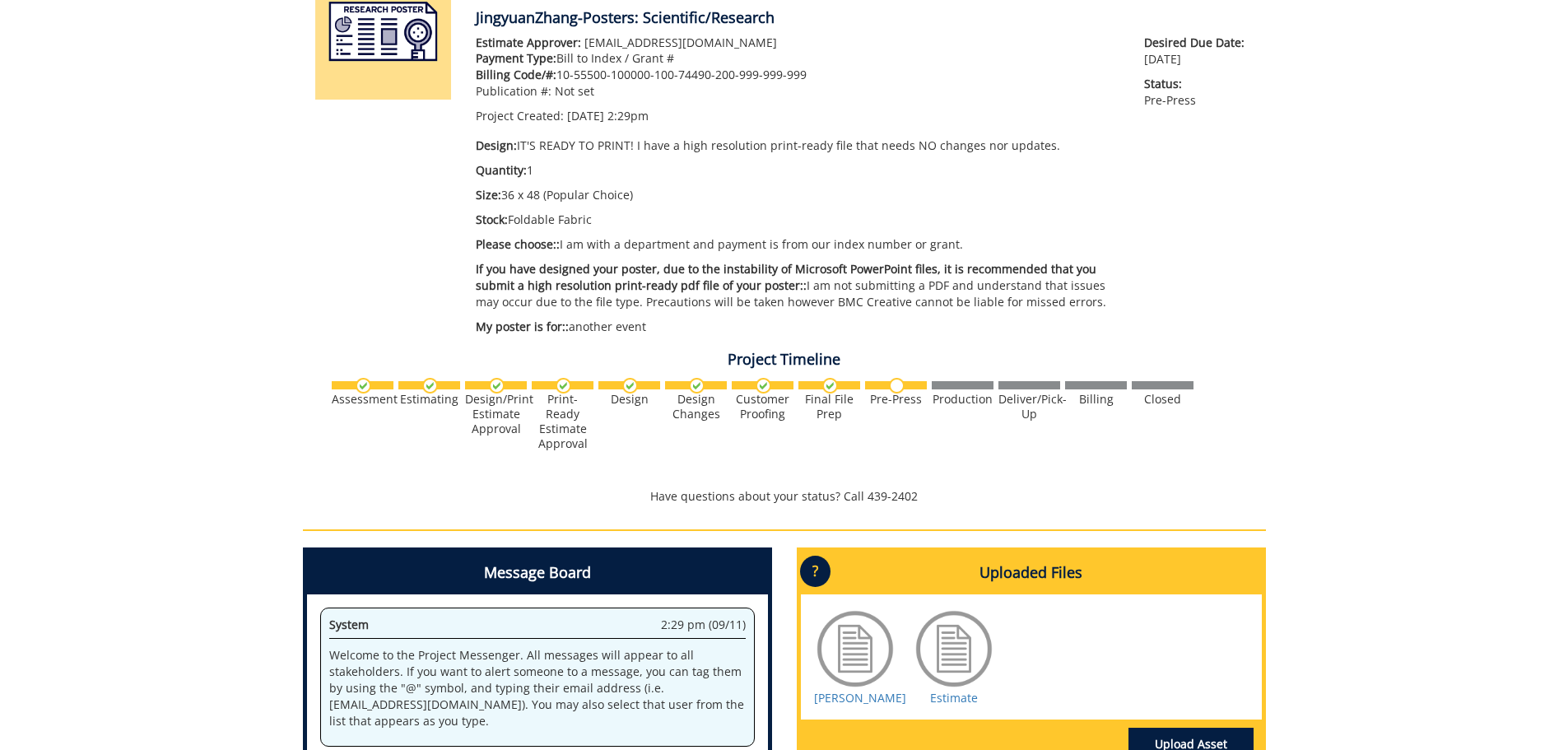
scroll to position [412, 0]
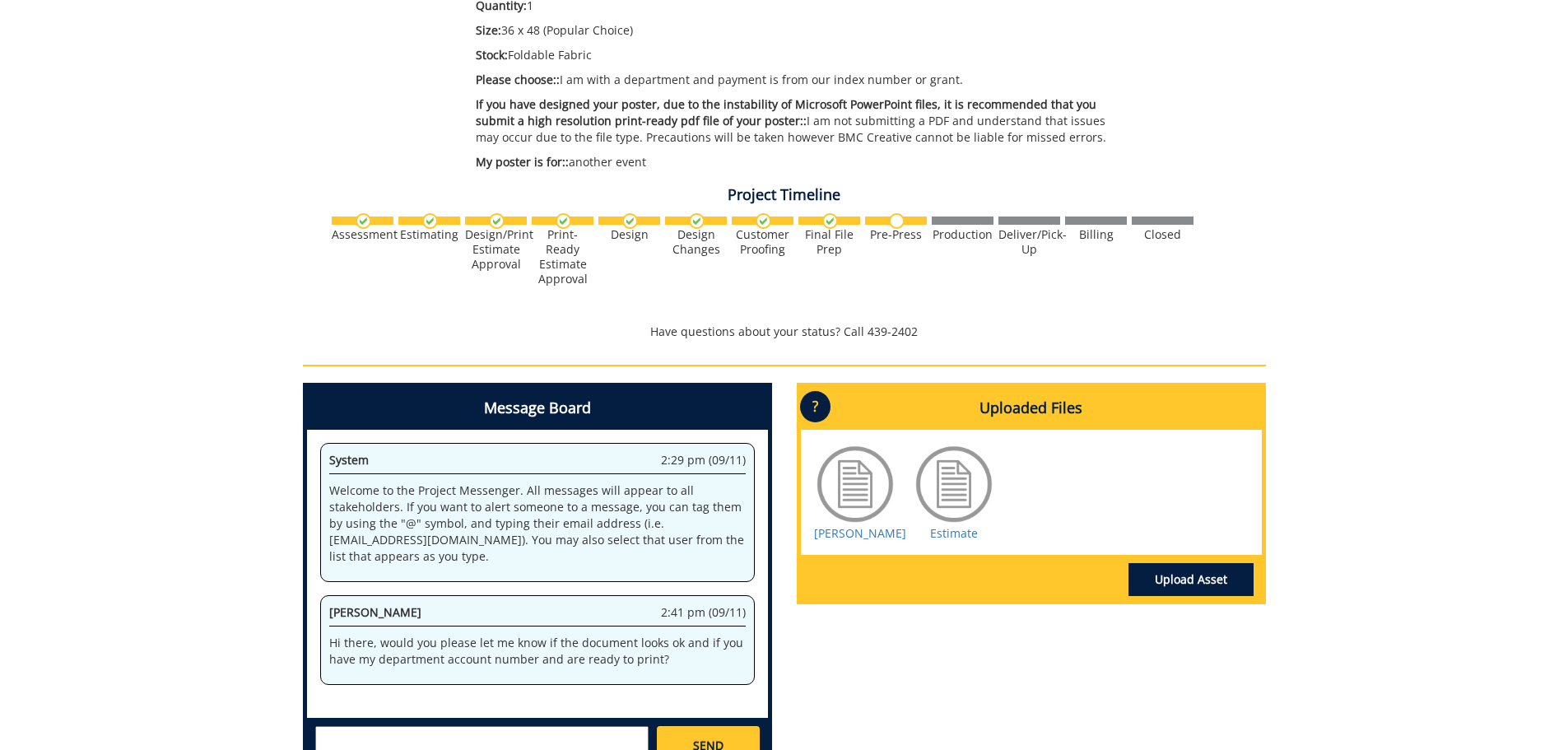
click at [950, 489] on div at bounding box center [954, 484] width 82 height 82
click at [956, 528] on link "Estimate" at bounding box center [954, 533] width 48 height 16
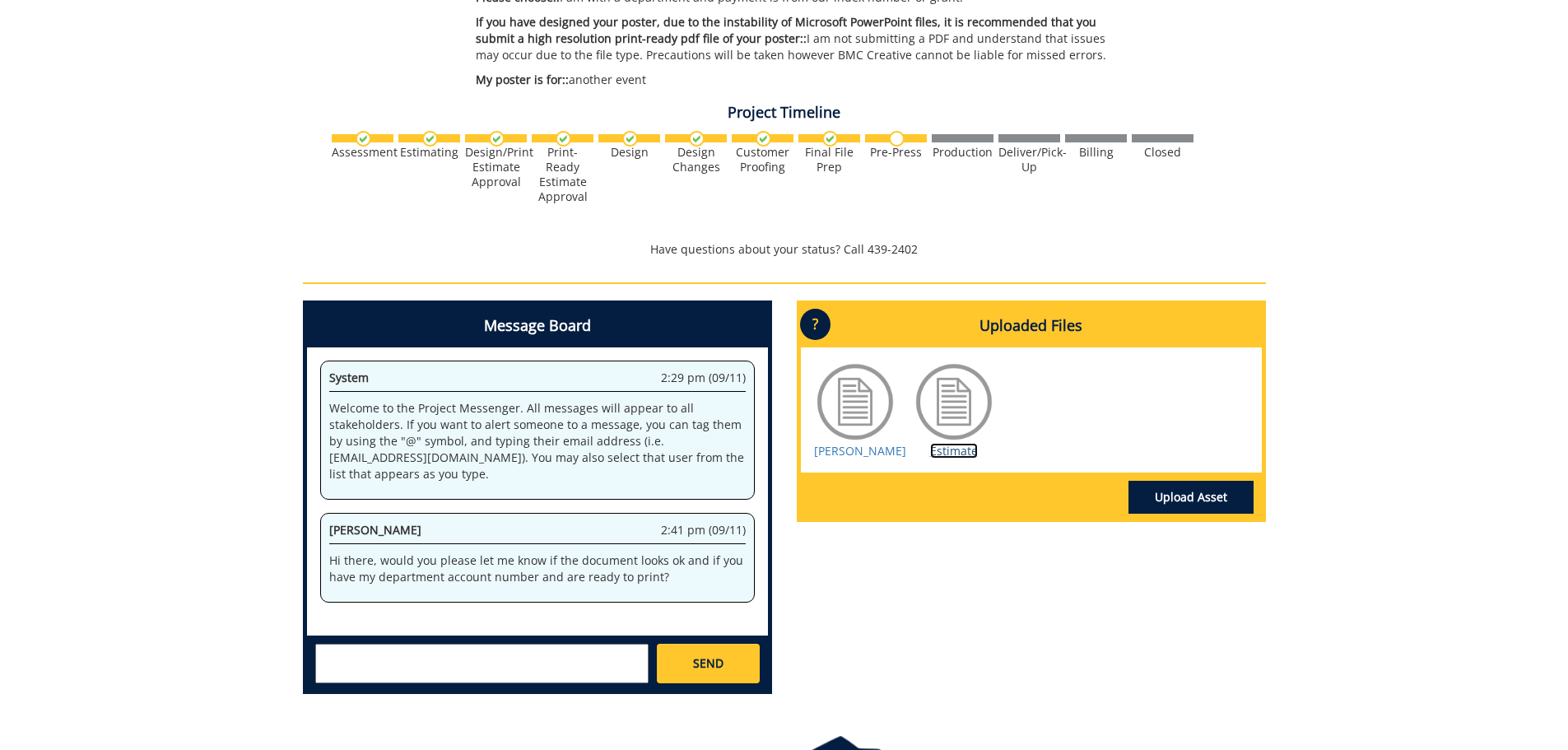
scroll to position [576, 0]
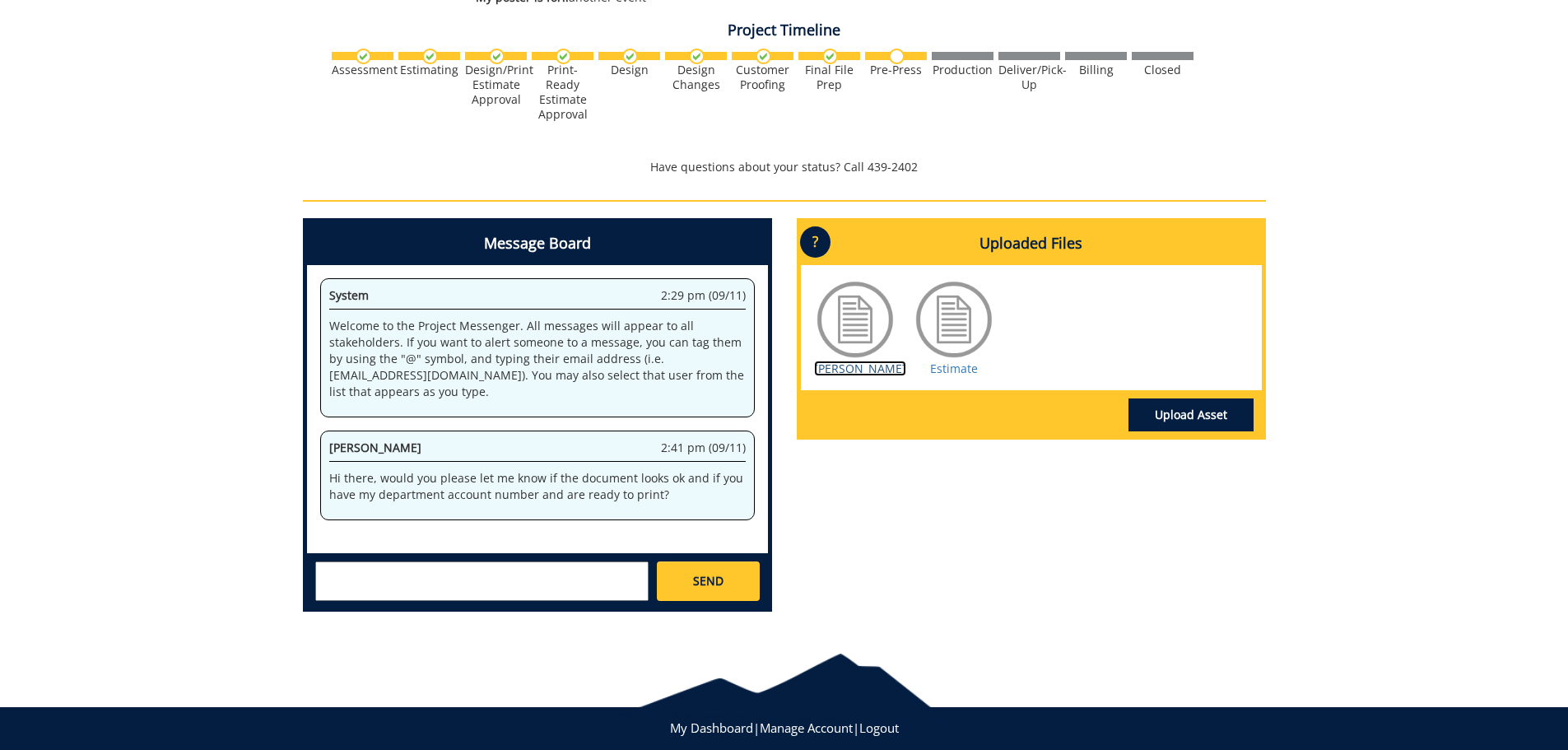
click at [877, 365] on link "[PERSON_NAME]" at bounding box center [860, 368] width 92 height 16
click at [1393, 293] on div "260487-A JingyuanZhang-Posters: Scientific/Research Estimate Approver: [EMAIL_A…" at bounding box center [784, 110] width 1568 height 1030
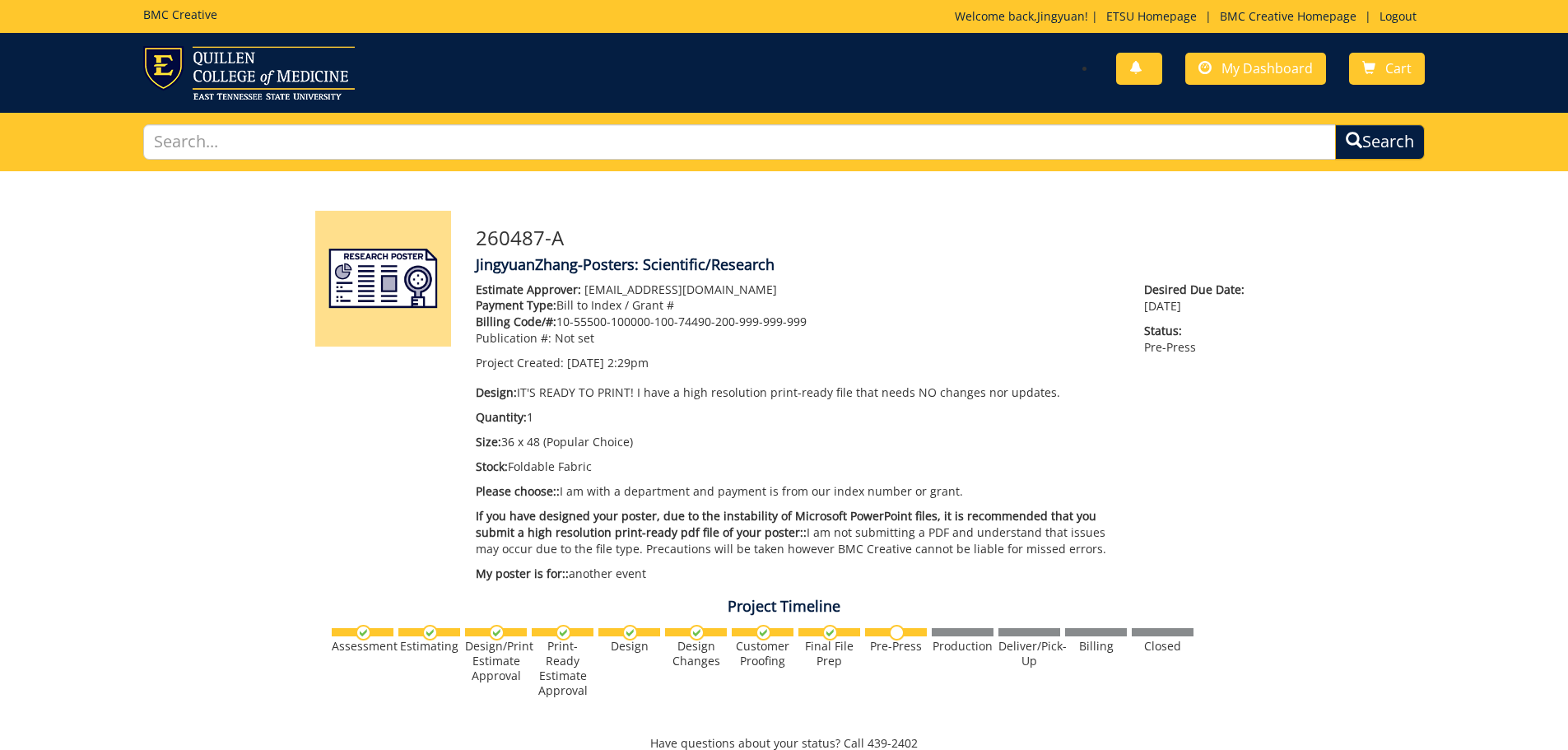
scroll to position [329, 0]
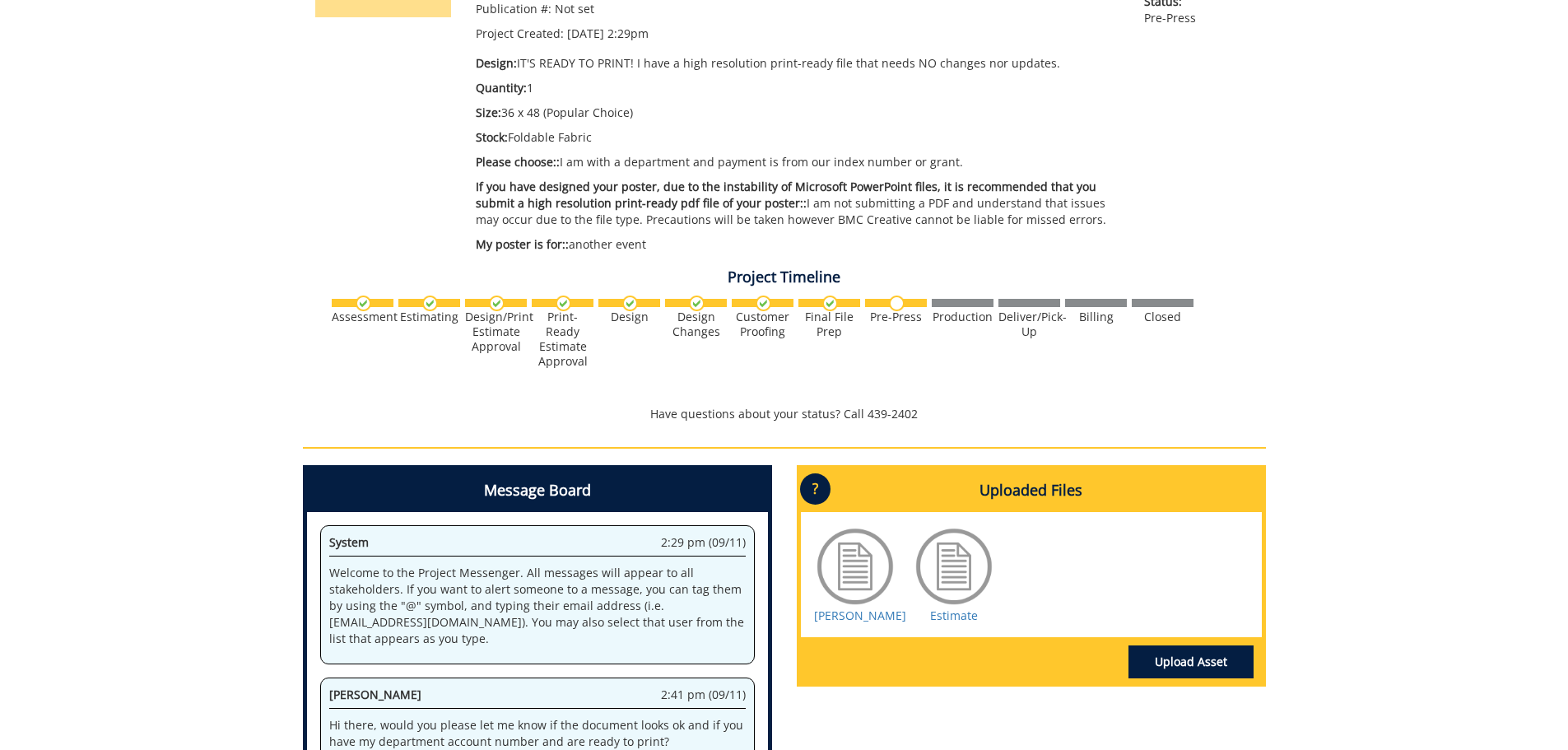
click at [225, 445] on div "260487-A JingyuanZhang-Posters: Scientific/Research Estimate Approver: [EMAIL_A…" at bounding box center [784, 357] width 1568 height 1030
